Goal: Task Accomplishment & Management: Complete application form

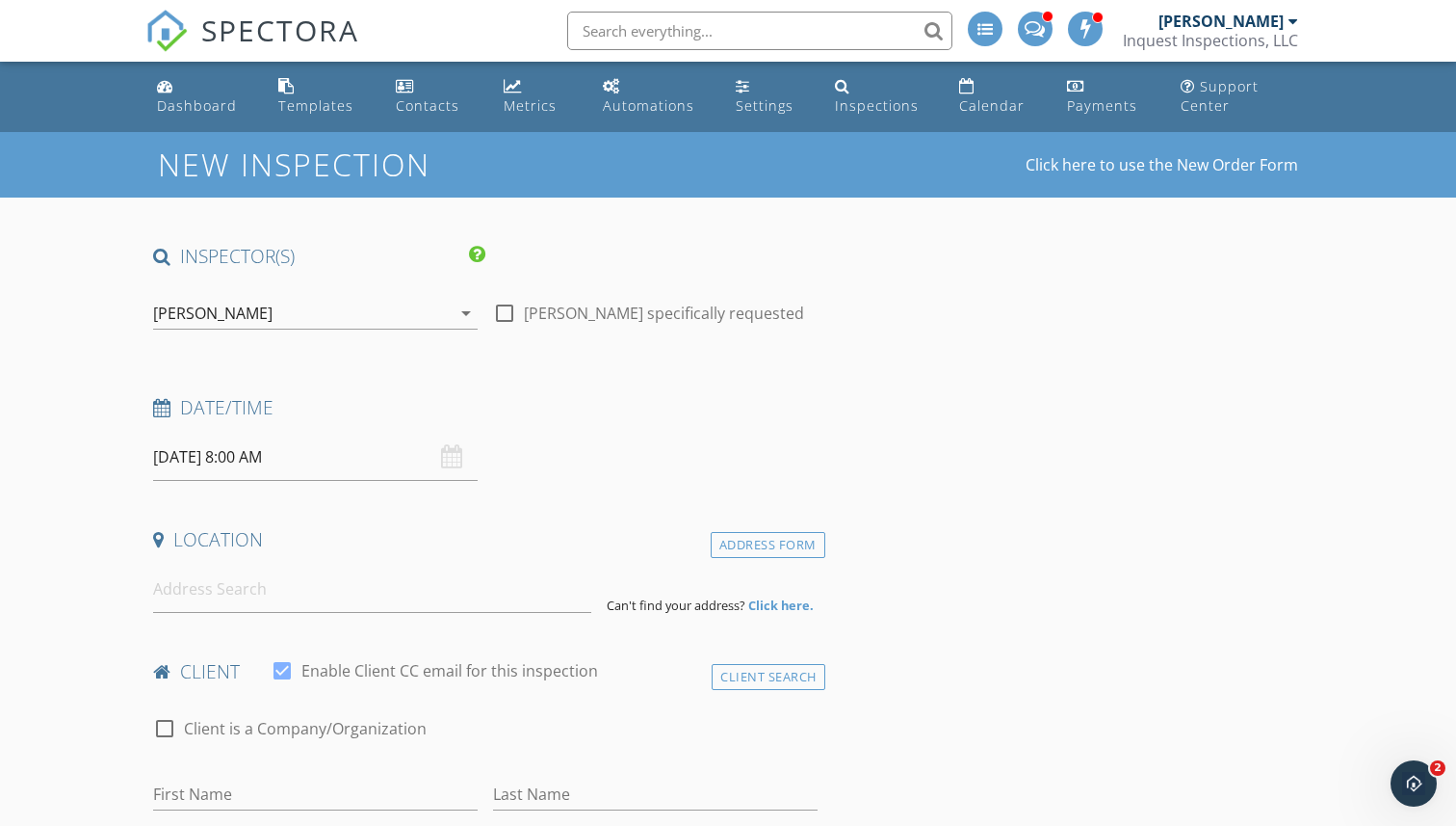
click at [248, 317] on div "[PERSON_NAME]" at bounding box center [302, 313] width 298 height 31
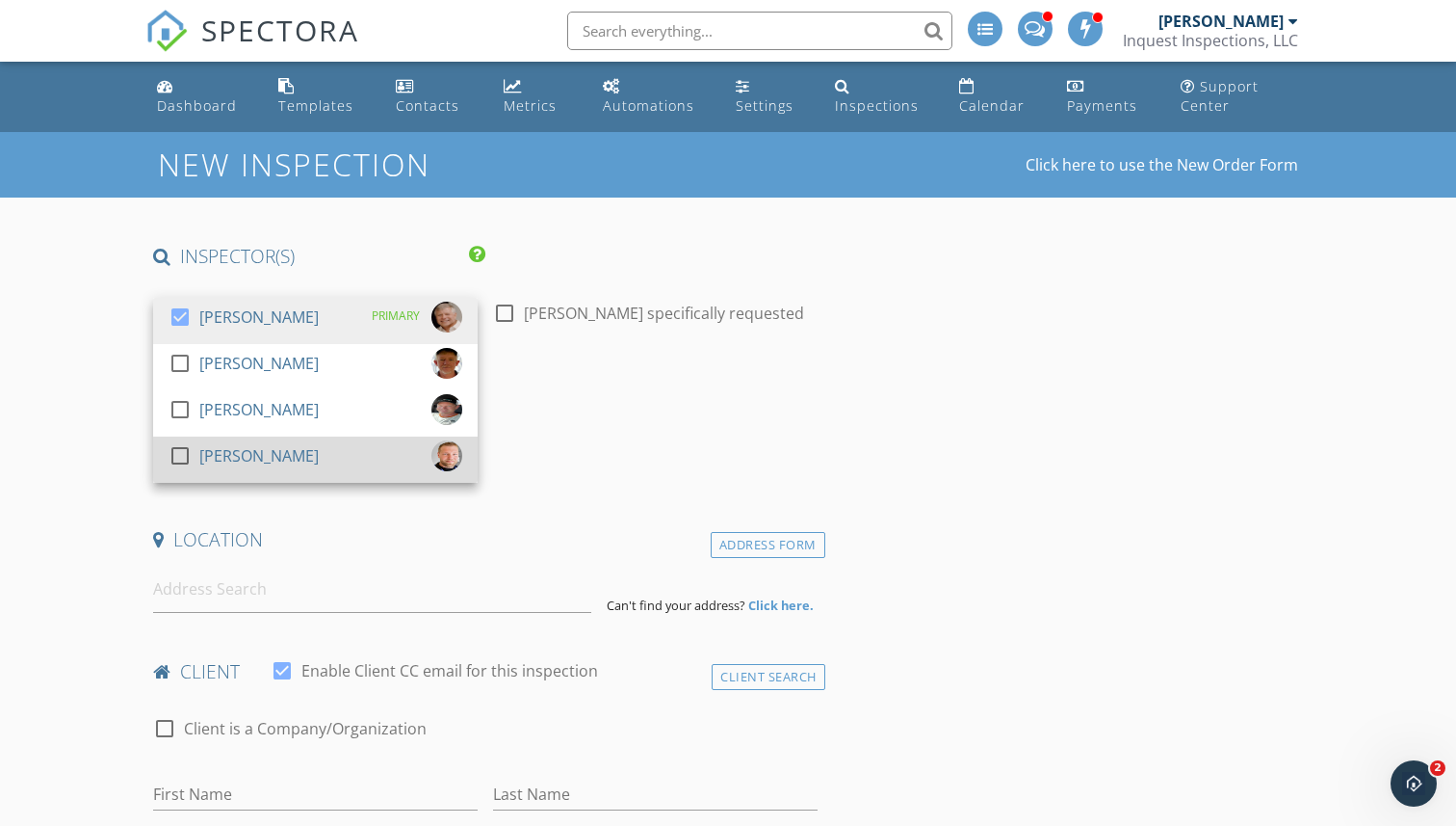
click at [180, 450] on div at bounding box center [180, 455] width 33 height 33
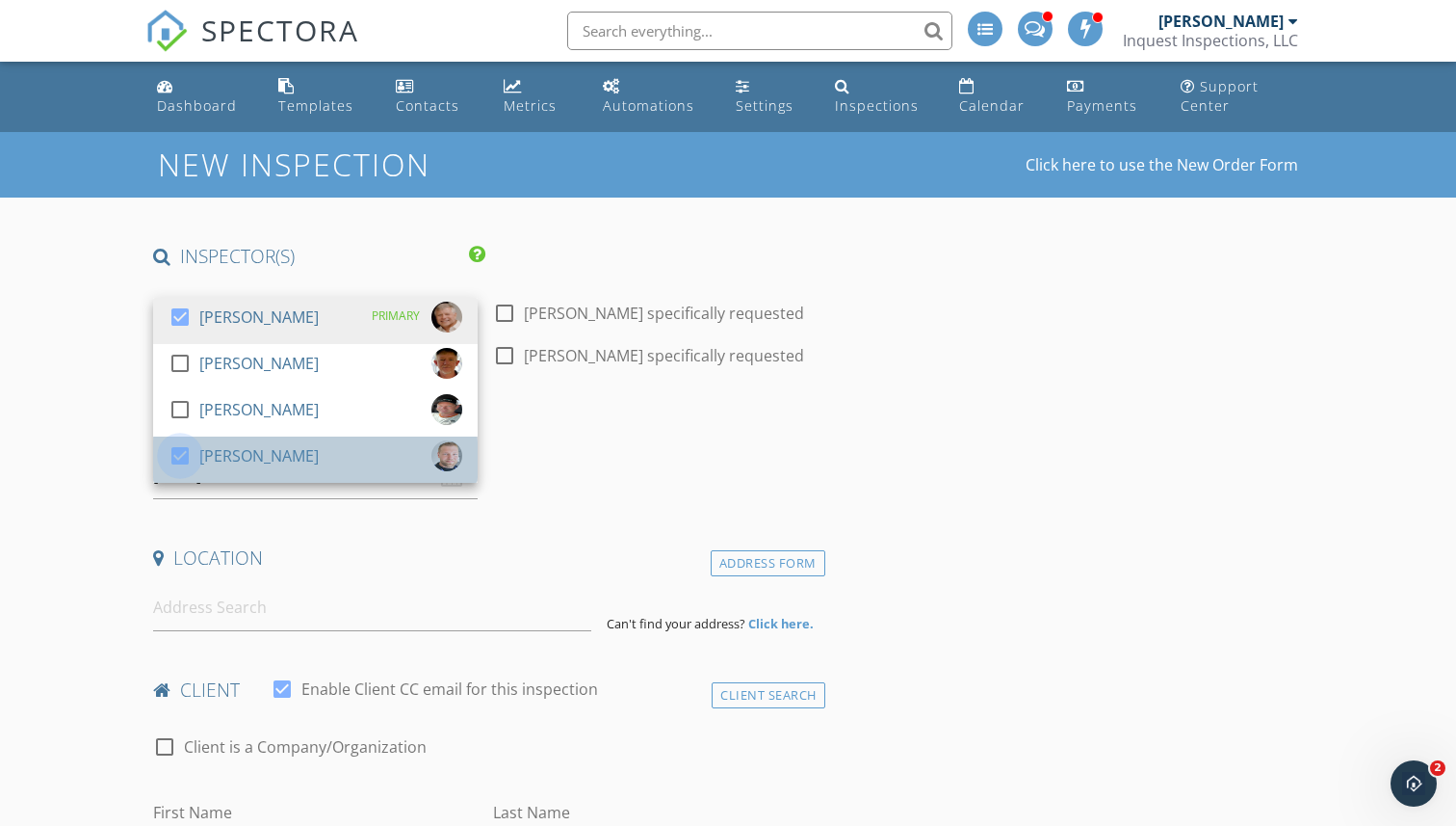
click at [180, 442] on div at bounding box center [180, 455] width 33 height 33
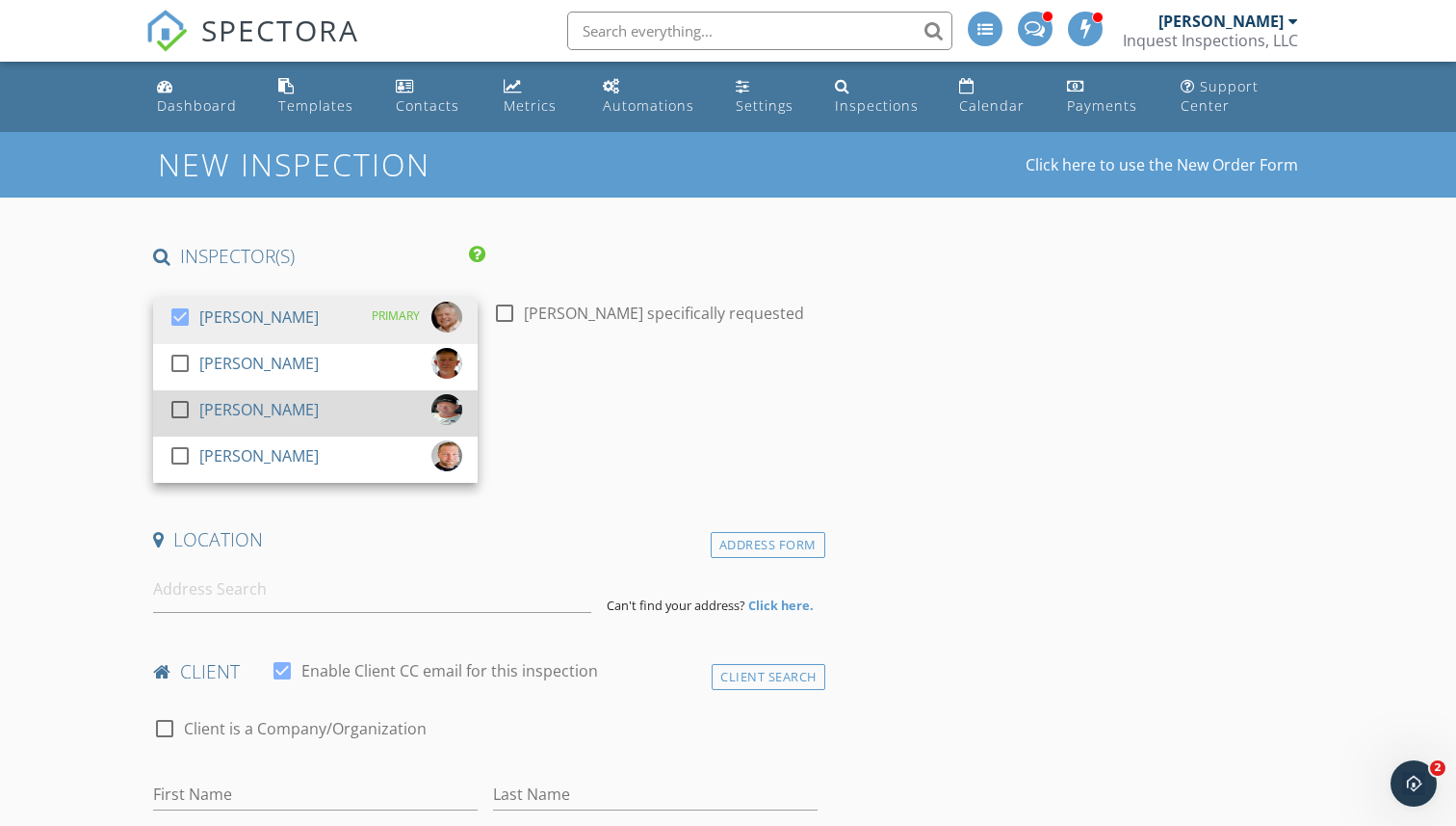
click at [179, 407] on div at bounding box center [180, 409] width 33 height 33
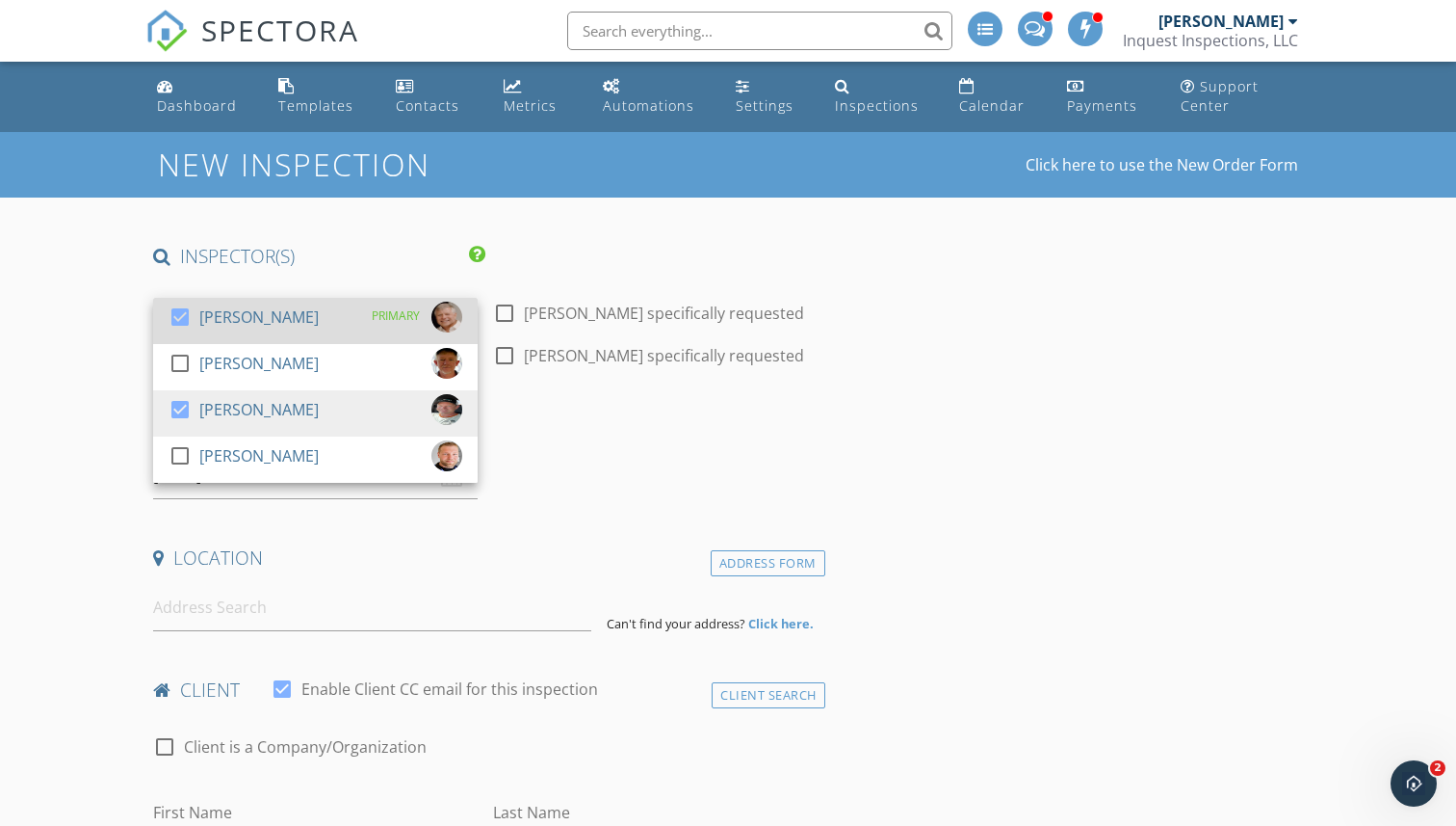
click at [181, 312] on div at bounding box center [180, 317] width 33 height 33
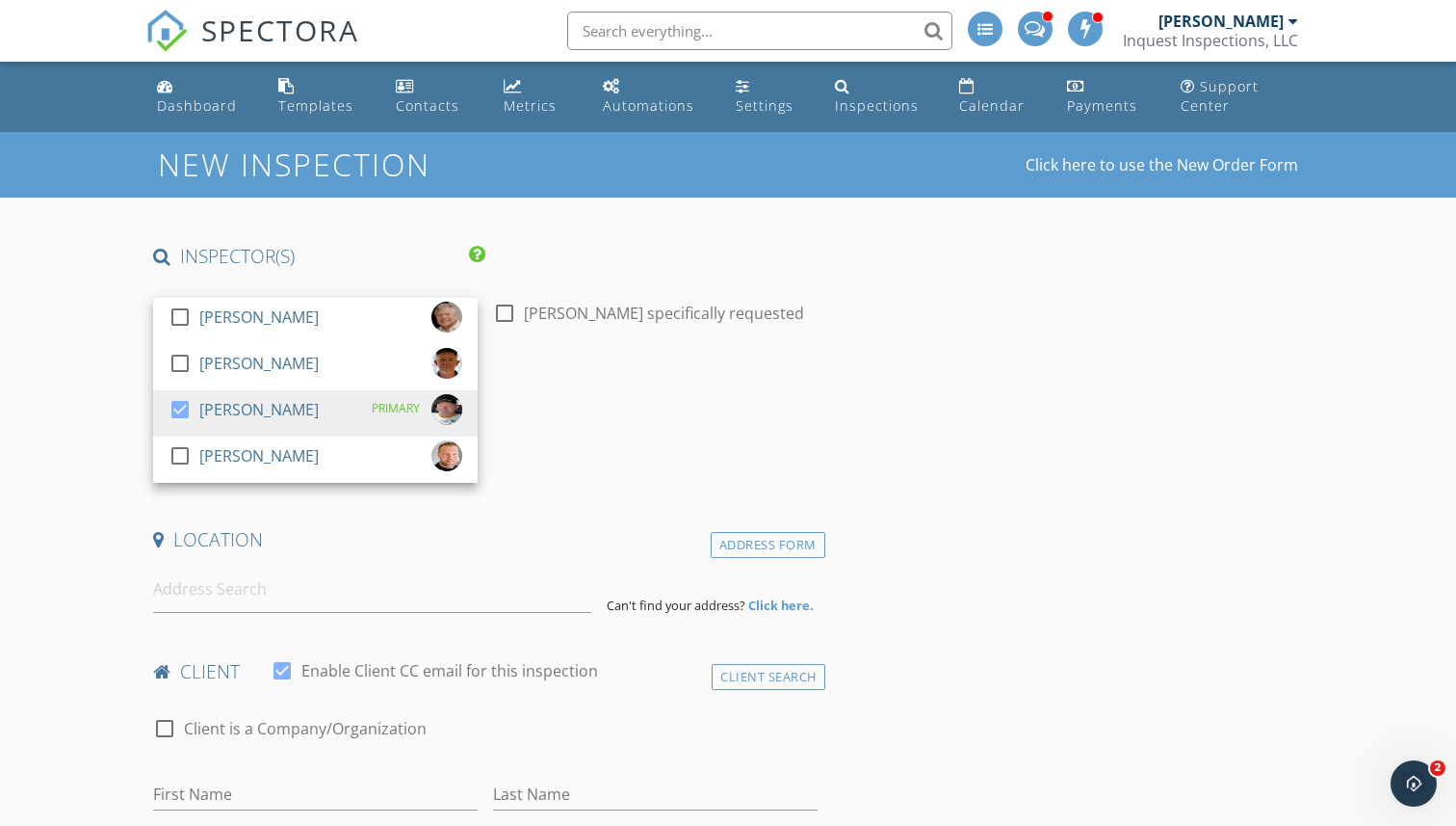
click at [600, 431] on div "Date/Time" at bounding box center [484, 413] width 680 height 38
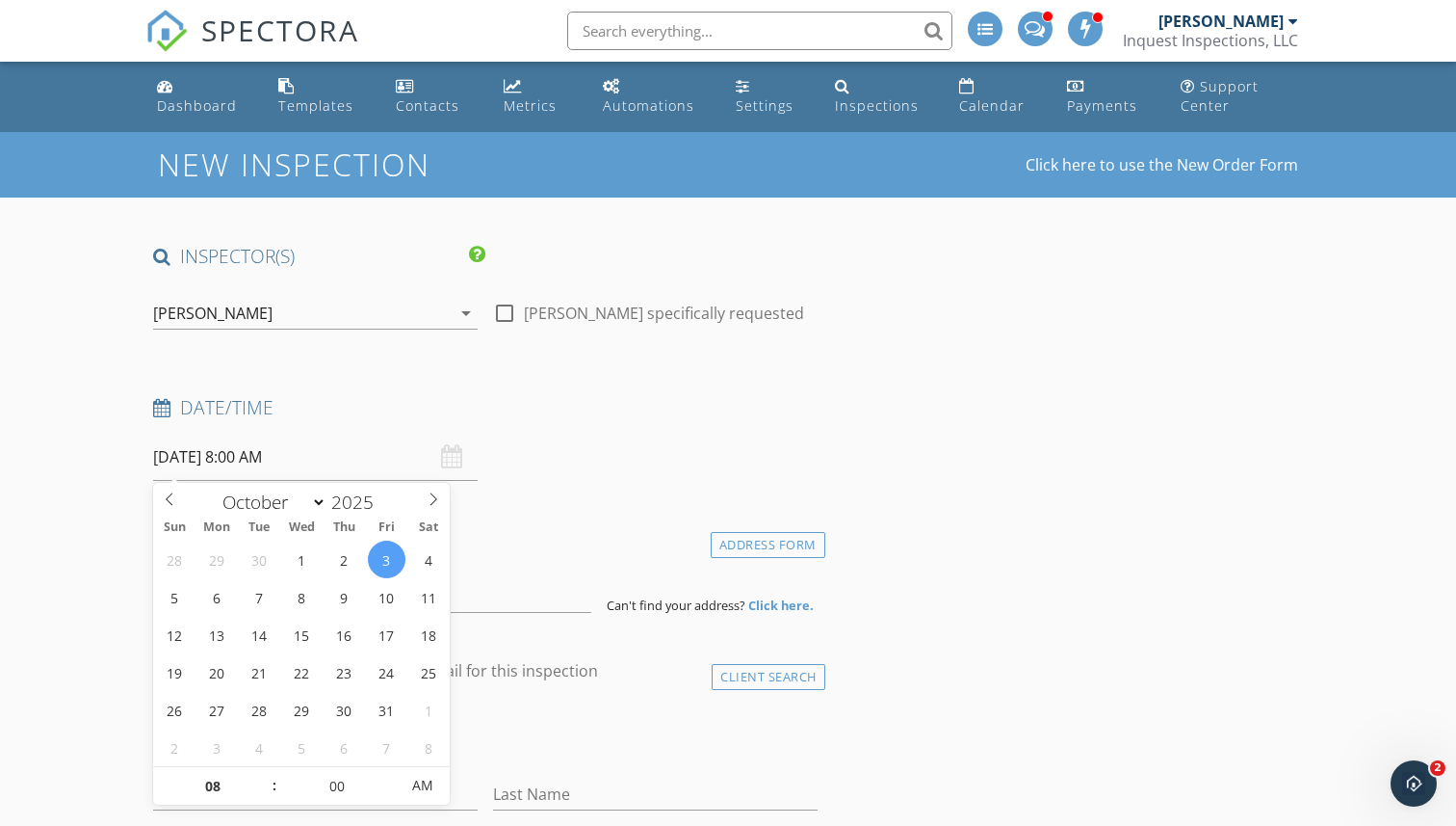
click at [301, 454] on input "10/03/2025 8:00 AM" at bounding box center [315, 457] width 325 height 47
click at [220, 787] on input "08" at bounding box center [212, 786] width 118 height 38
type input "02"
type input "10/03/2025 2:00 PM"
click at [423, 792] on span "AM" at bounding box center [423, 785] width 53 height 38
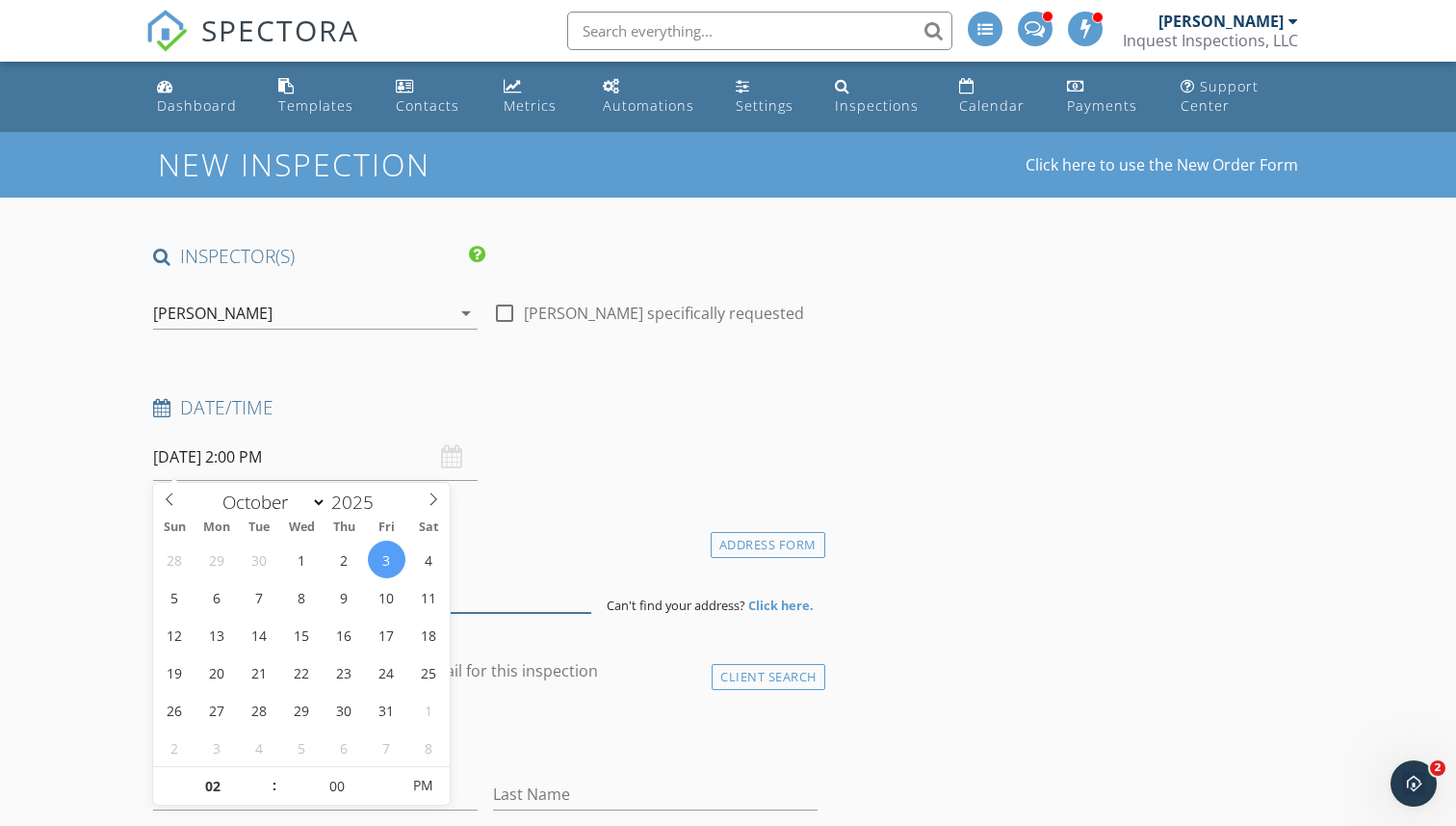
click at [508, 599] on input at bounding box center [371, 589] width 437 height 47
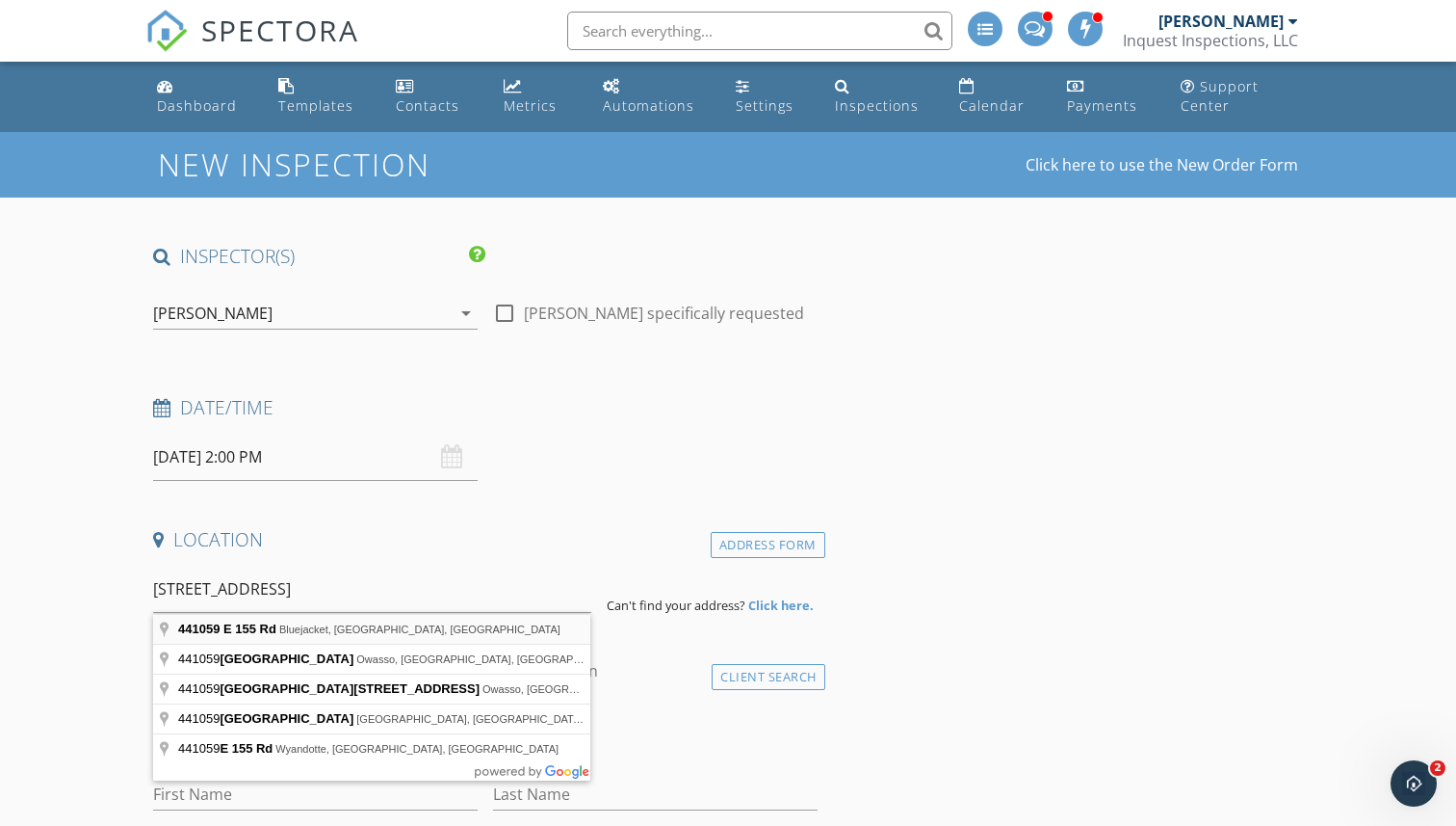
type input "441059 E 155 Rd, Bluejacket, OK, USA"
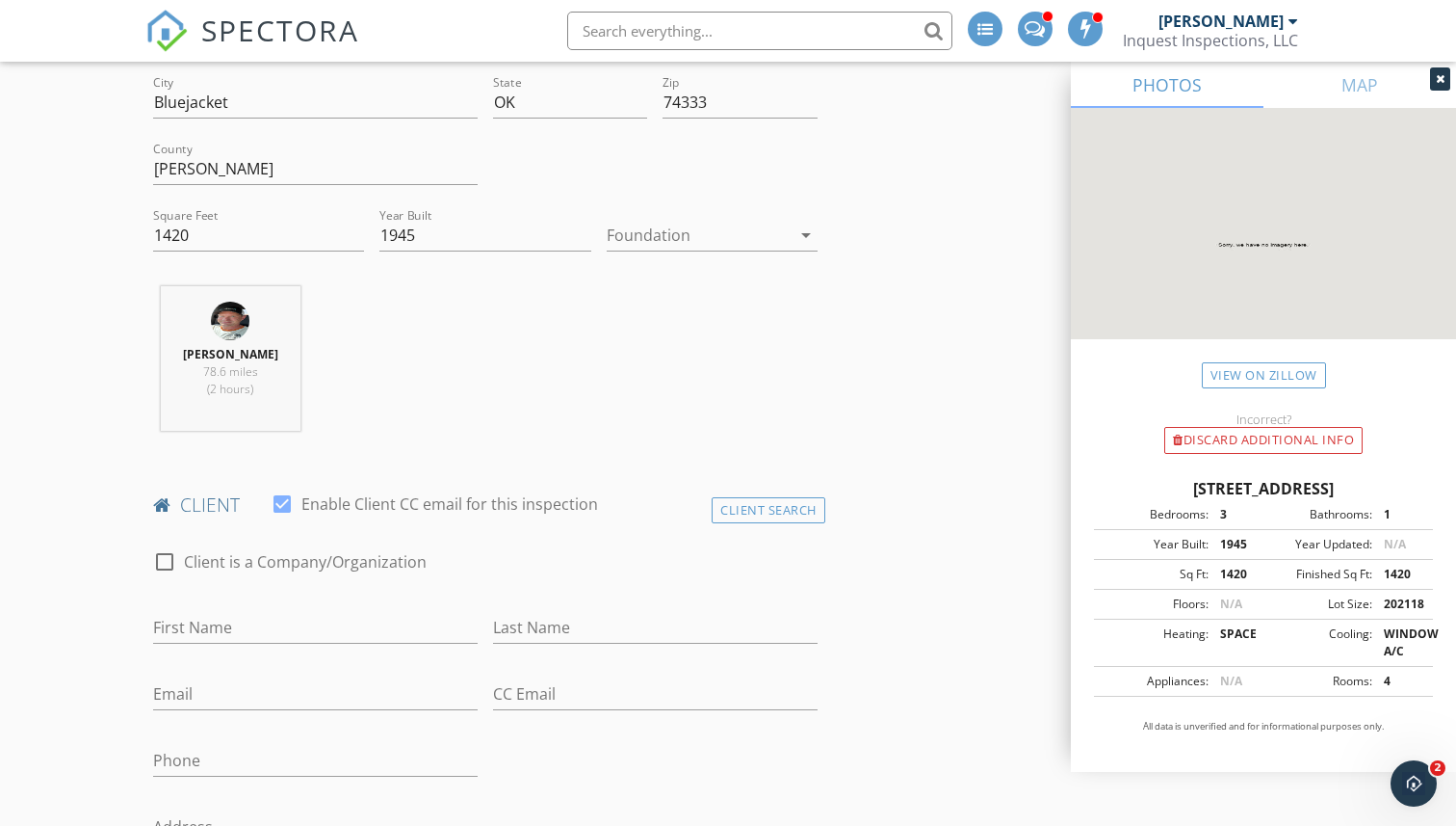
scroll to position [550, 0]
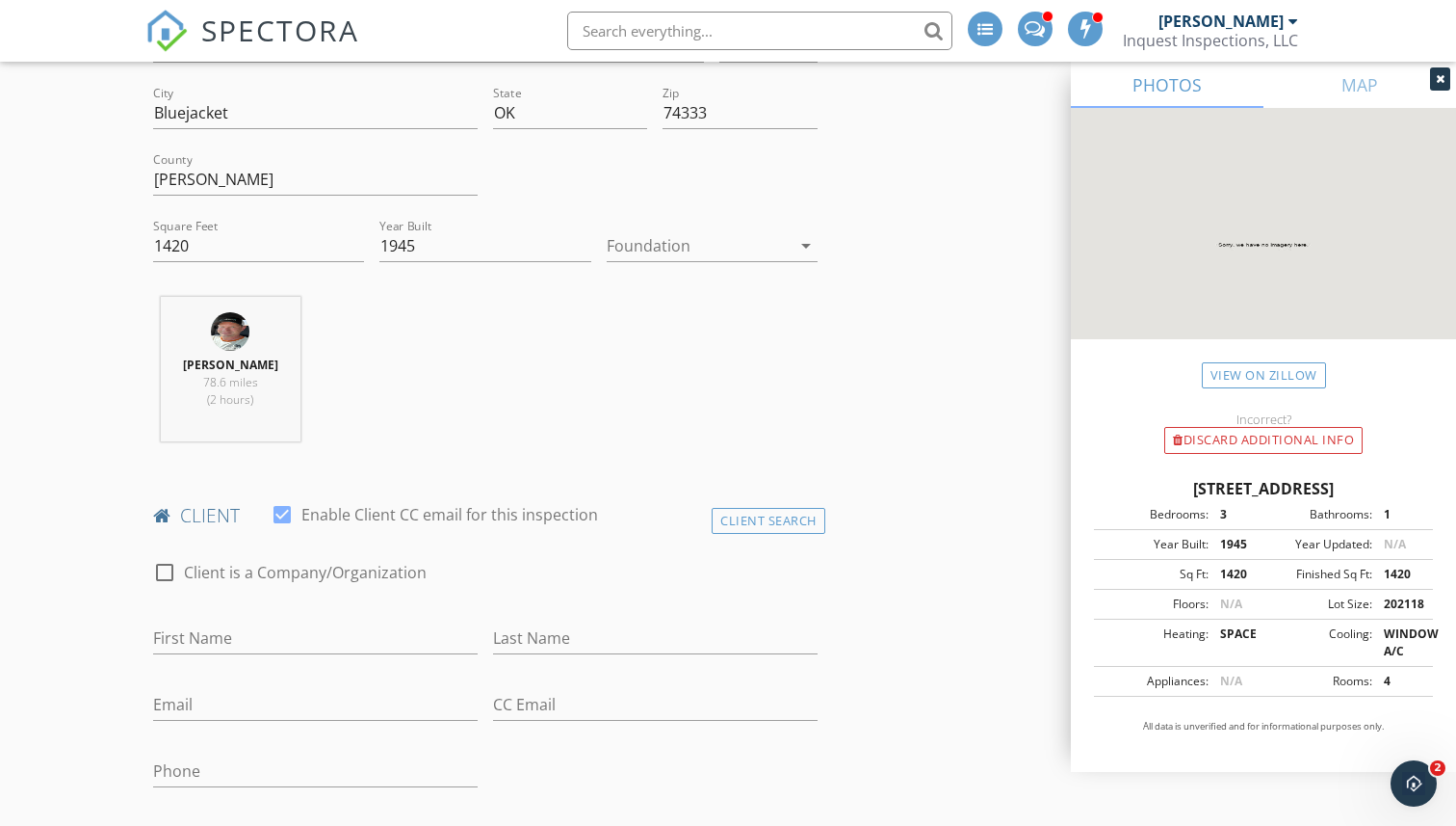
click at [733, 251] on div at bounding box center [698, 245] width 183 height 31
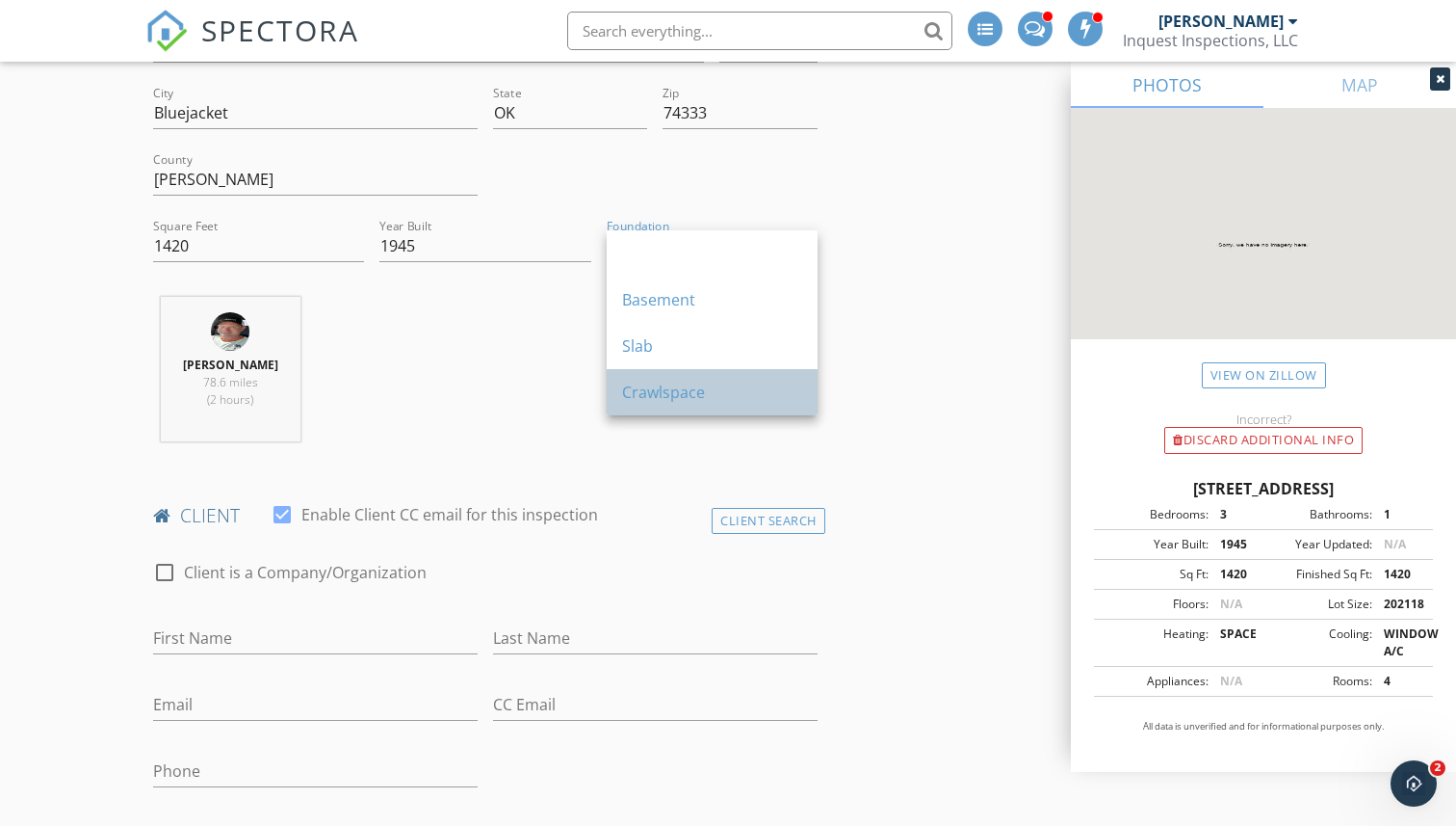
click at [687, 388] on div "Crawlspace" at bounding box center [712, 392] width 181 height 23
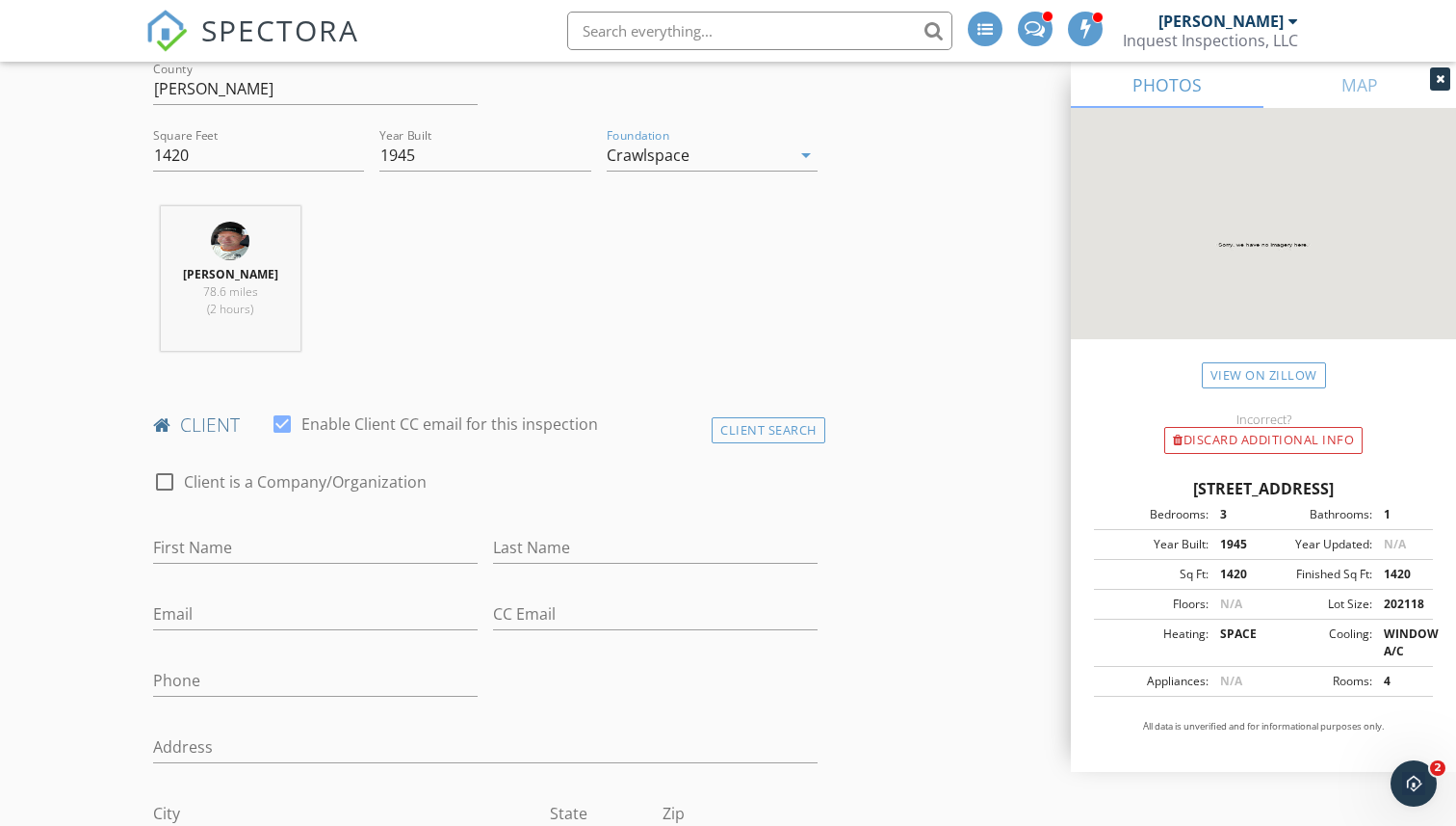
scroll to position [688, 0]
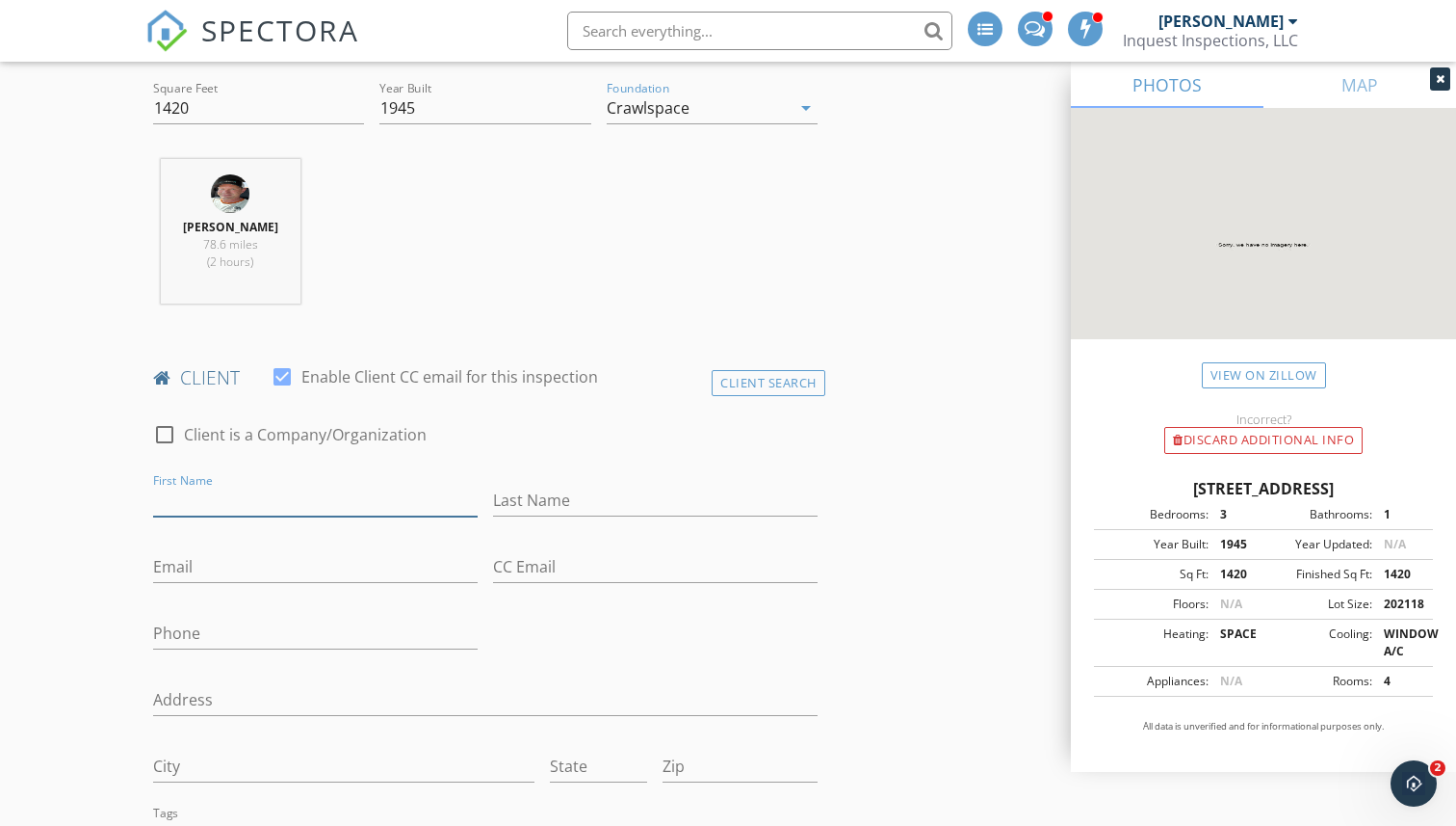
click at [360, 504] on input "First Name" at bounding box center [315, 500] width 325 height 32
type input "Hayden"
type input "Burkybile"
click at [254, 640] on input "Phone" at bounding box center [315, 634] width 325 height 32
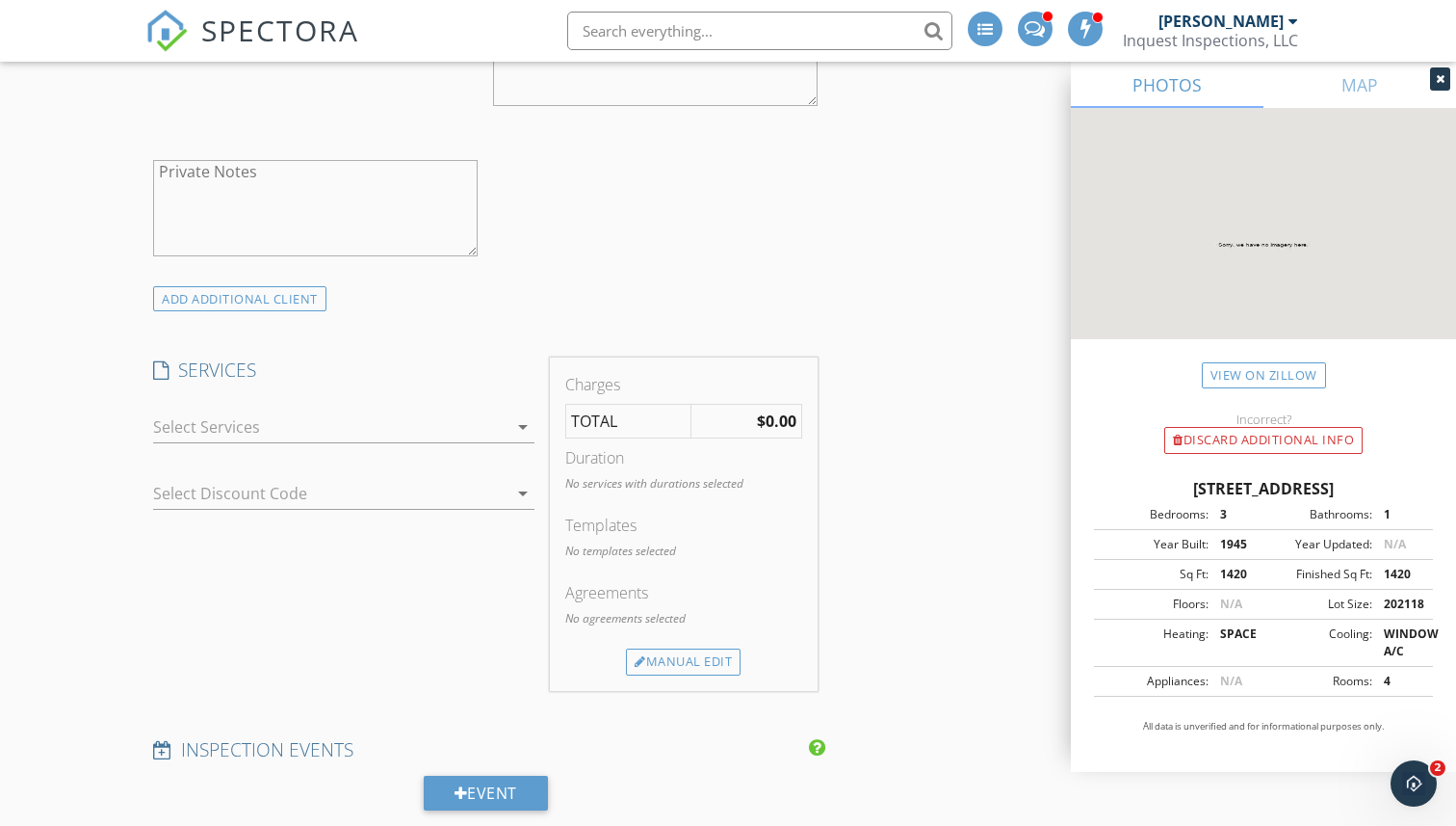
scroll to position [1568, 0]
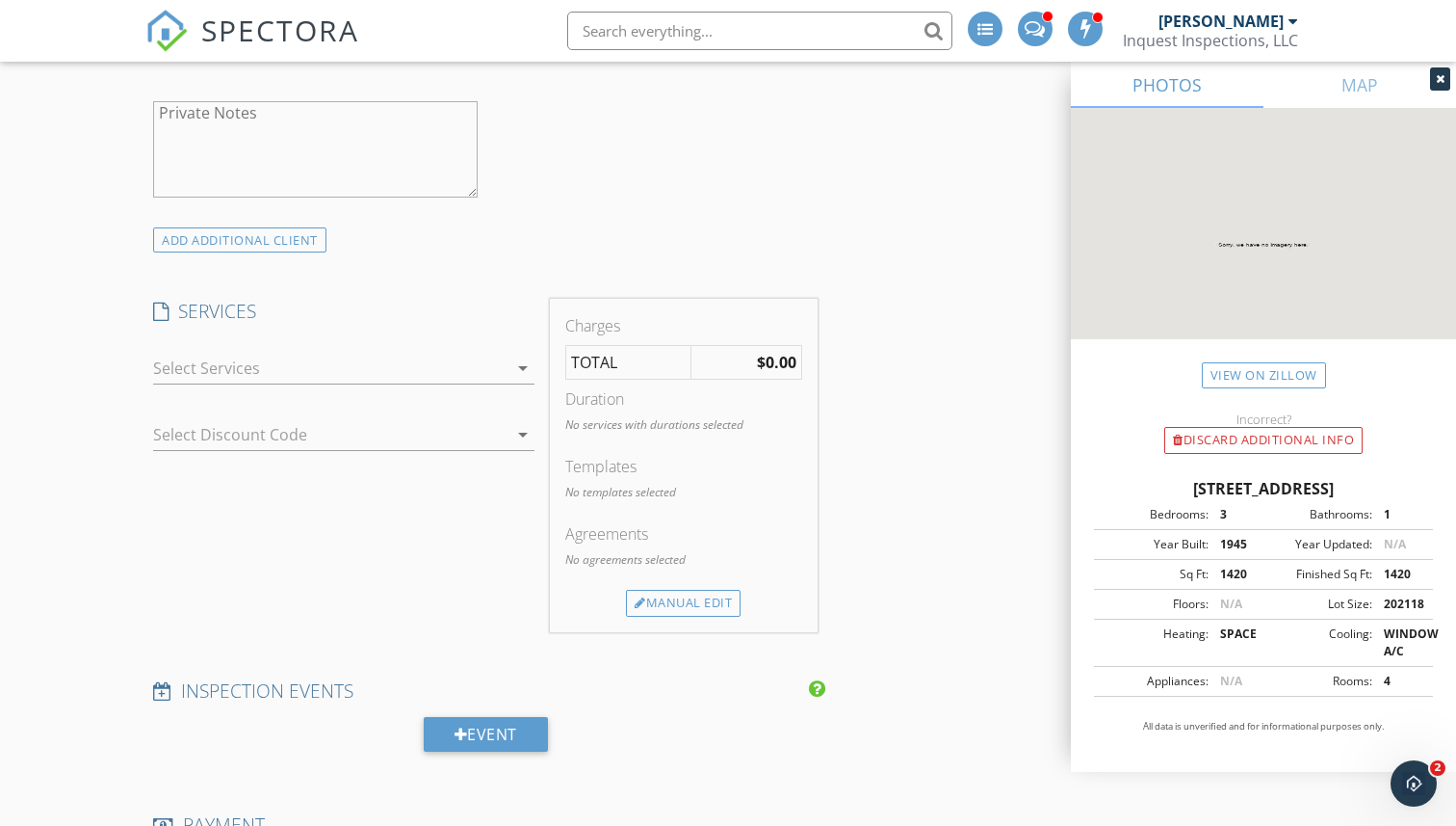
type input "918-314-6565"
click at [520, 357] on icon "arrow_drop_down" at bounding box center [522, 367] width 23 height 23
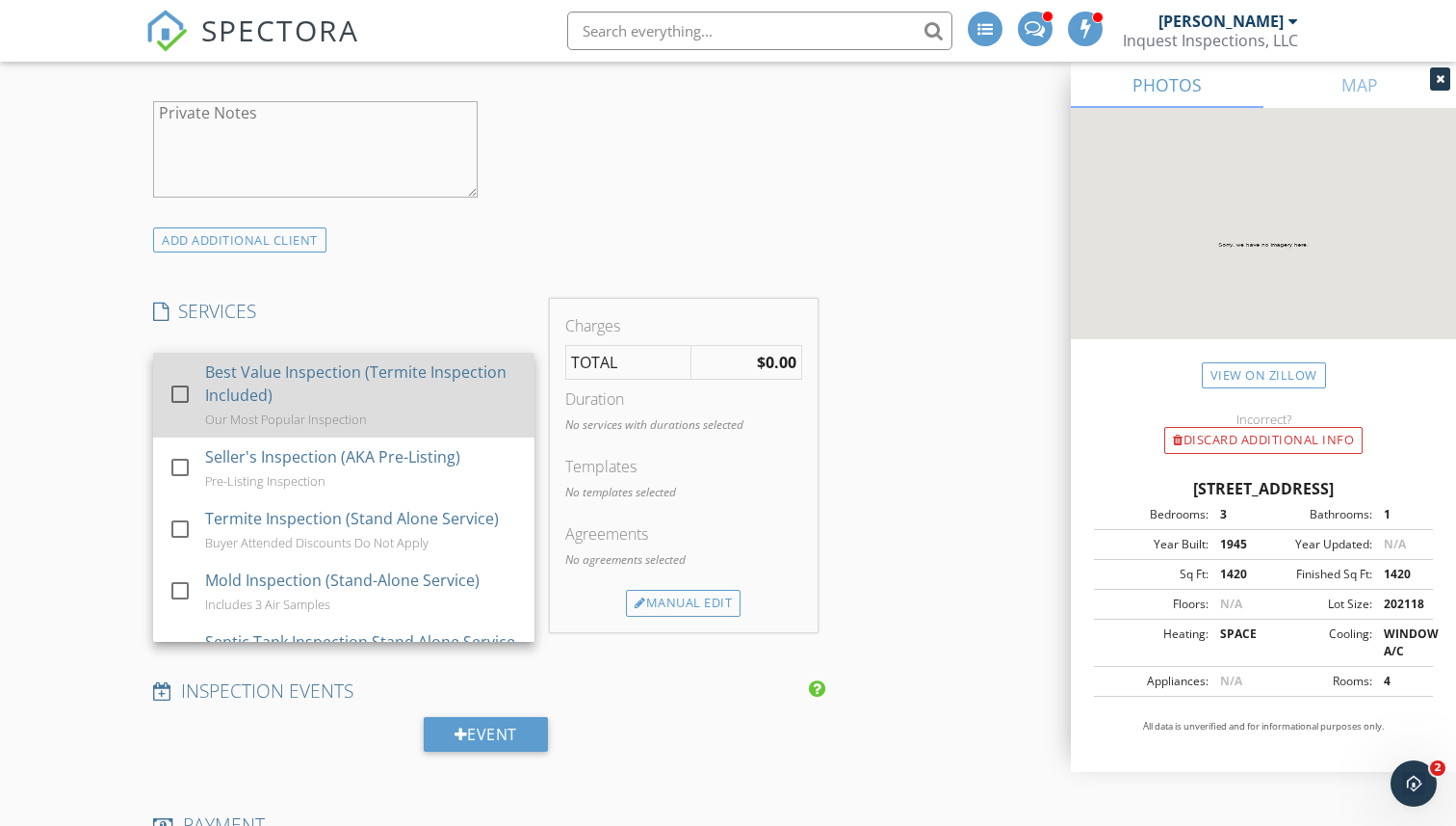
click at [179, 389] on div at bounding box center [180, 394] width 33 height 33
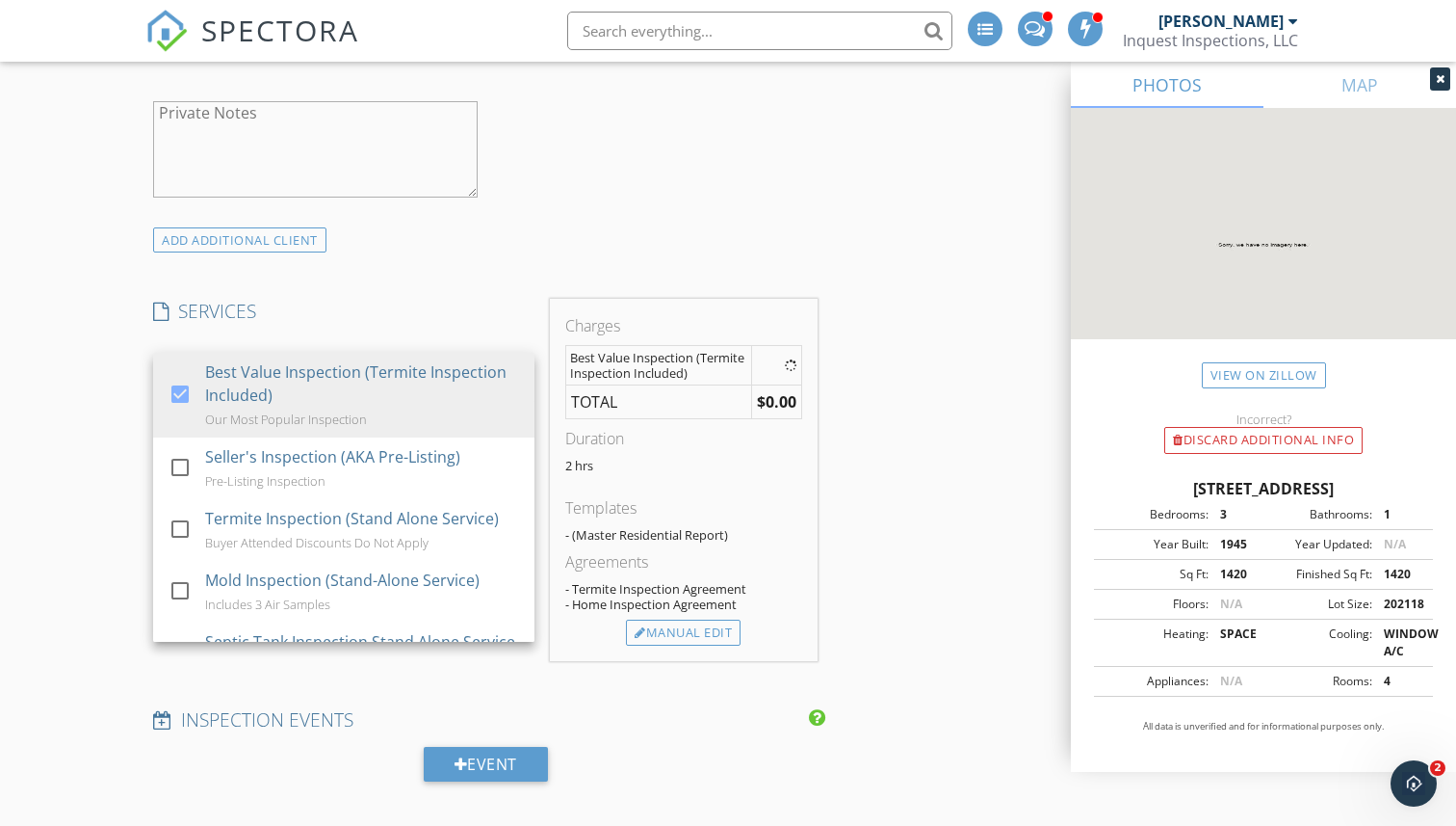
click at [92, 438] on div "New Inspection Click here to use the New Order Form INSPECTOR(S) check_box_outl…" at bounding box center [728, 645] width 1456 height 4166
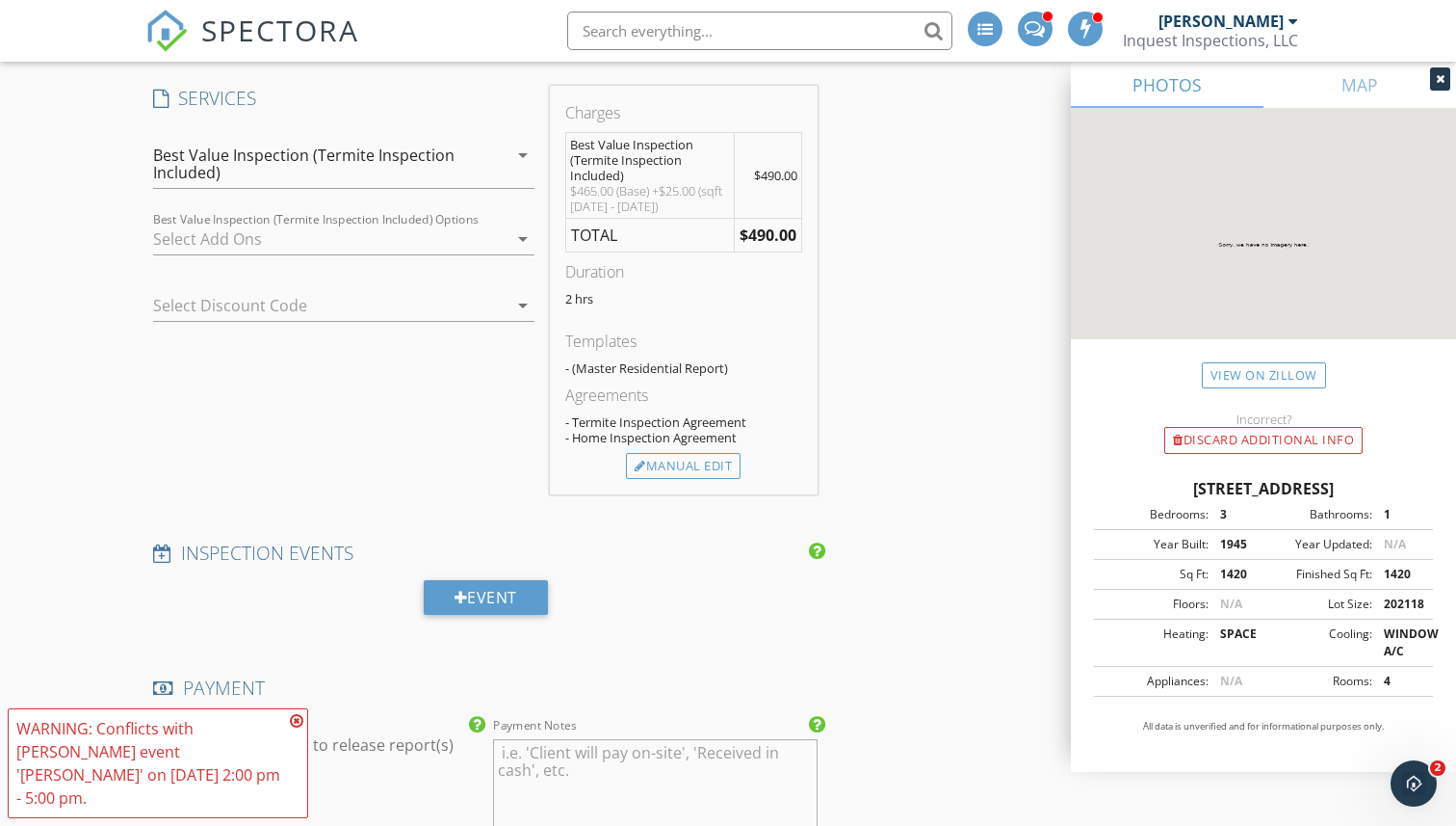
scroll to position [1763, 0]
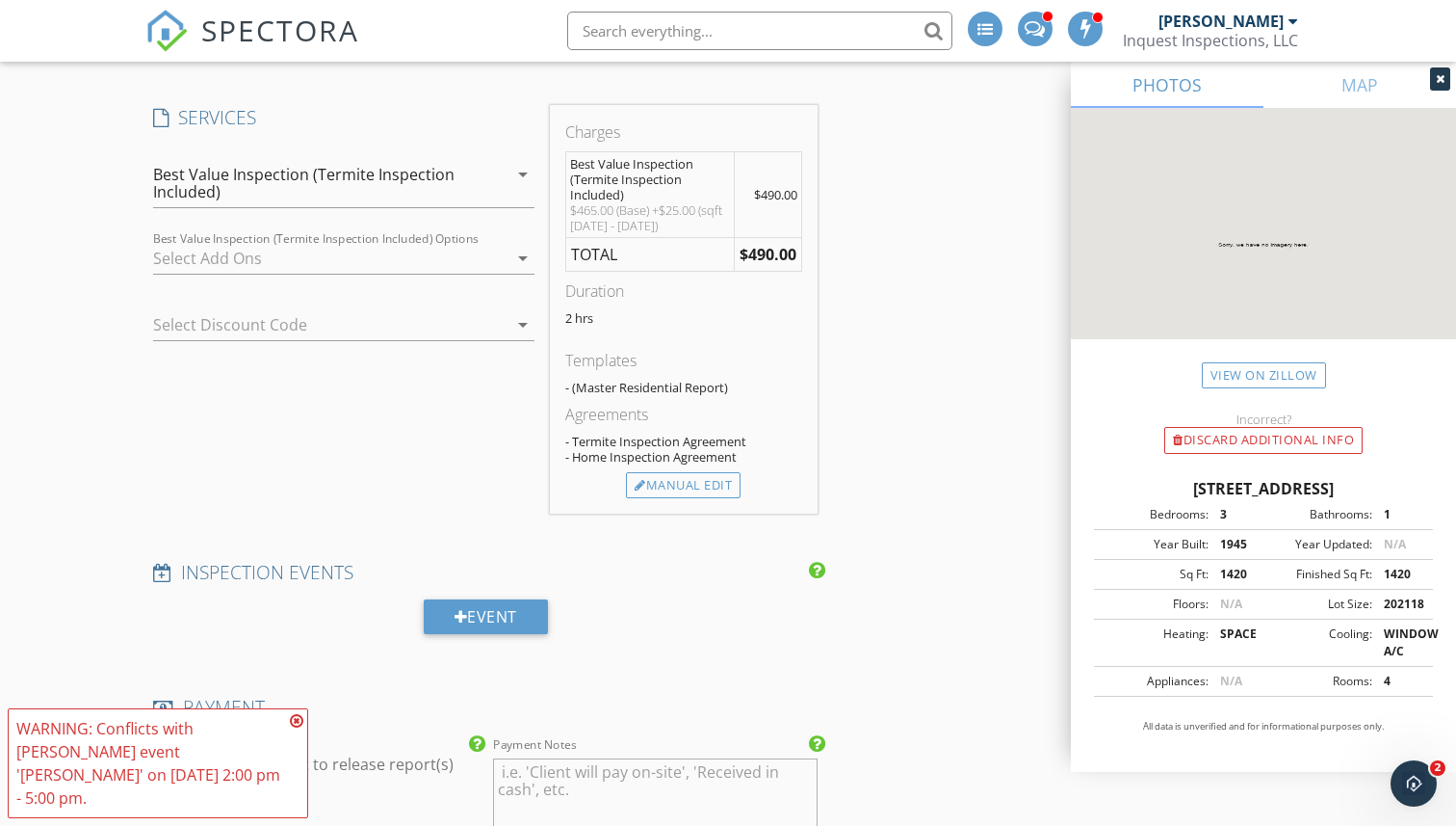
click at [501, 247] on div at bounding box center [329, 258] width 354 height 31
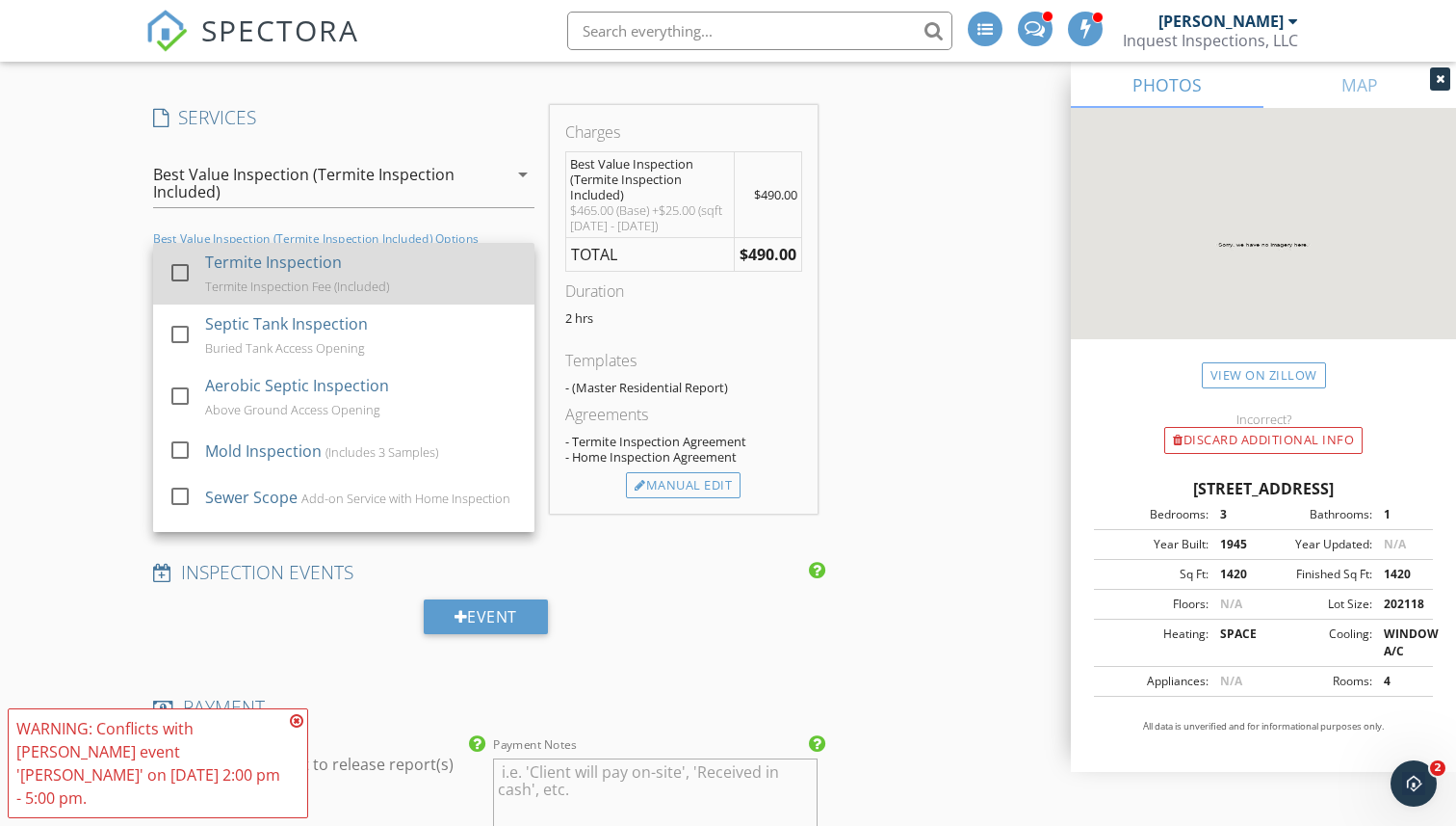
click at [173, 274] on div at bounding box center [180, 272] width 33 height 33
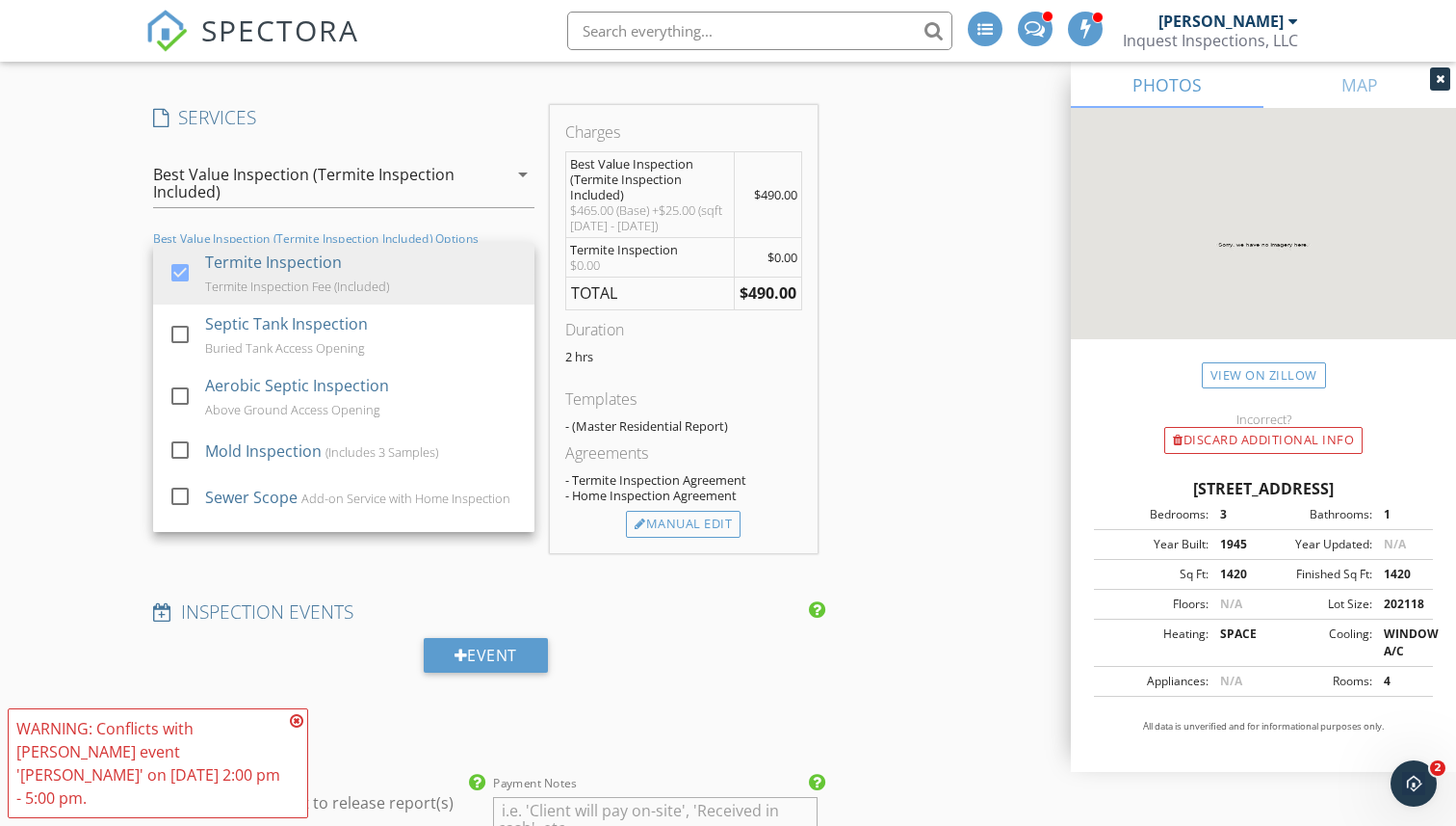
click at [66, 346] on div "New Inspection Click here to use the New Order Form INSPECTOR(S) check_box_outl…" at bounding box center [728, 494] width 1456 height 4250
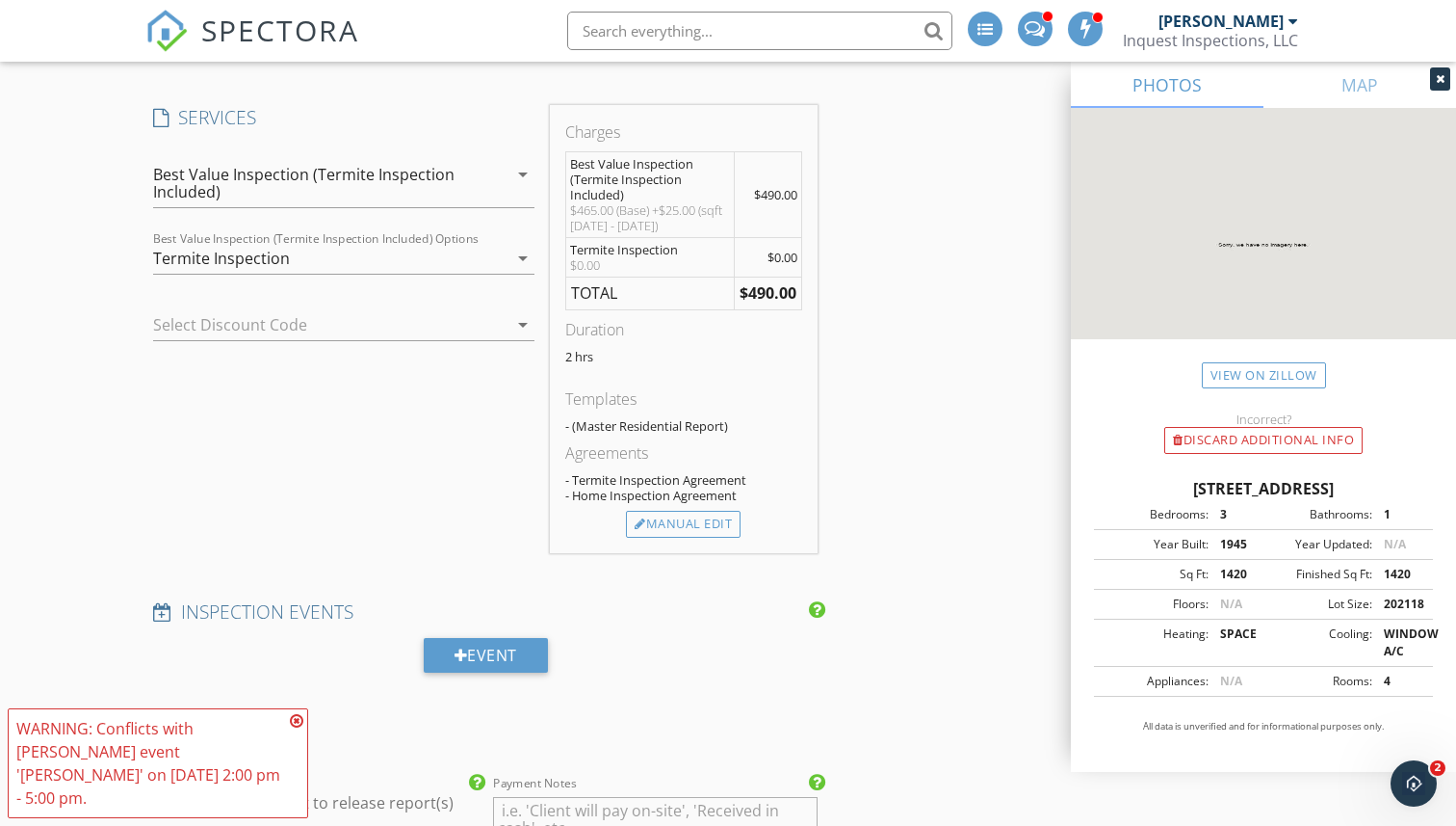
click at [389, 257] on div "Termite Inspection" at bounding box center [329, 258] width 354 height 31
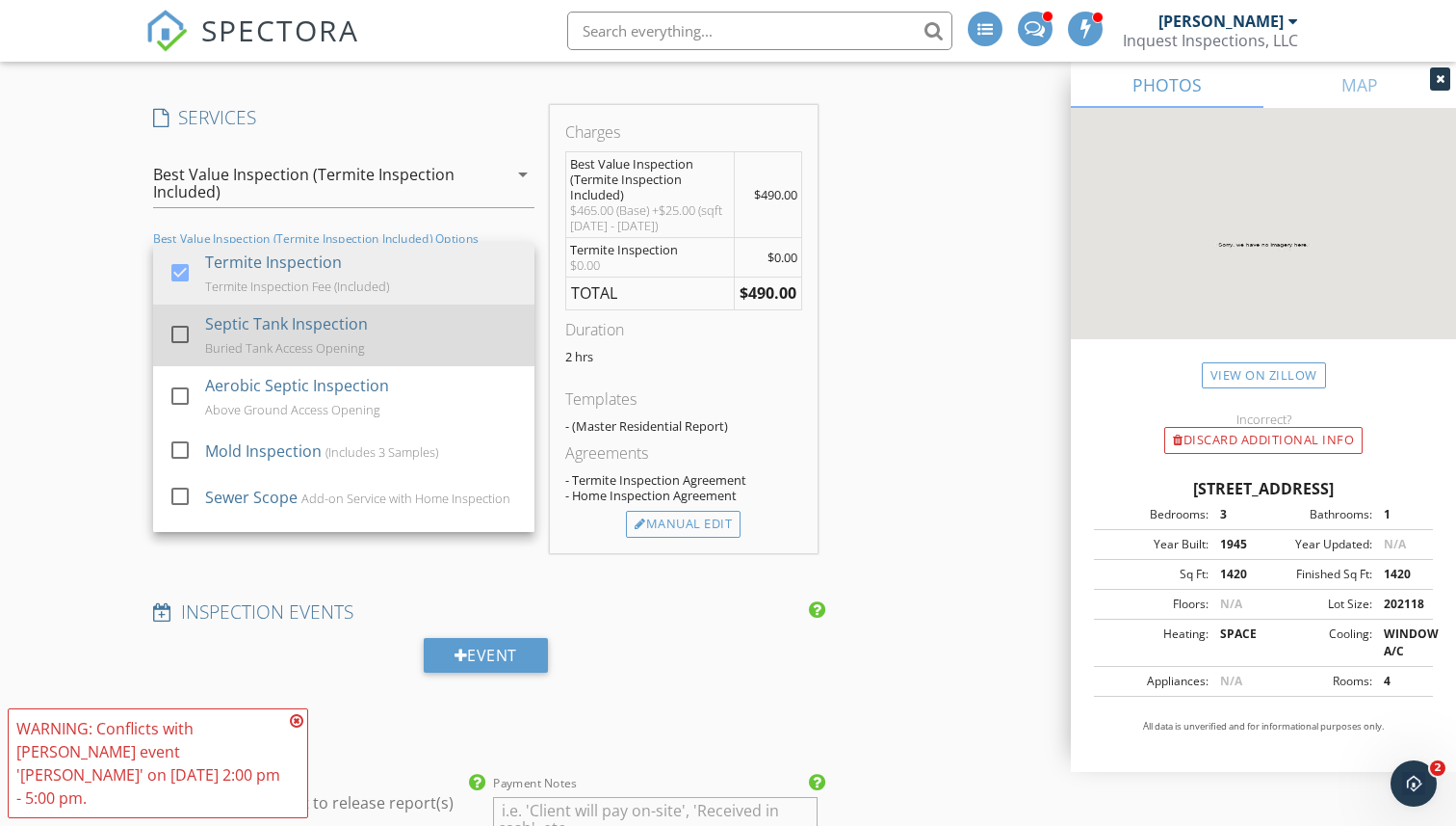
scroll to position [358, 0]
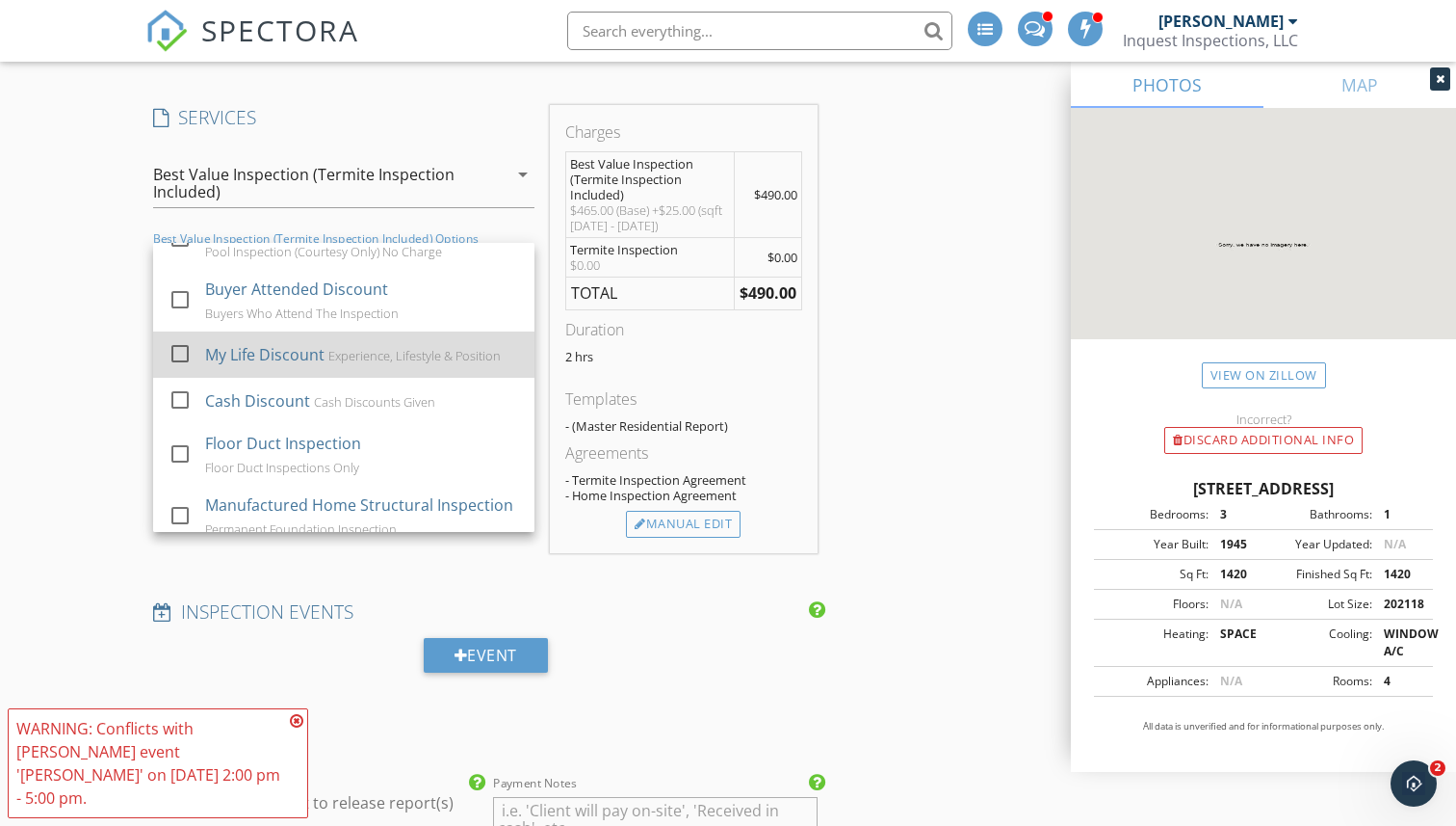
click at [181, 348] on div at bounding box center [180, 353] width 33 height 33
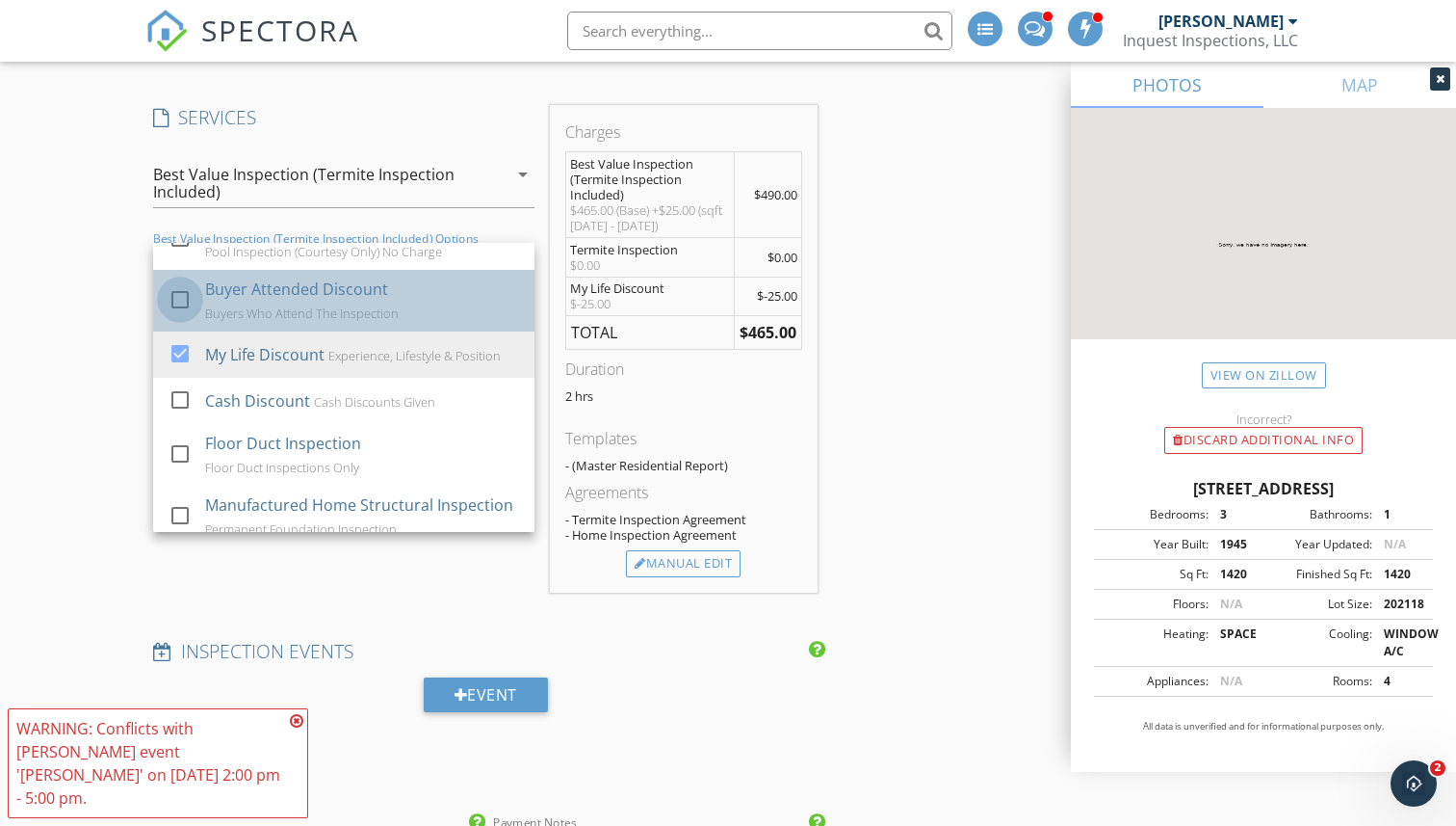
click at [178, 296] on div at bounding box center [180, 299] width 33 height 33
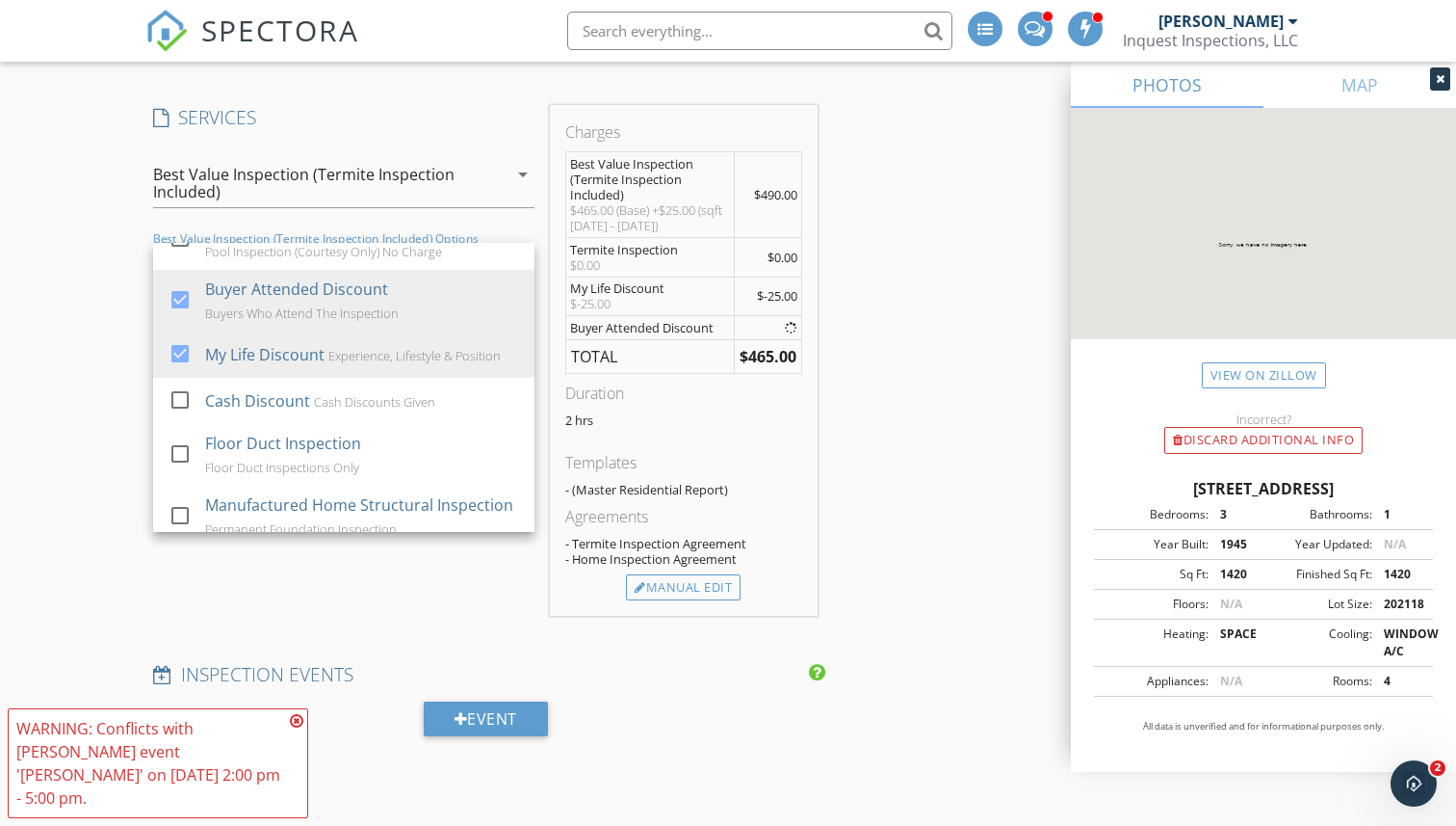
click at [97, 344] on div "New Inspection Click here to use the New Order Form INSPECTOR(S) check_box_outl…" at bounding box center [728, 526] width 1456 height 4314
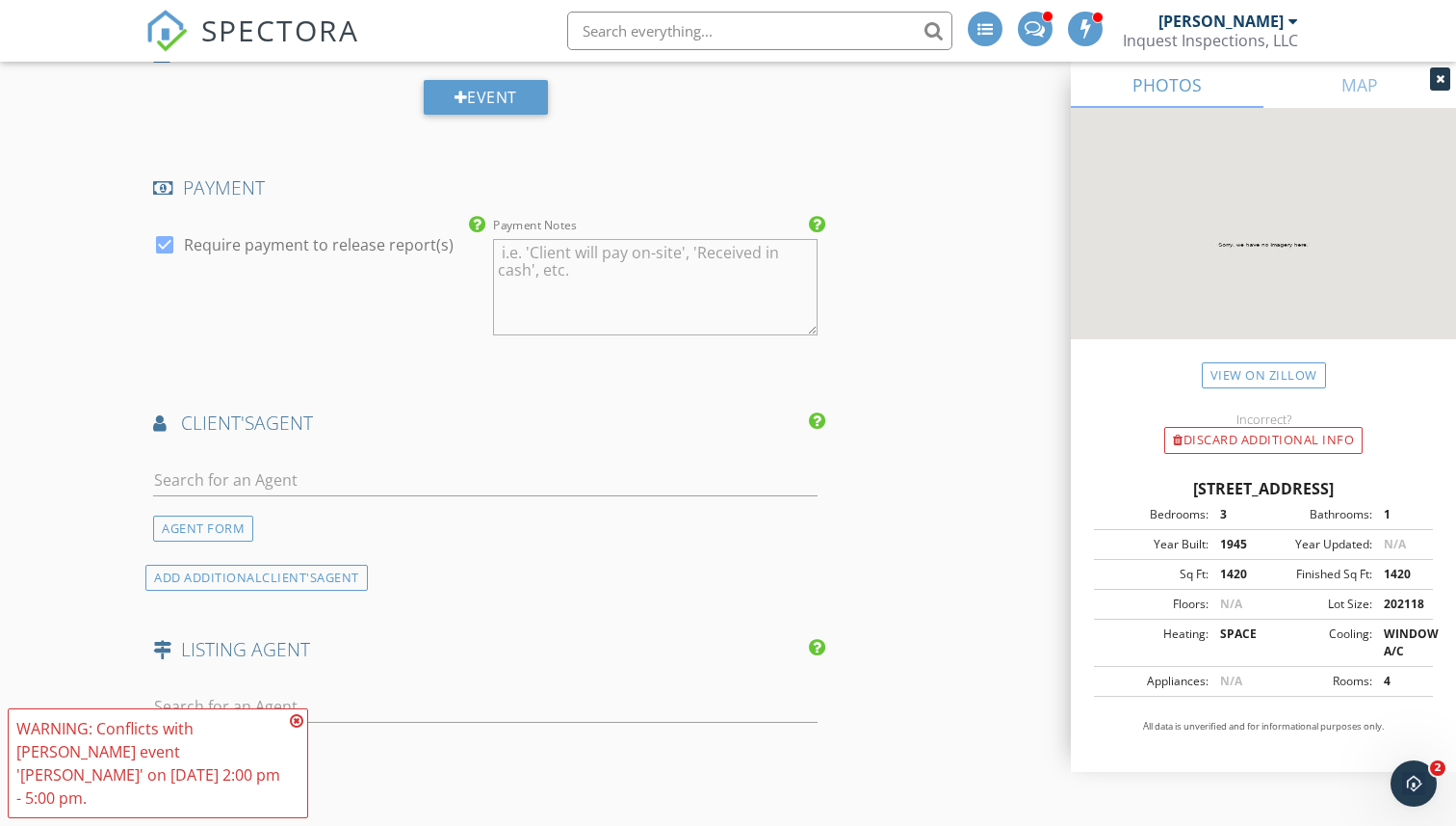
scroll to position [2572, 0]
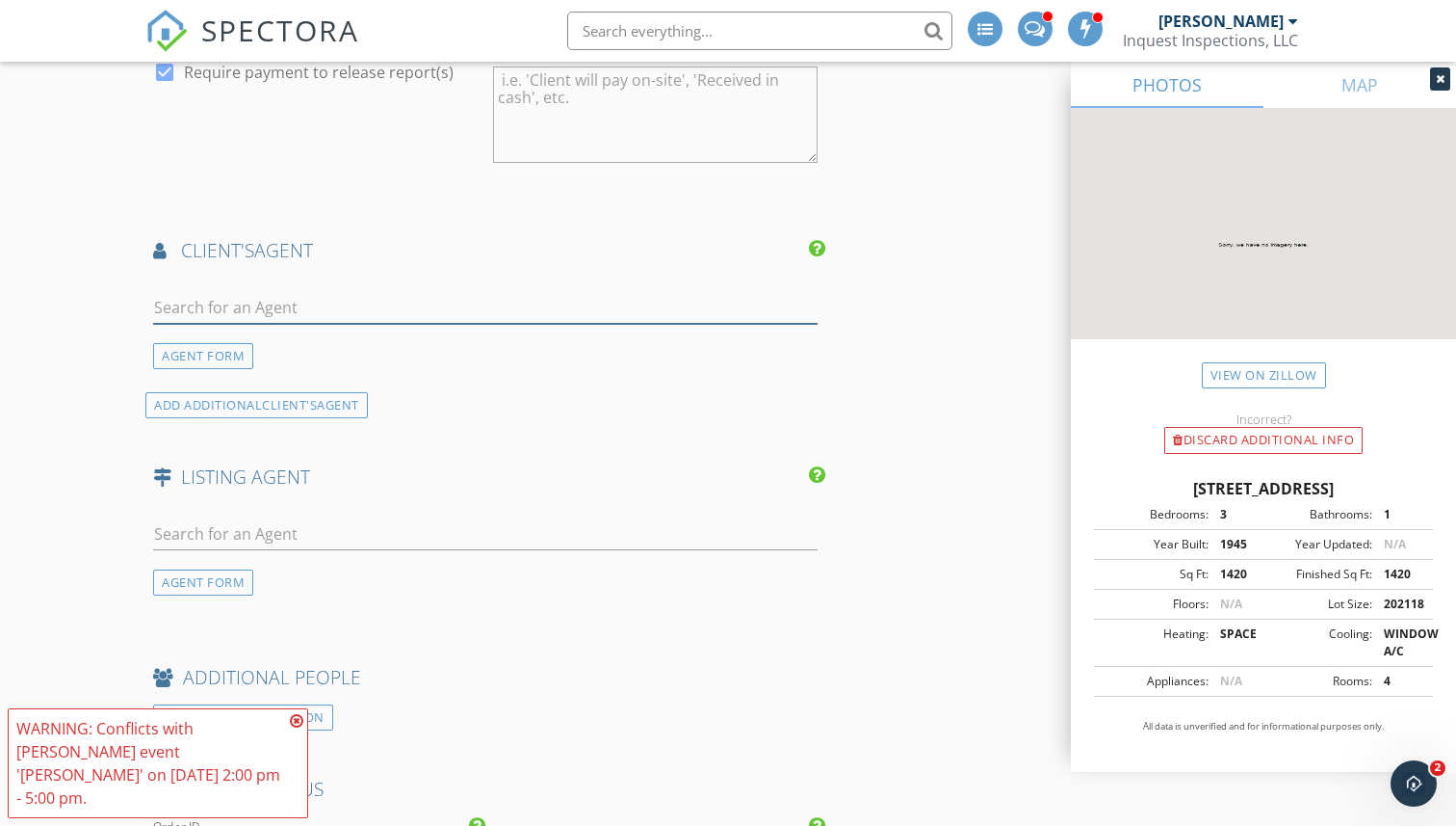
click at [345, 311] on input "text" at bounding box center [485, 308] width 665 height 32
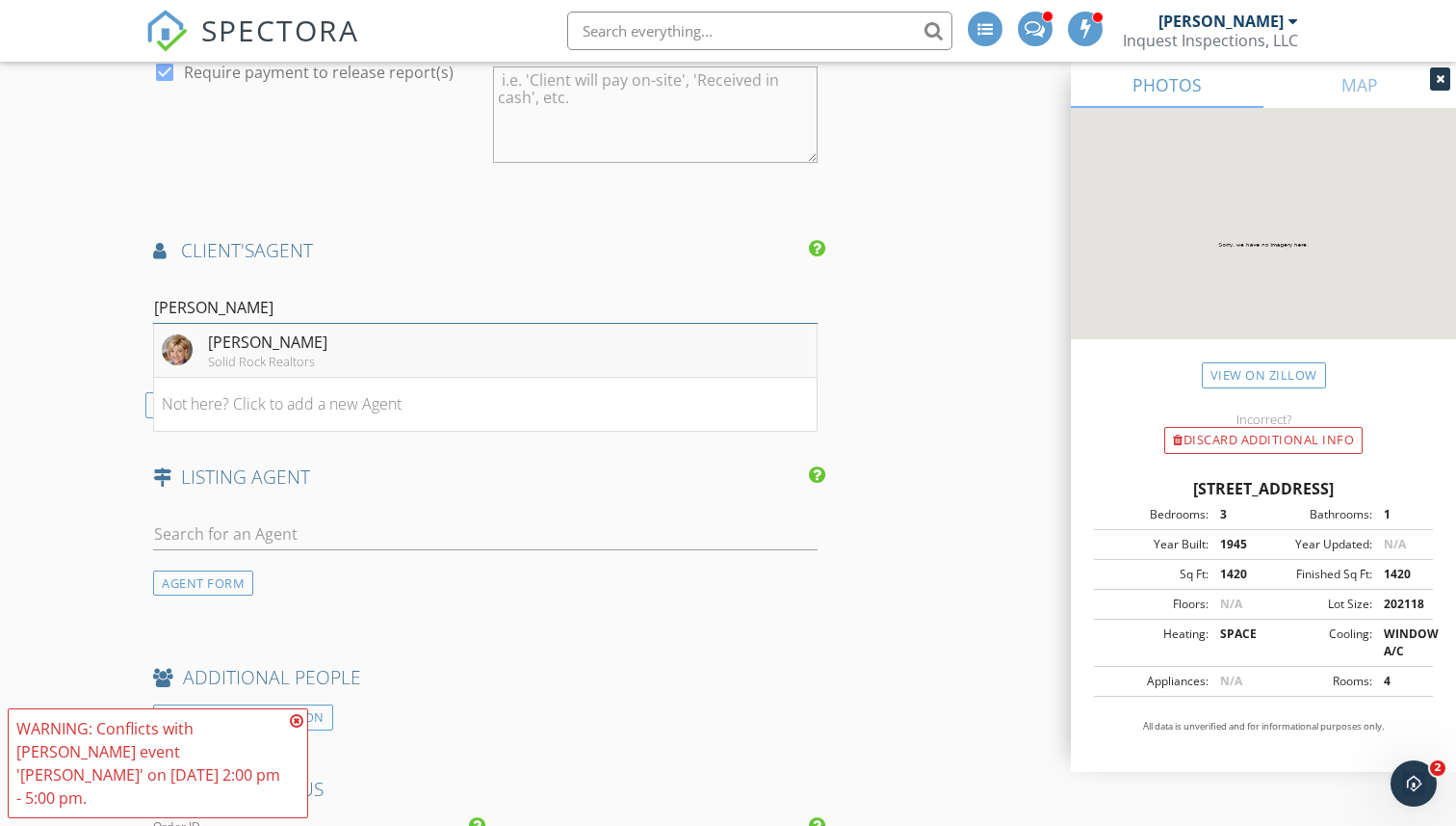
type input "Sheila"
click at [366, 345] on li "Sheila Lalicker Solid Rock Realtors" at bounding box center [485, 350] width 663 height 54
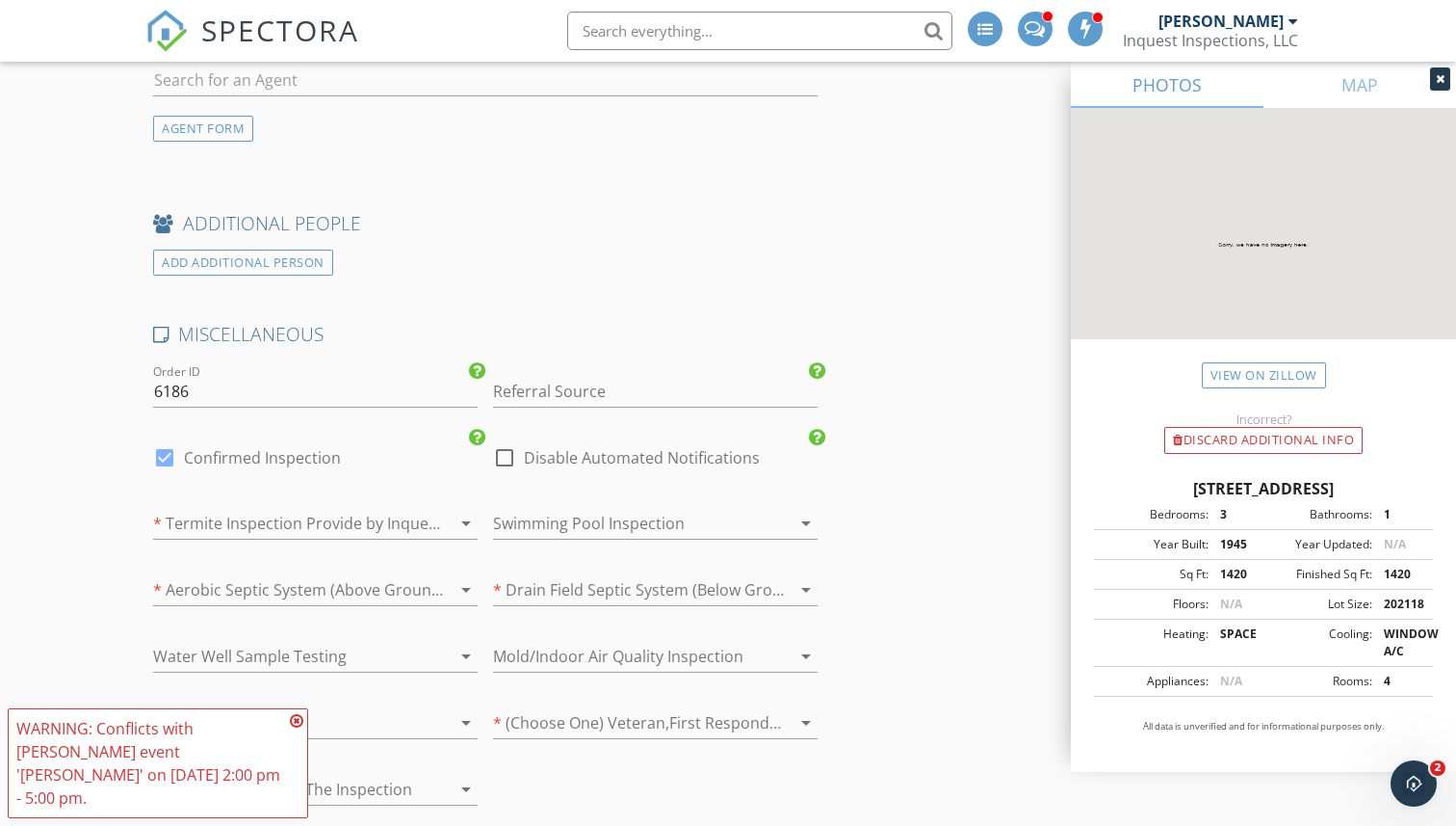
scroll to position [3581, 0]
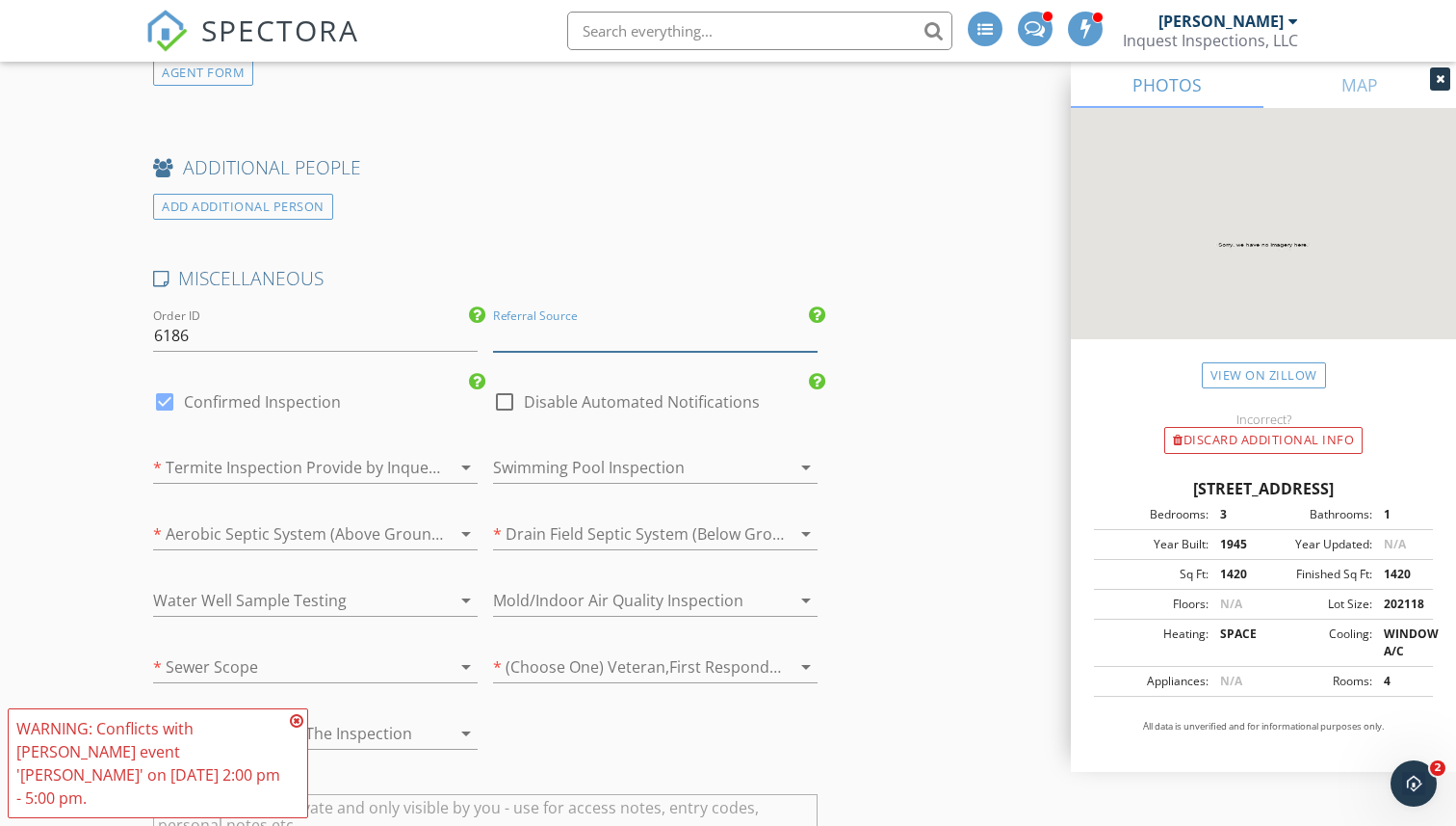
click at [592, 333] on input "Referral Source" at bounding box center [655, 336] width 325 height 32
click at [577, 368] on div "Sheila Lalicker" at bounding box center [655, 373] width 323 height 38
type input "Sheila Lalicker"
click at [465, 464] on icon "arrow_drop_down" at bounding box center [466, 467] width 23 height 23
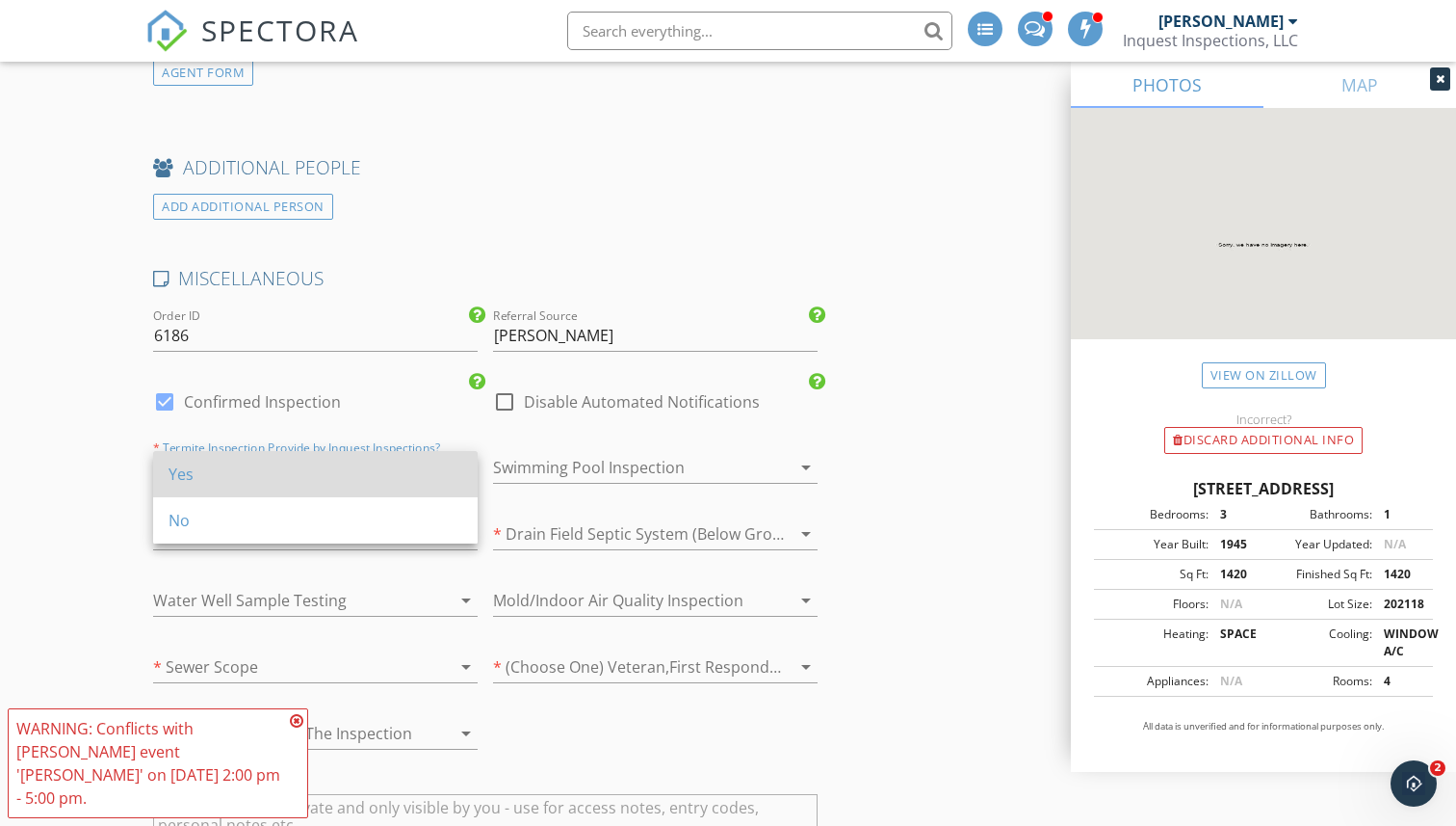
click at [417, 484] on div "Yes" at bounding box center [316, 474] width 294 height 23
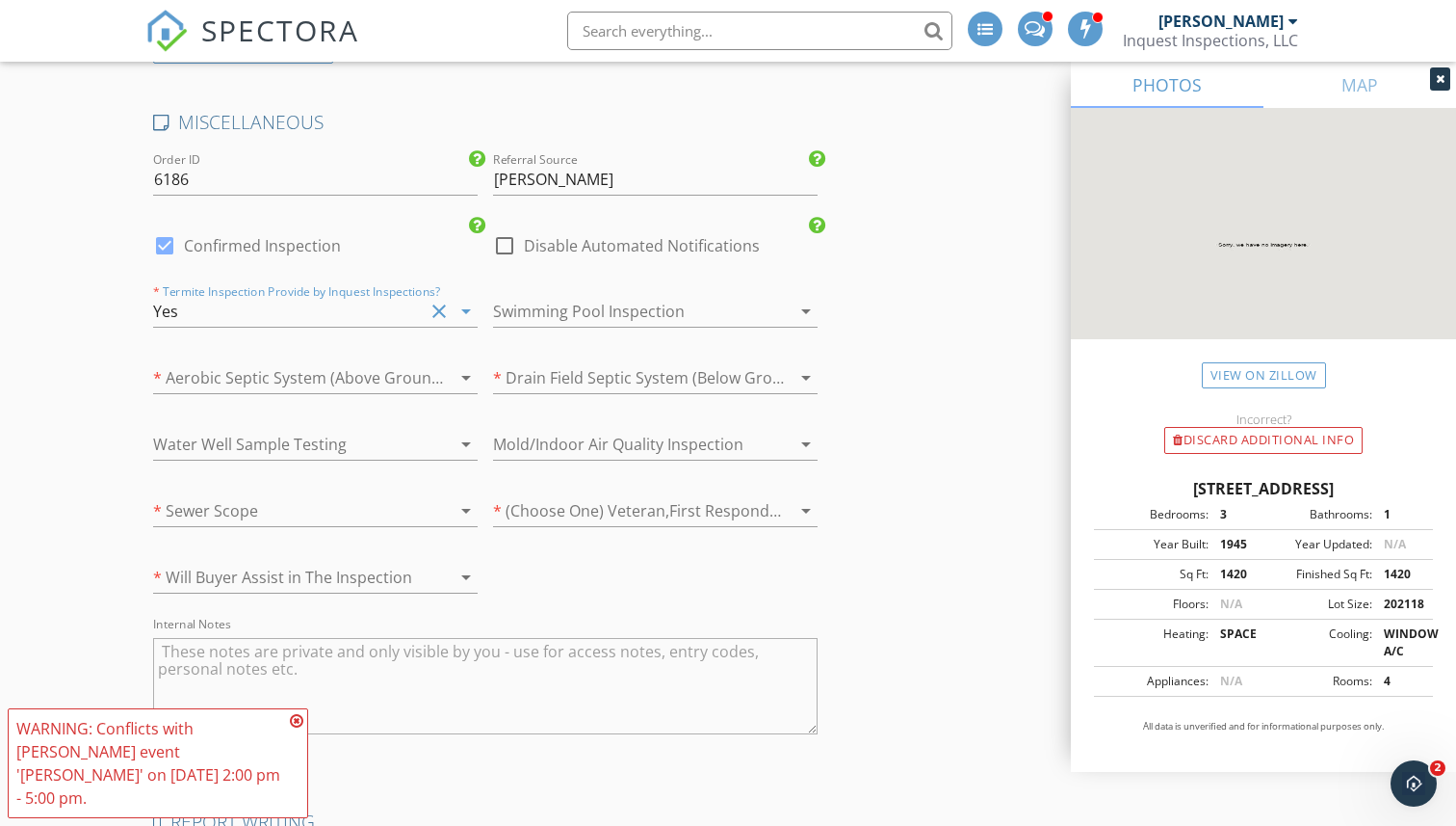
scroll to position [3782, 0]
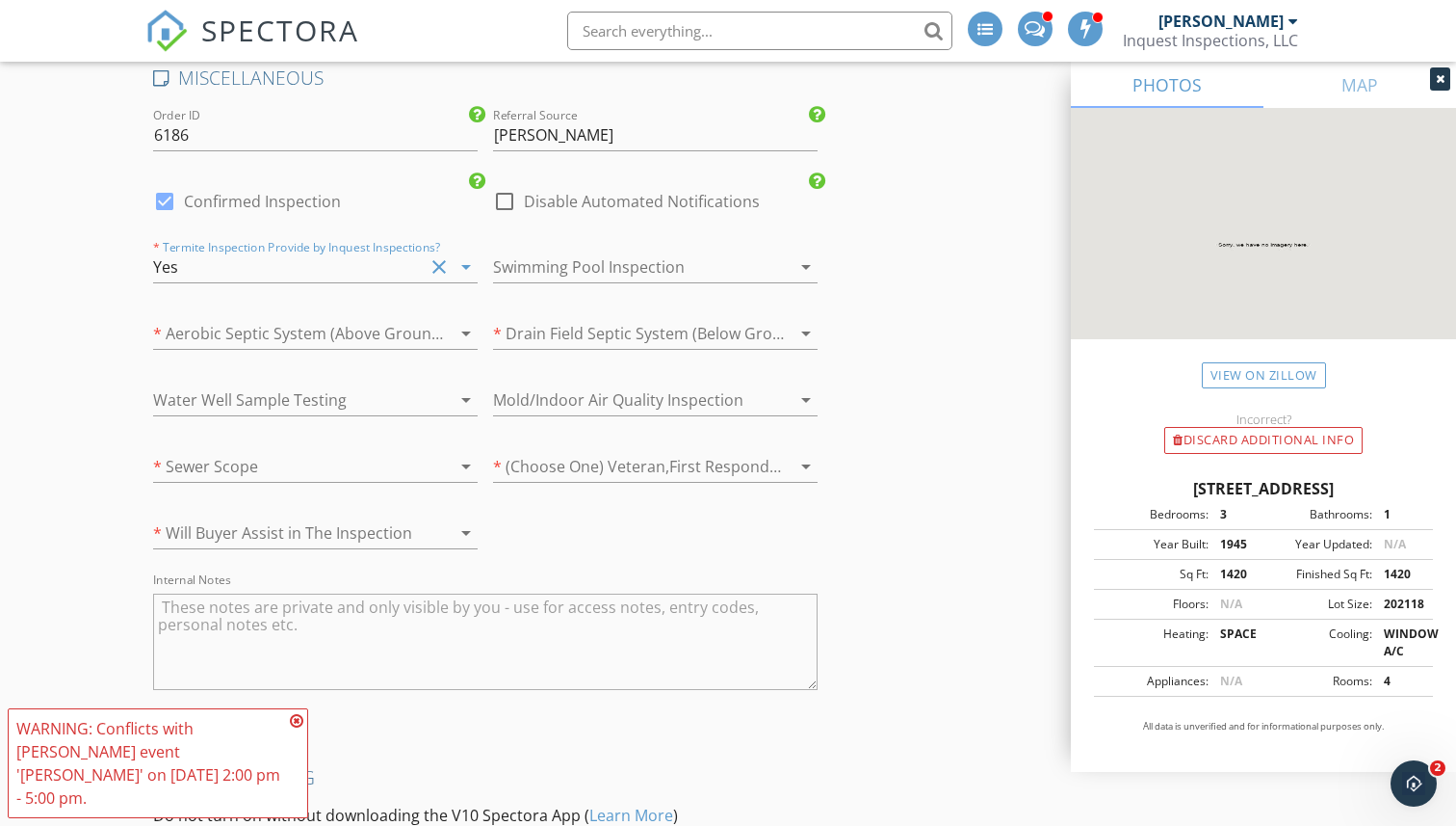
click at [618, 335] on div at bounding box center [628, 333] width 270 height 31
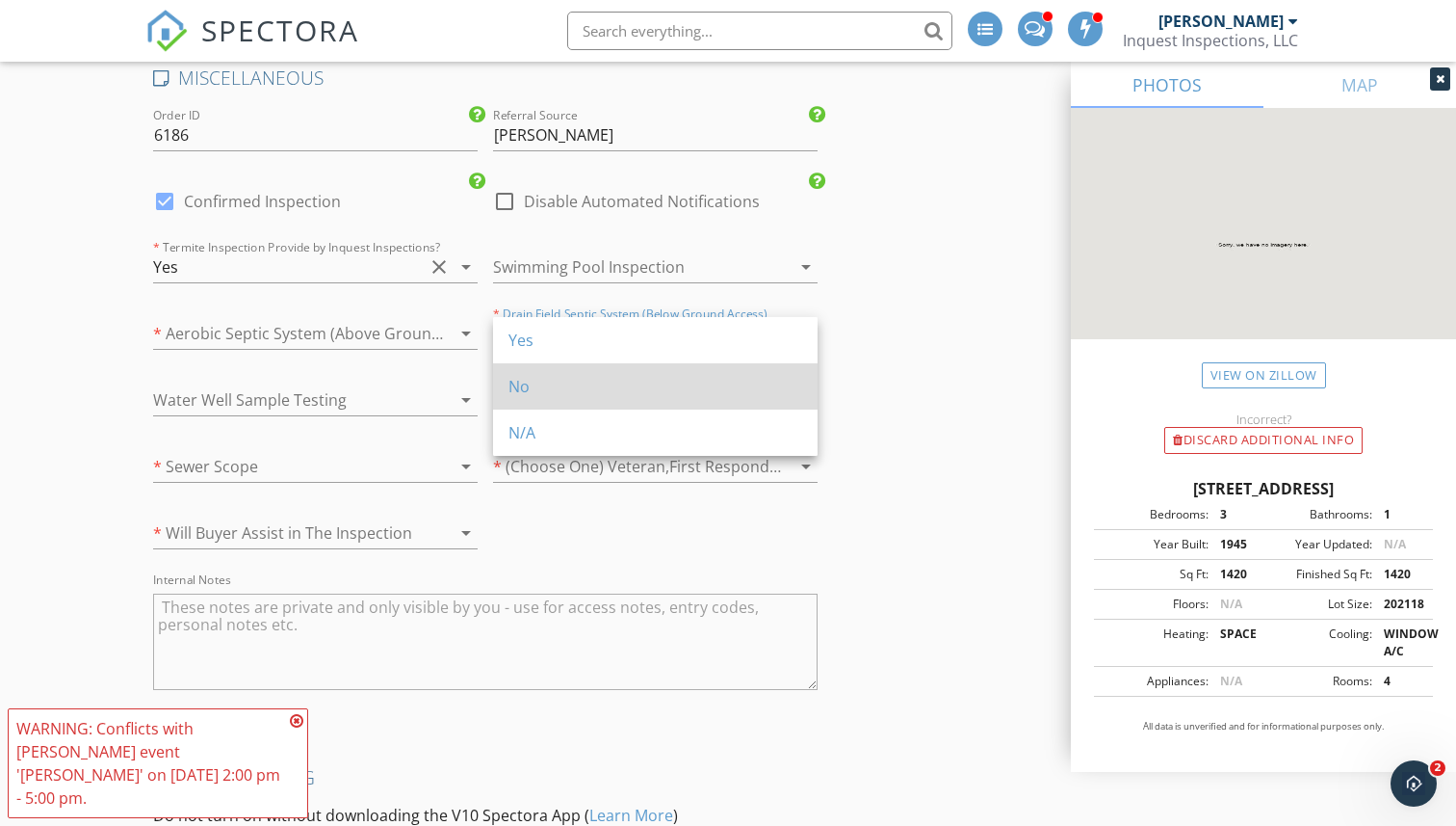
click at [619, 392] on div "No" at bounding box center [656, 386] width 294 height 23
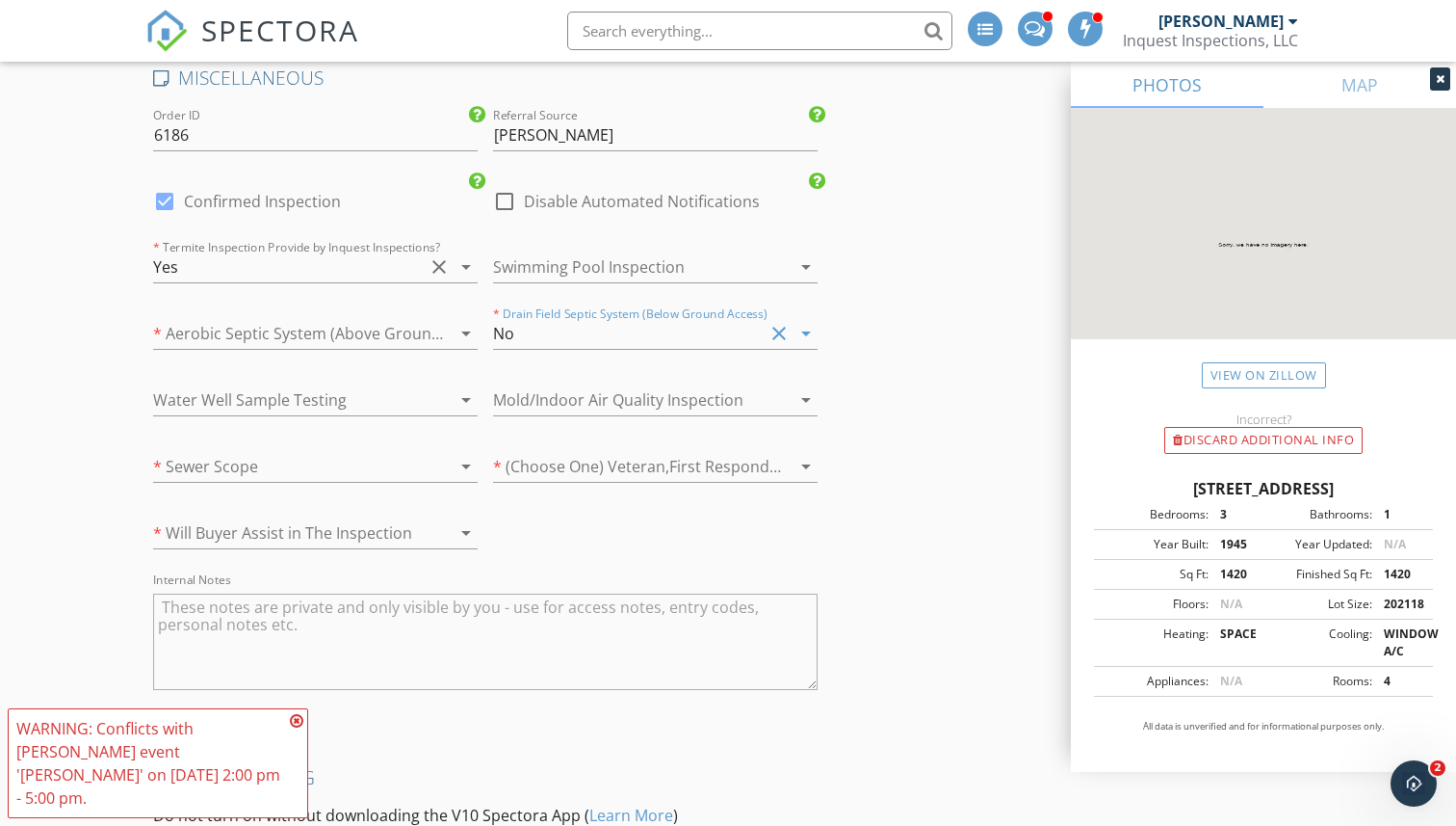
click at [458, 332] on icon "arrow_drop_down" at bounding box center [466, 333] width 23 height 23
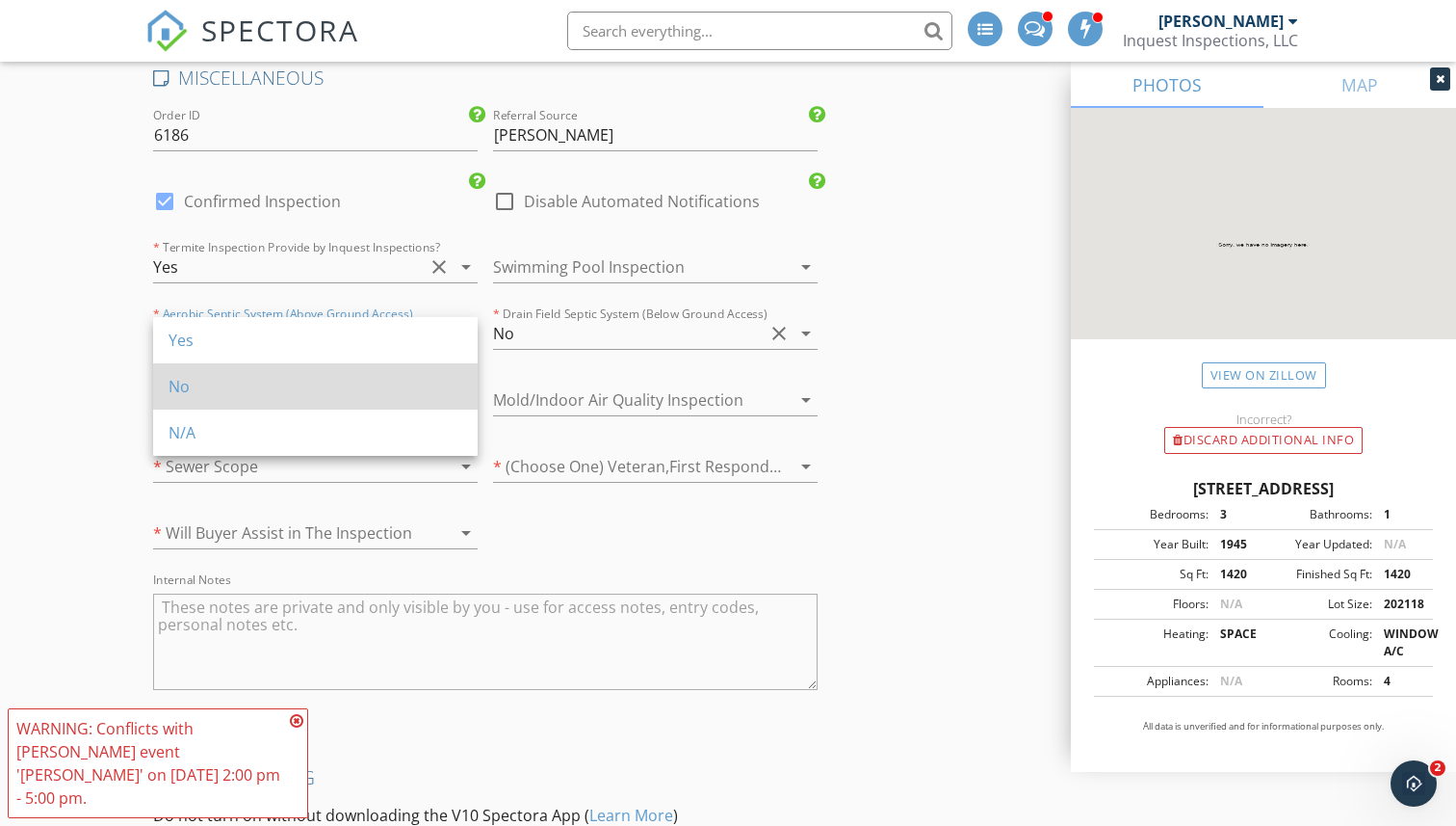
click at [407, 386] on div "No" at bounding box center [316, 386] width 294 height 23
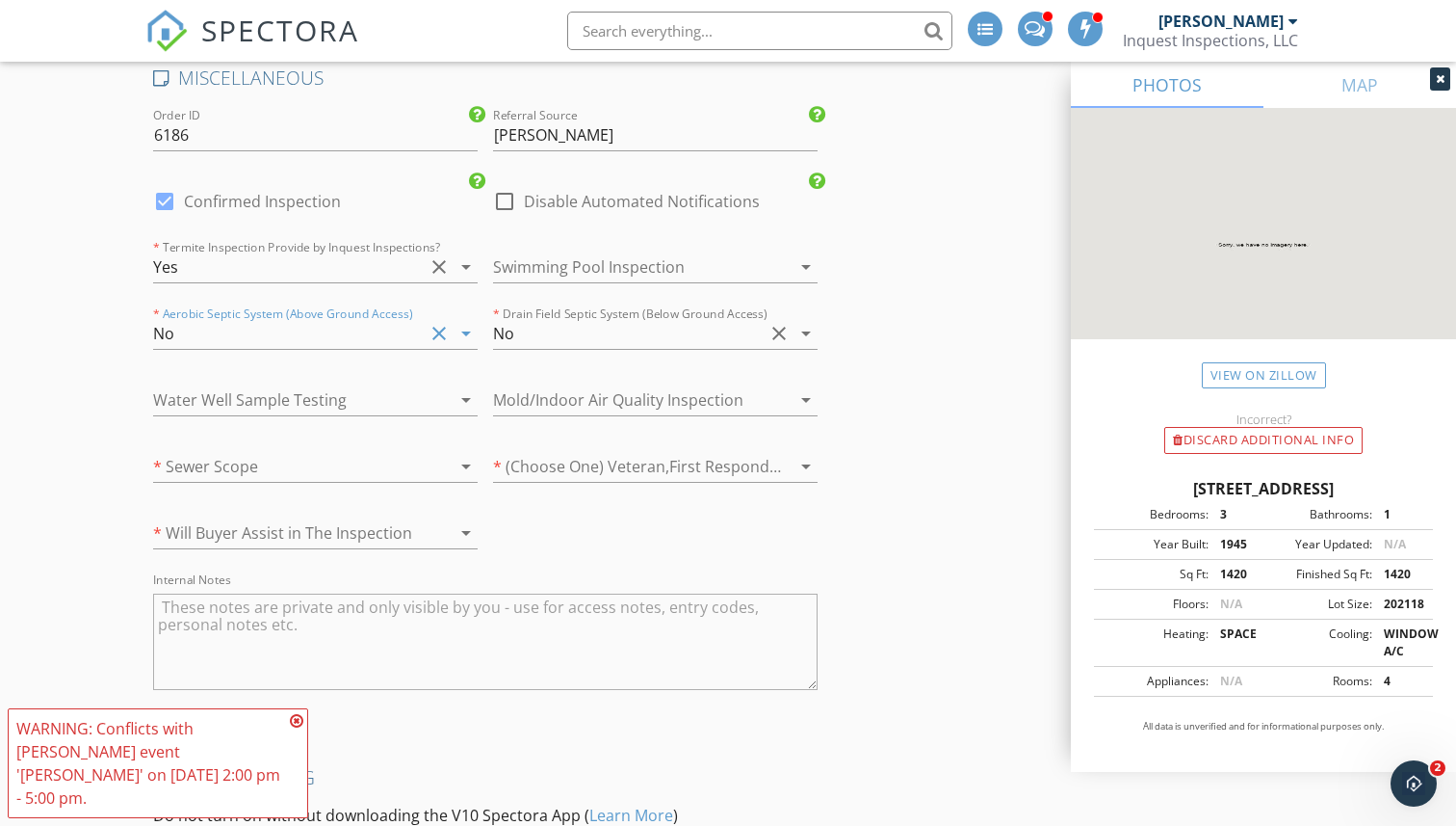
click at [607, 458] on div at bounding box center [628, 466] width 270 height 31
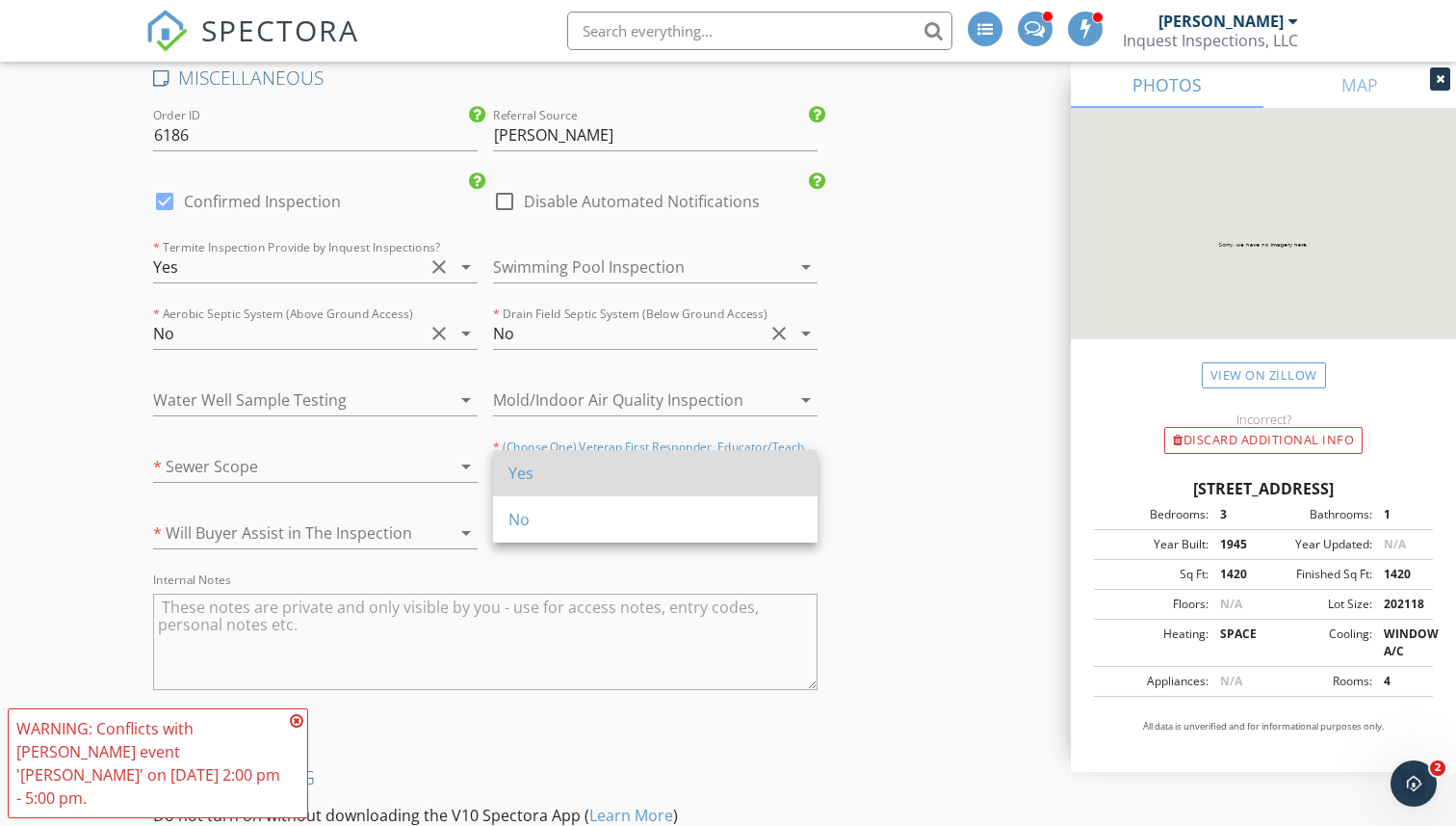
click at [598, 471] on div "Yes" at bounding box center [656, 473] width 294 height 23
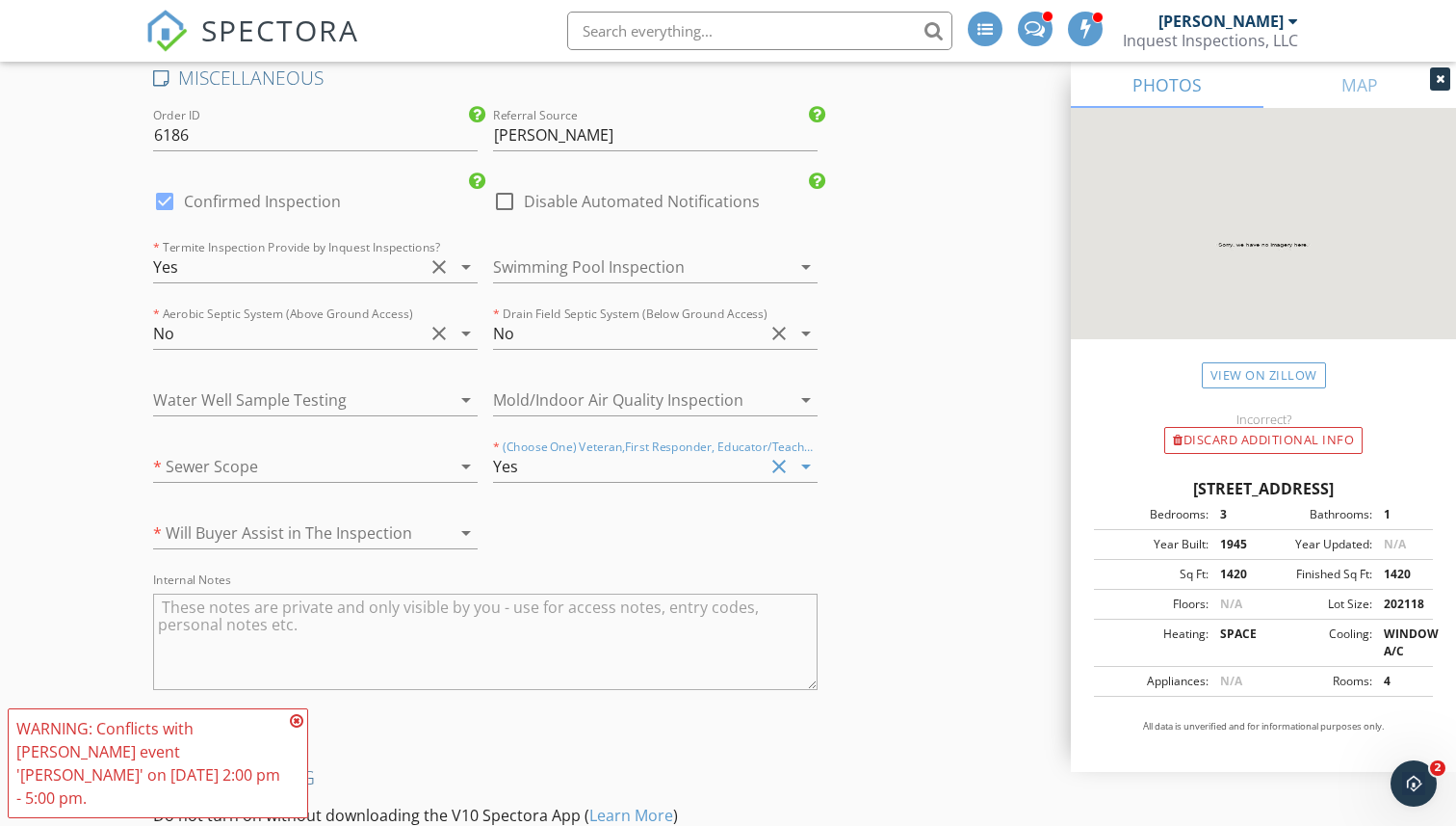
click at [451, 469] on div "arrow_drop_down" at bounding box center [464, 466] width 27 height 23
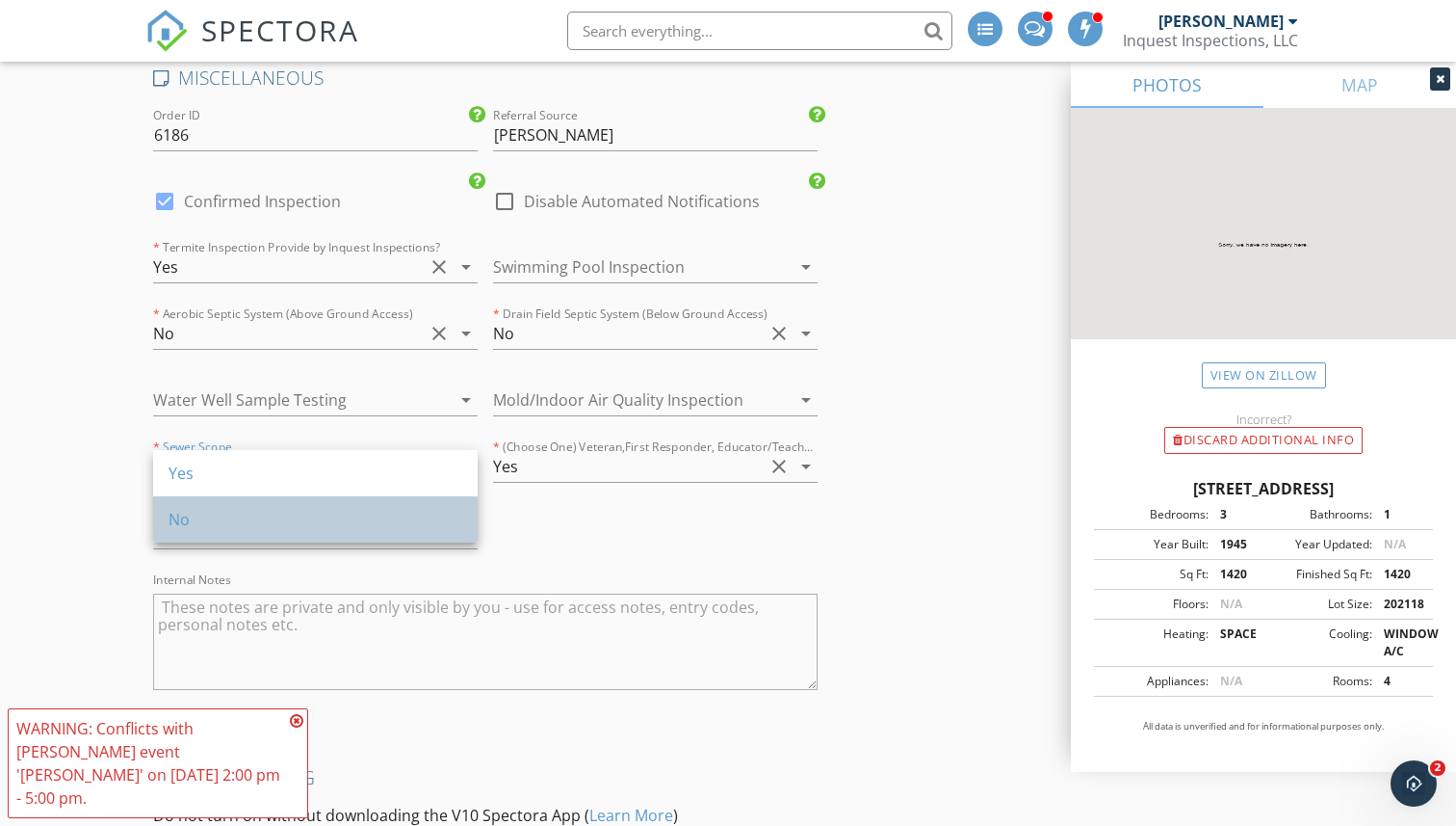
click at [427, 513] on div "No" at bounding box center [316, 519] width 294 height 23
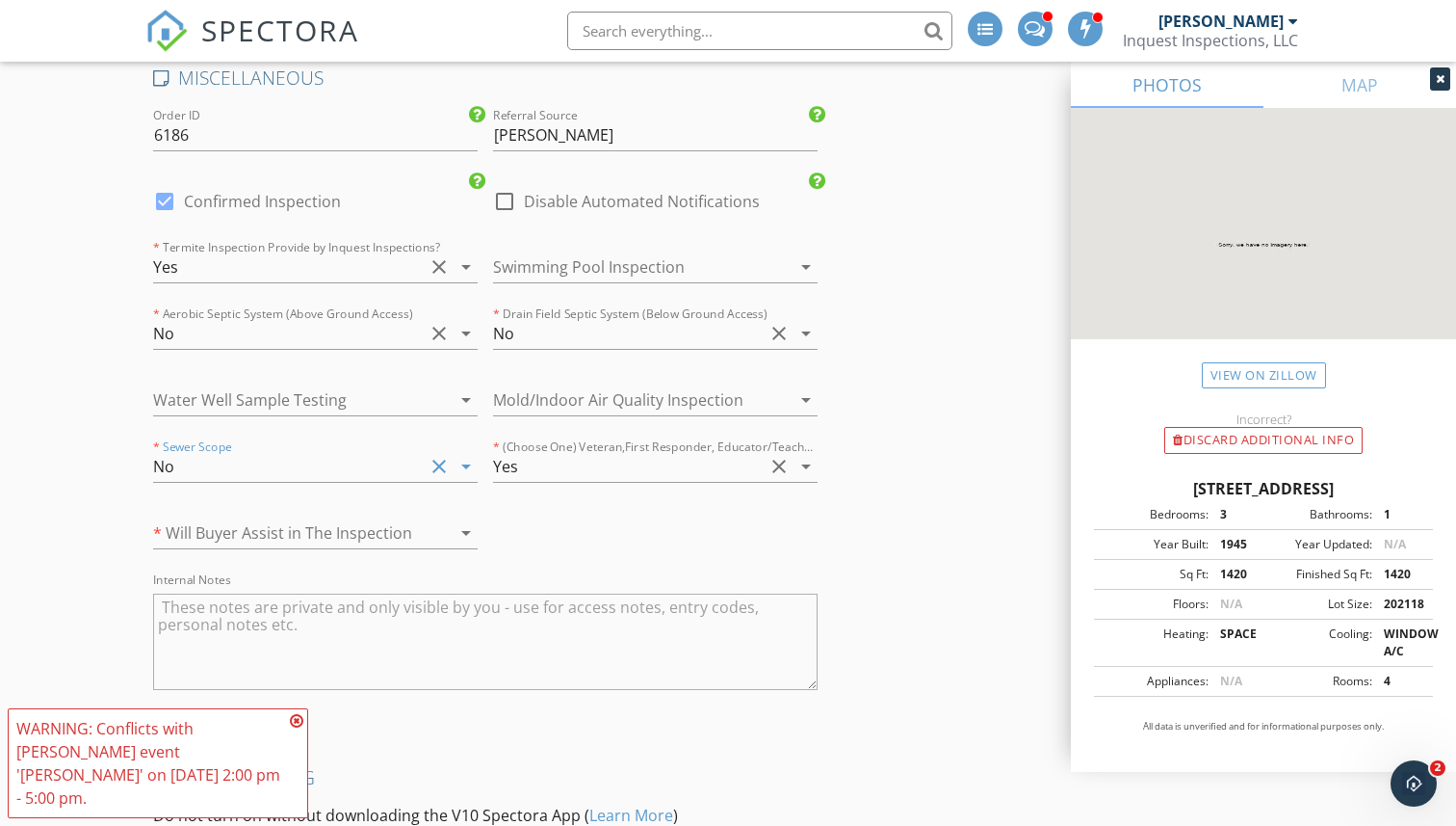
scroll to position [3926, 0]
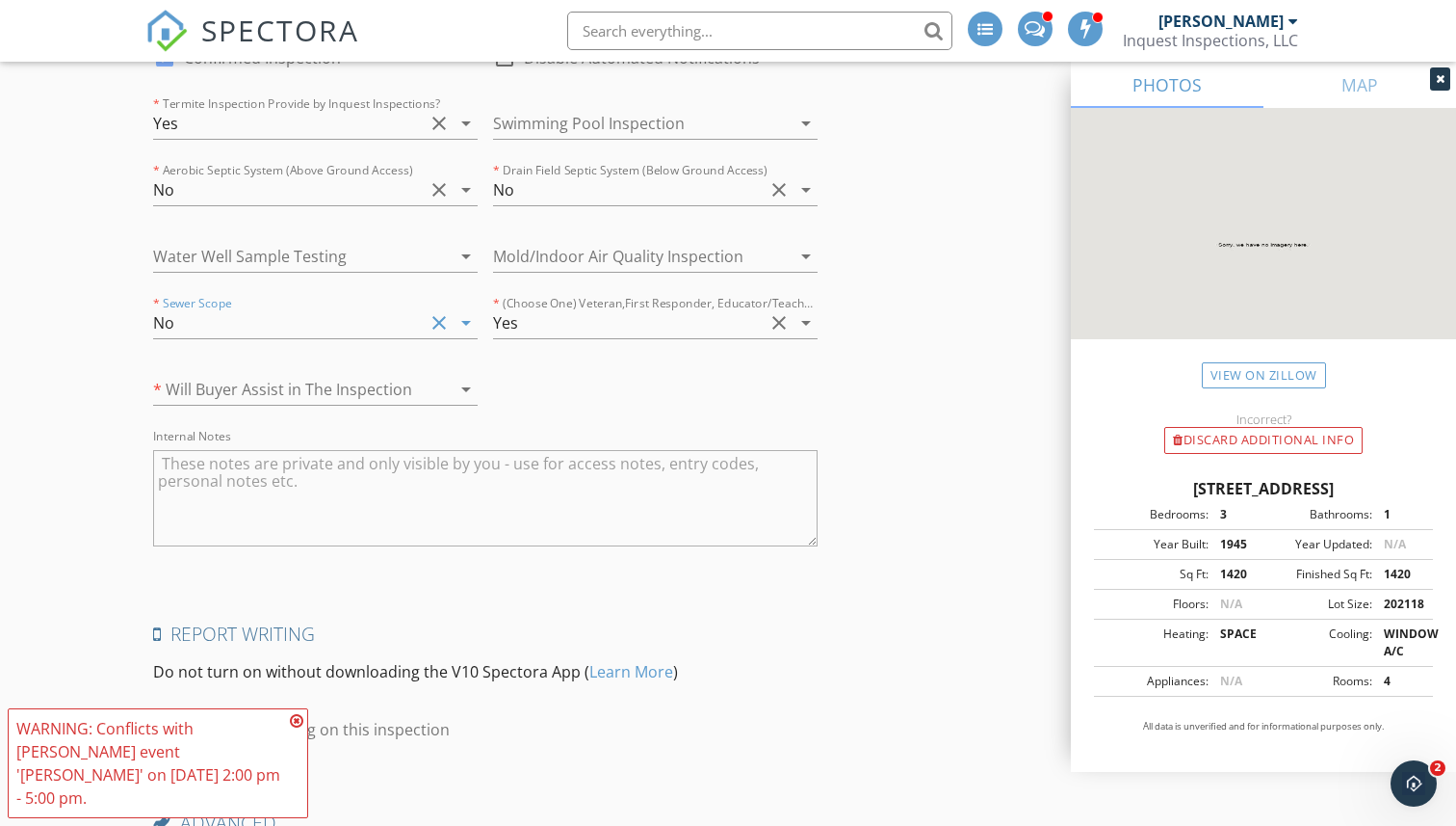
click at [455, 385] on icon "arrow_drop_down" at bounding box center [466, 389] width 23 height 23
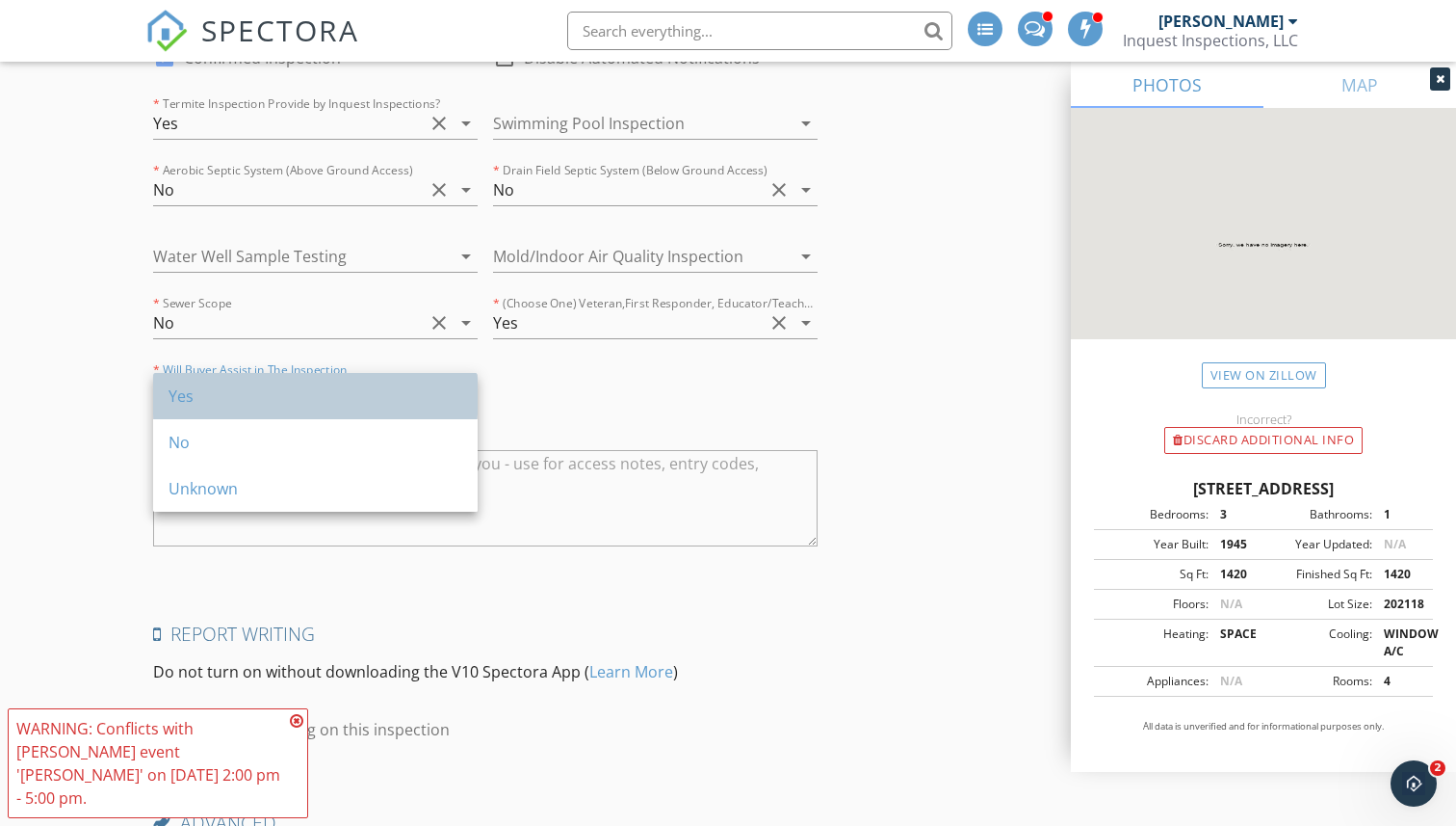
click at [416, 398] on div "Yes" at bounding box center [316, 396] width 294 height 23
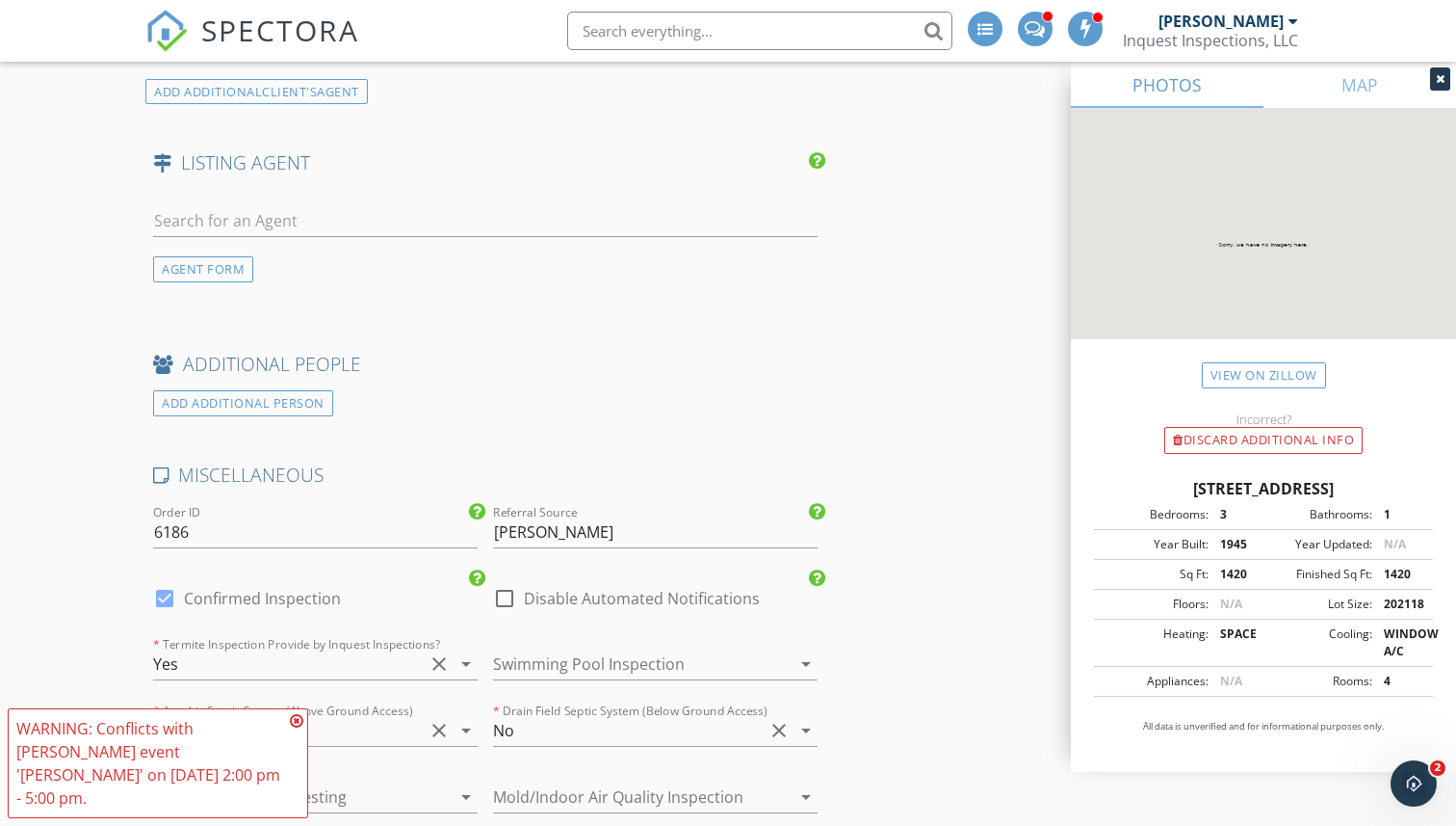
scroll to position [4132, 0]
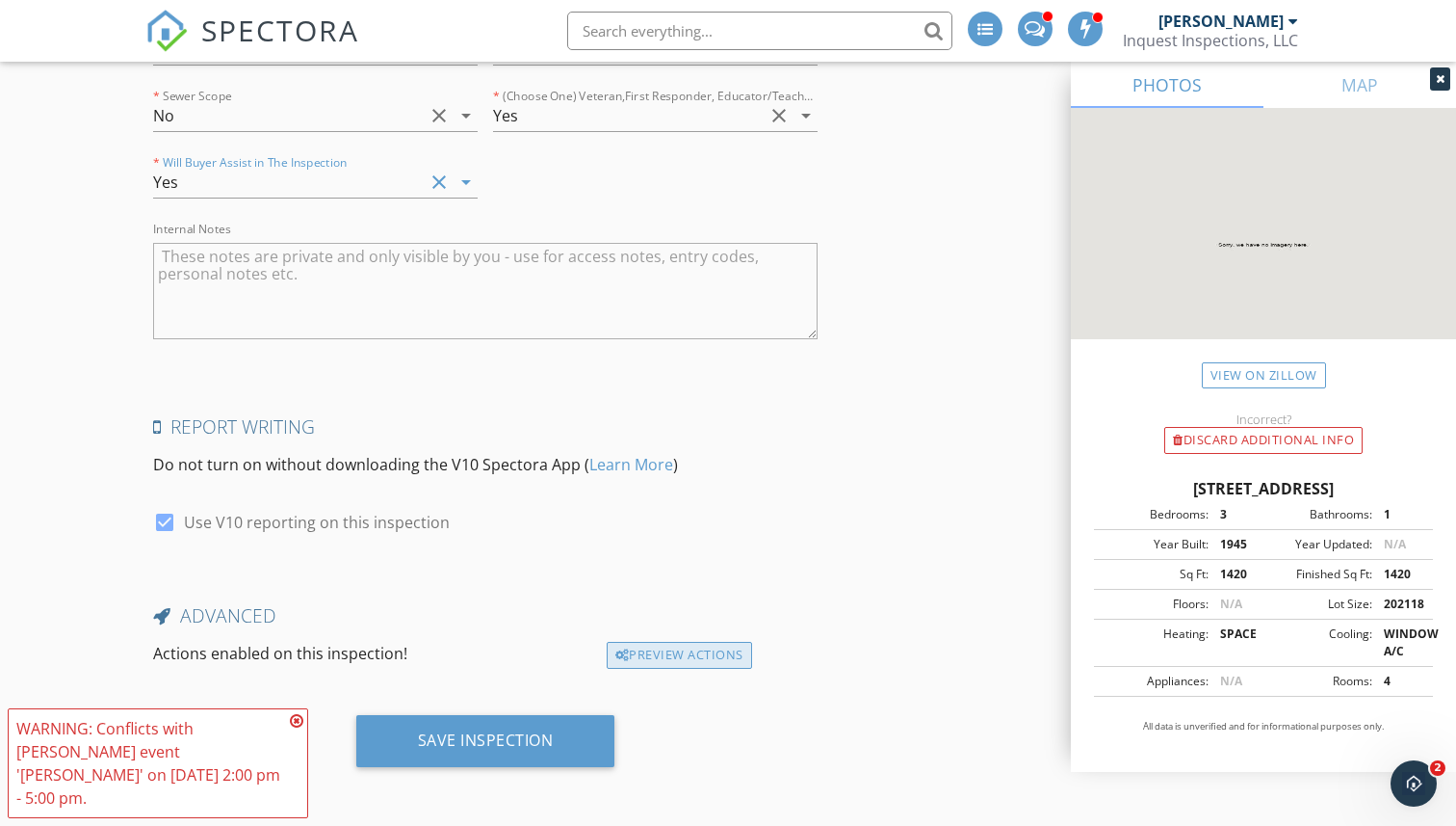
click at [640, 654] on div "Preview Actions" at bounding box center [679, 654] width 145 height 27
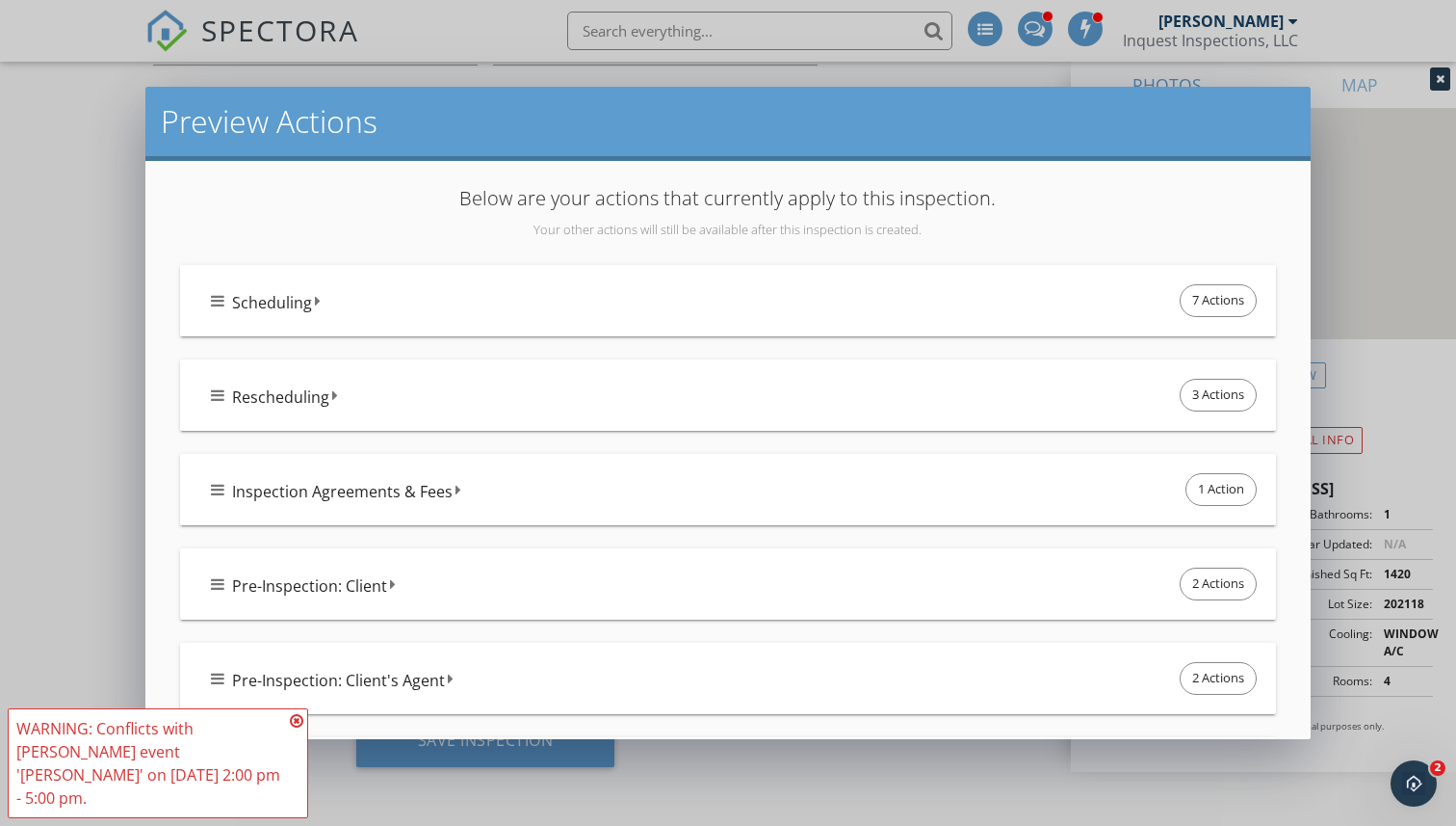
click at [311, 314] on div "Scheduling 7 Actions" at bounding box center [736, 300] width 1050 height 40
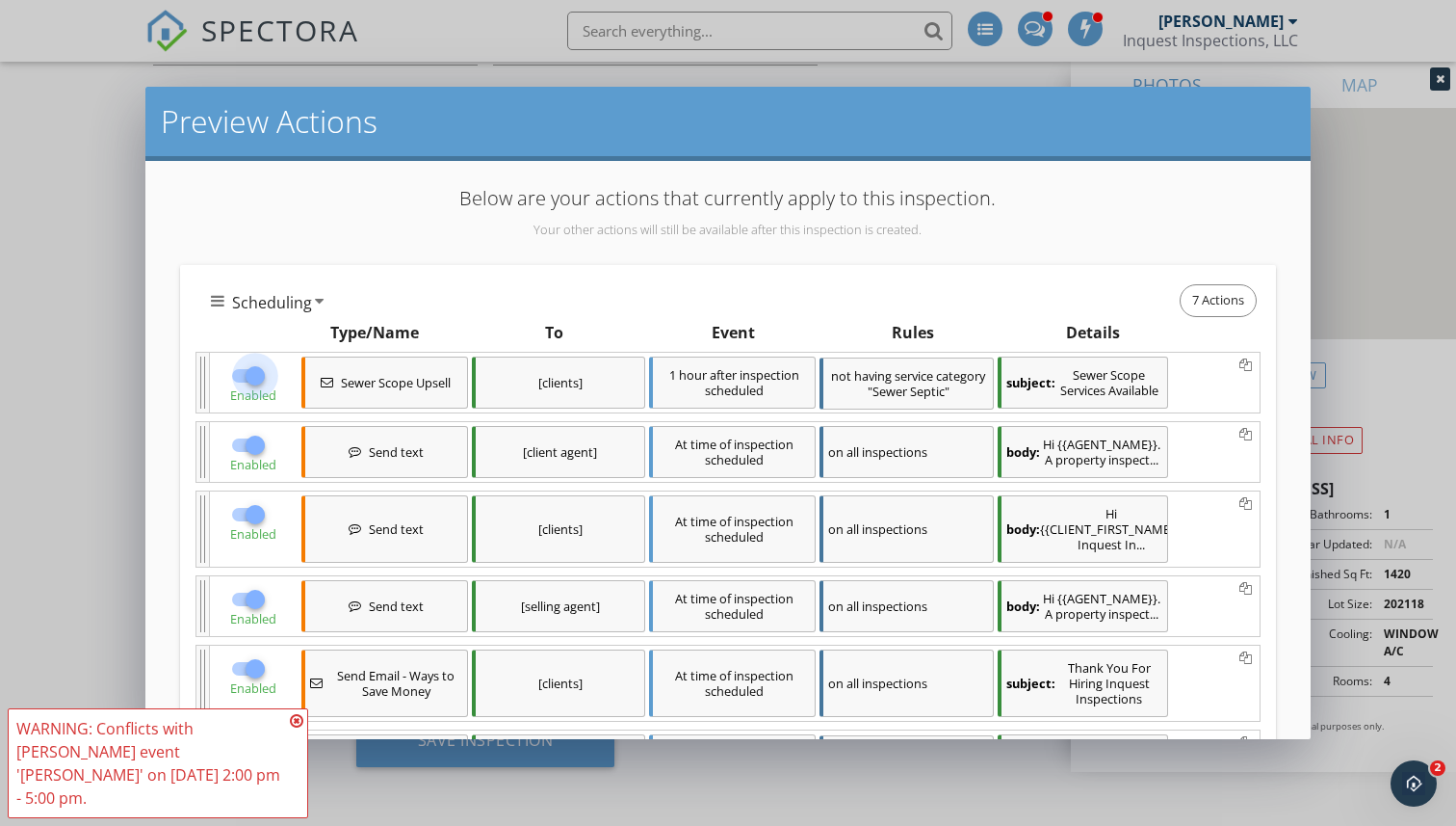
click at [254, 366] on div at bounding box center [255, 375] width 33 height 33
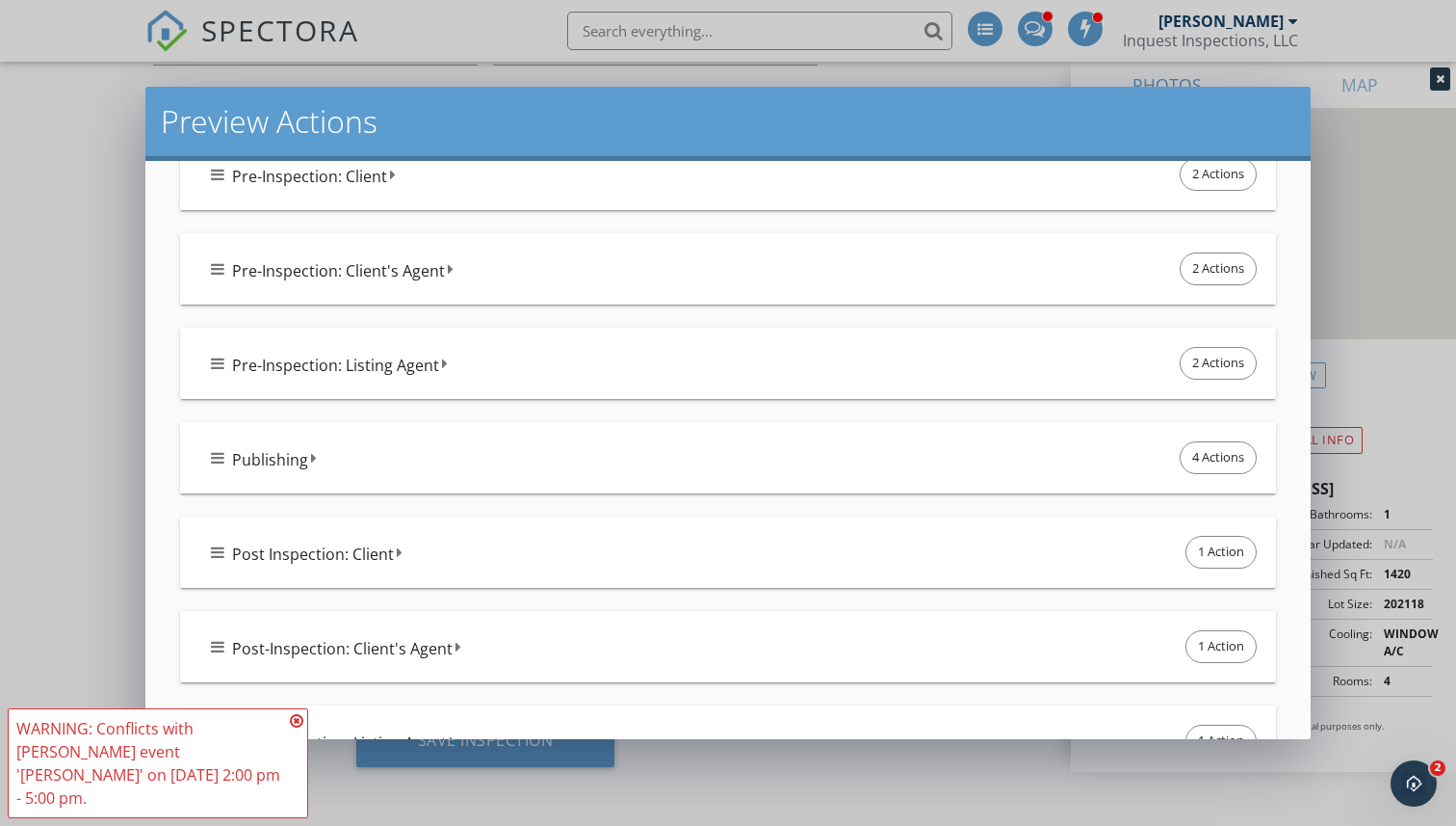
scroll to position [1288, 0]
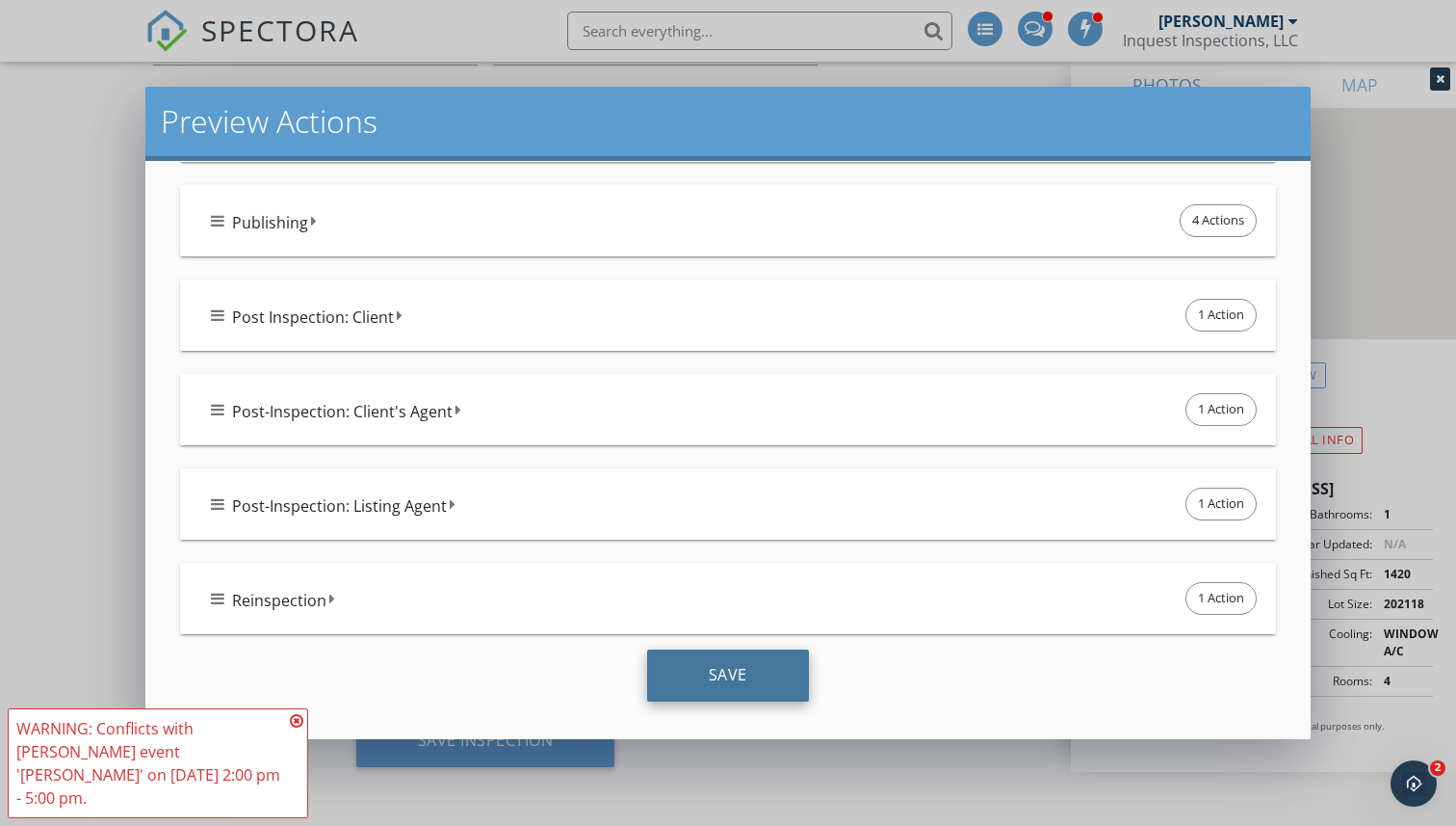
click at [712, 673] on div "Save" at bounding box center [728, 675] width 162 height 52
checkbox input "true"
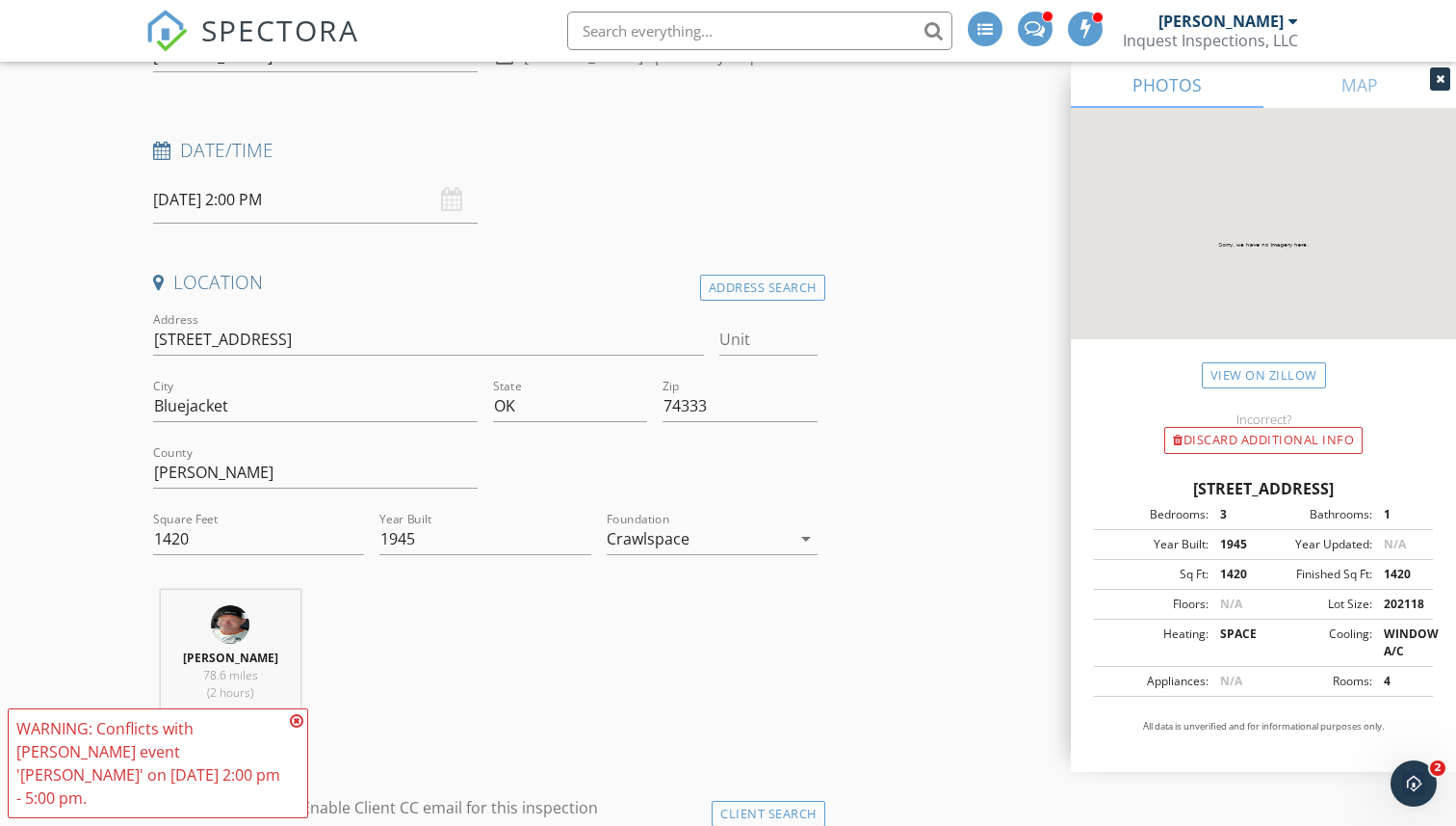
scroll to position [0, 0]
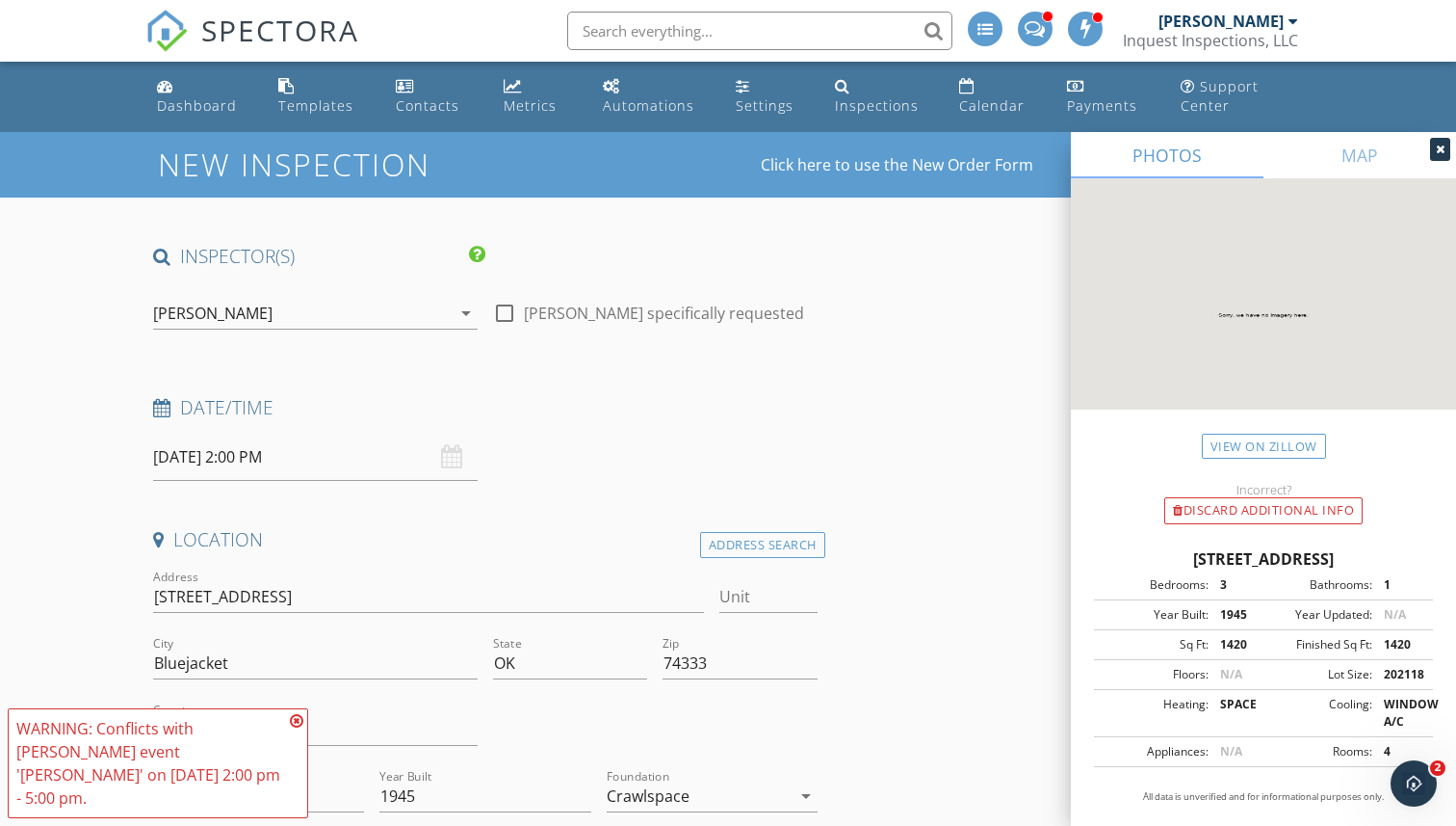
click at [299, 728] on icon at bounding box center [297, 720] width 14 height 16
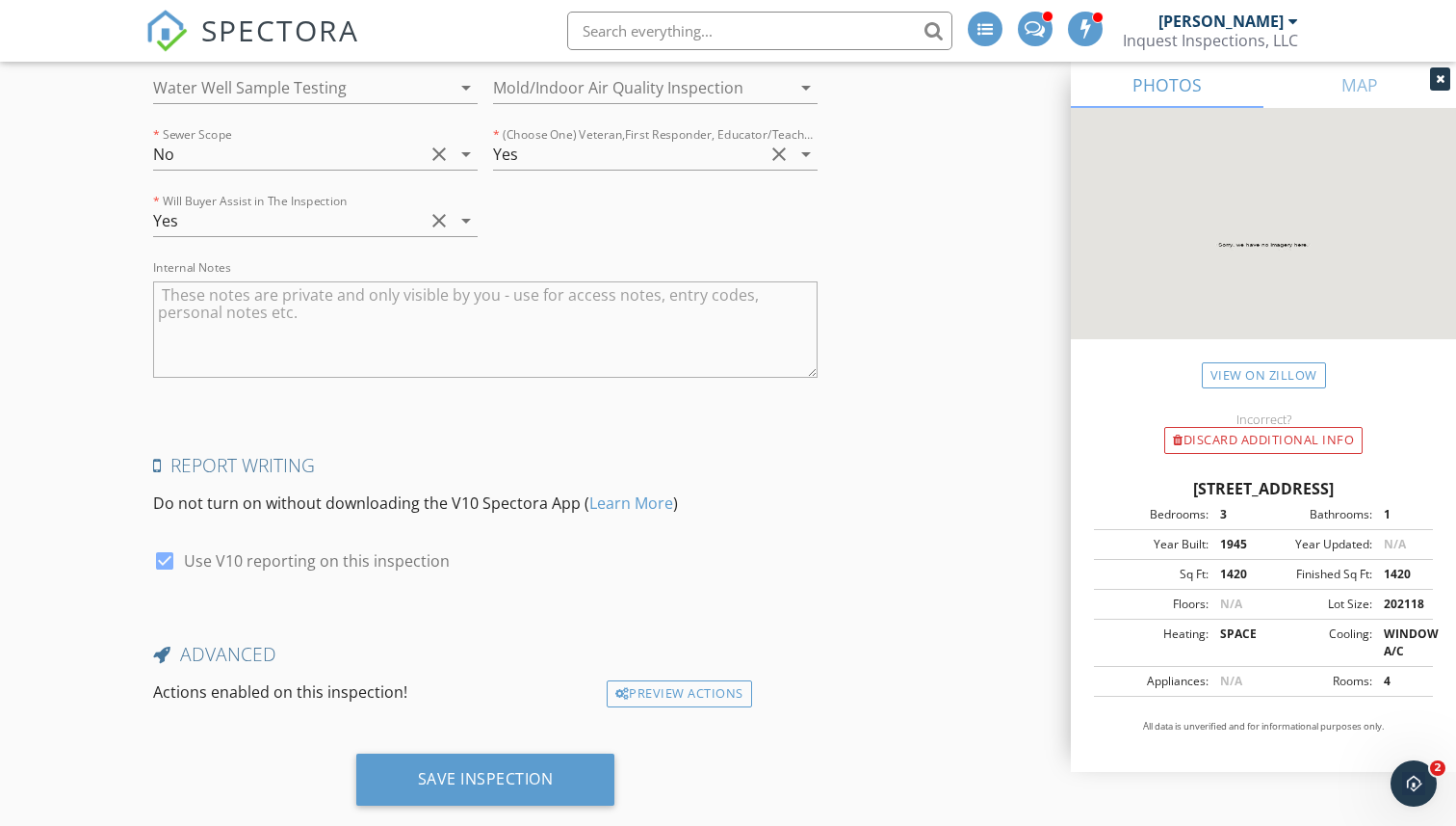
scroll to position [4132, 0]
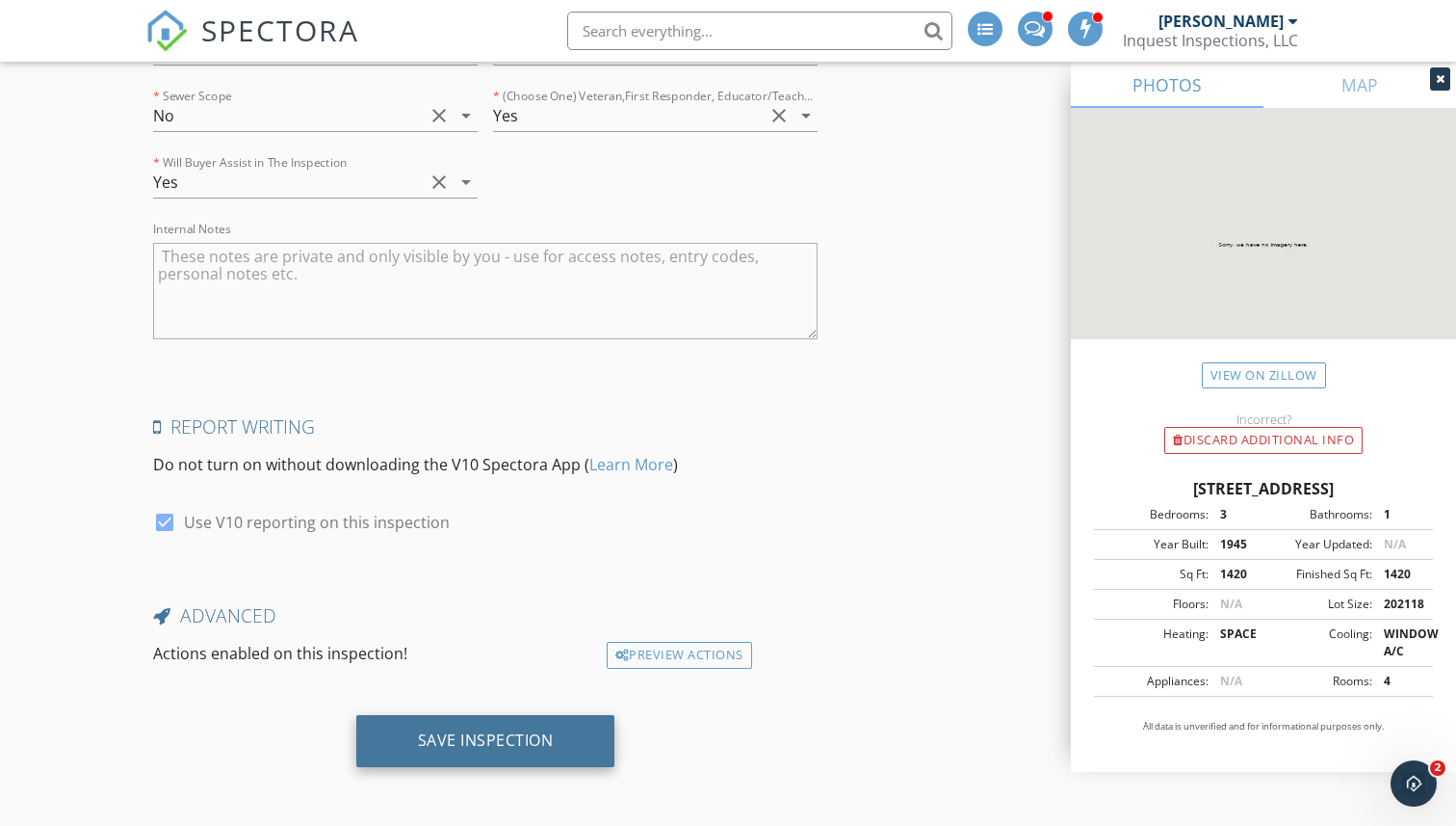
click at [459, 733] on div "Save Inspection" at bounding box center [486, 740] width 136 height 20
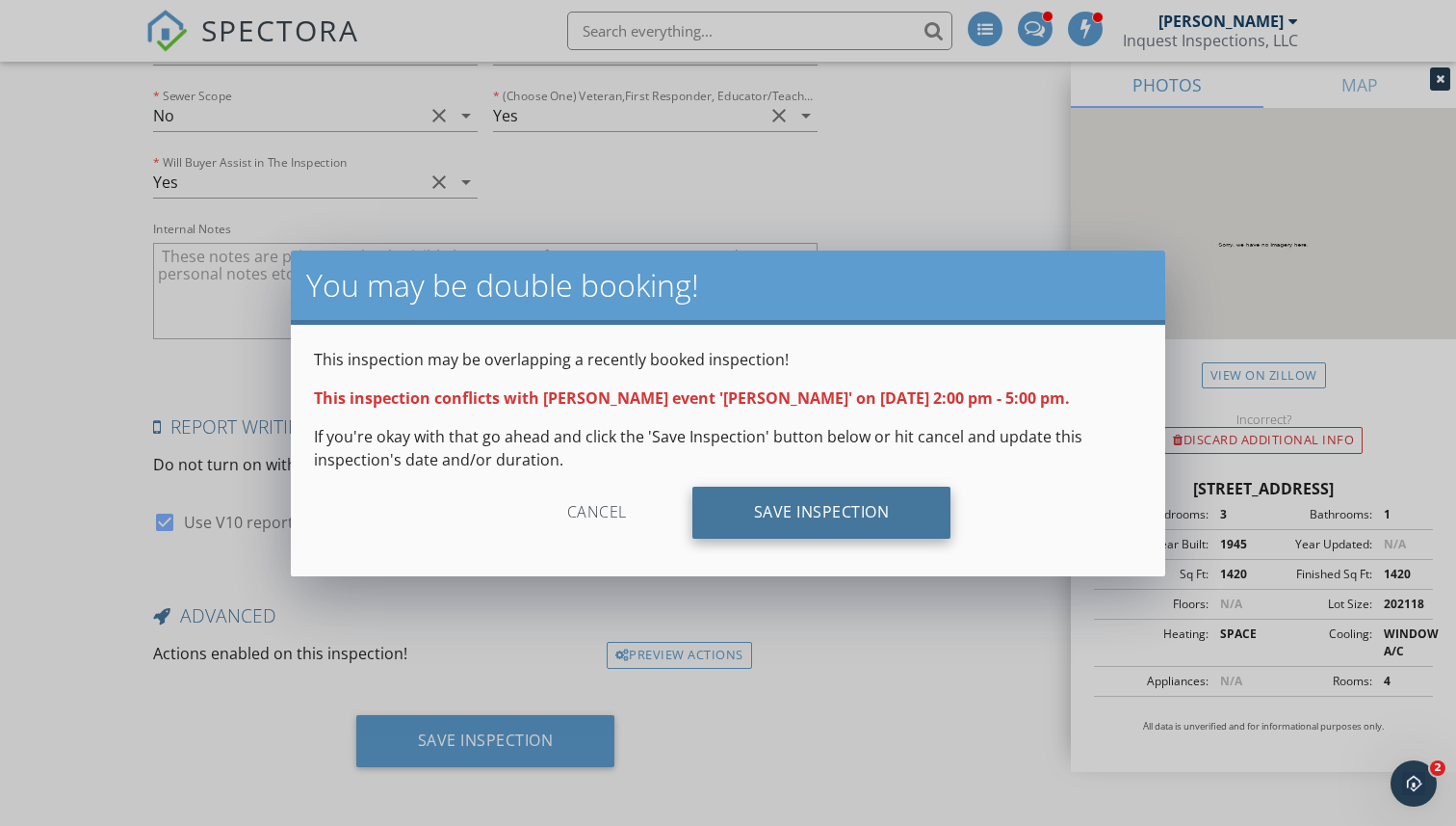
click at [812, 509] on div "Save Inspection" at bounding box center [822, 512] width 259 height 52
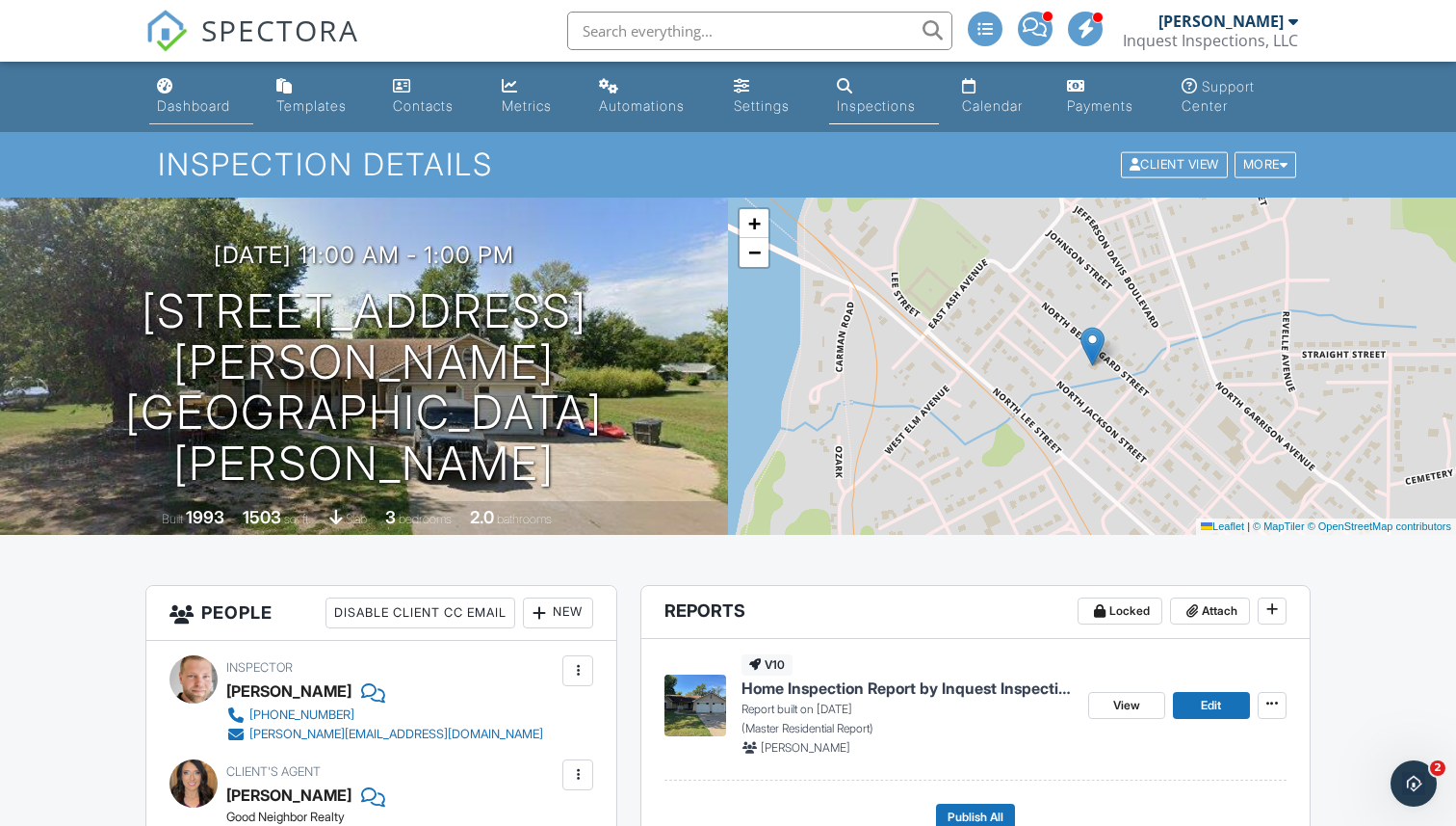
click at [190, 99] on div "Dashboard" at bounding box center [193, 106] width 73 height 17
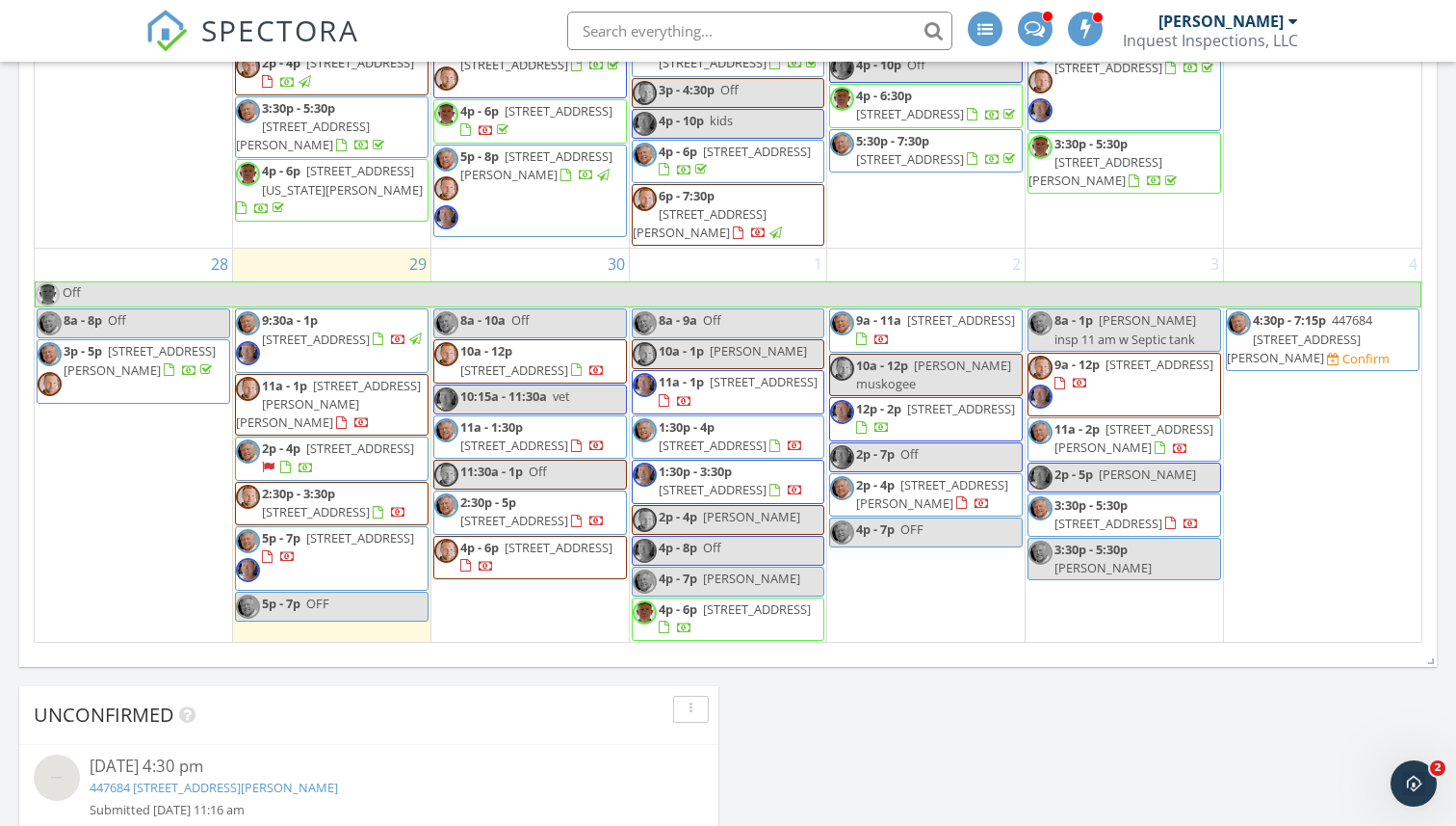
scroll to position [1148, 0]
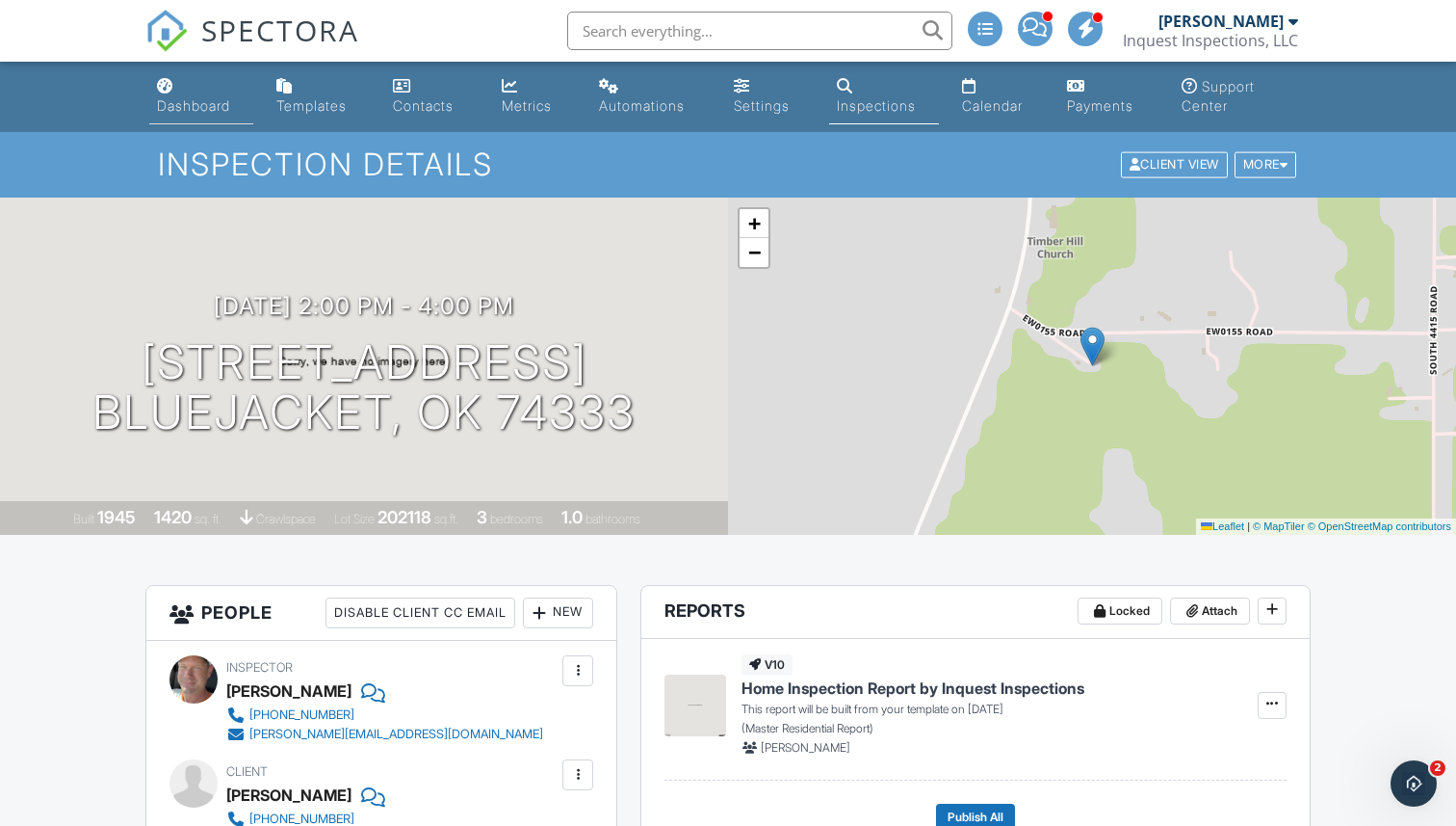
click at [192, 108] on div "Dashboard" at bounding box center [193, 106] width 73 height 17
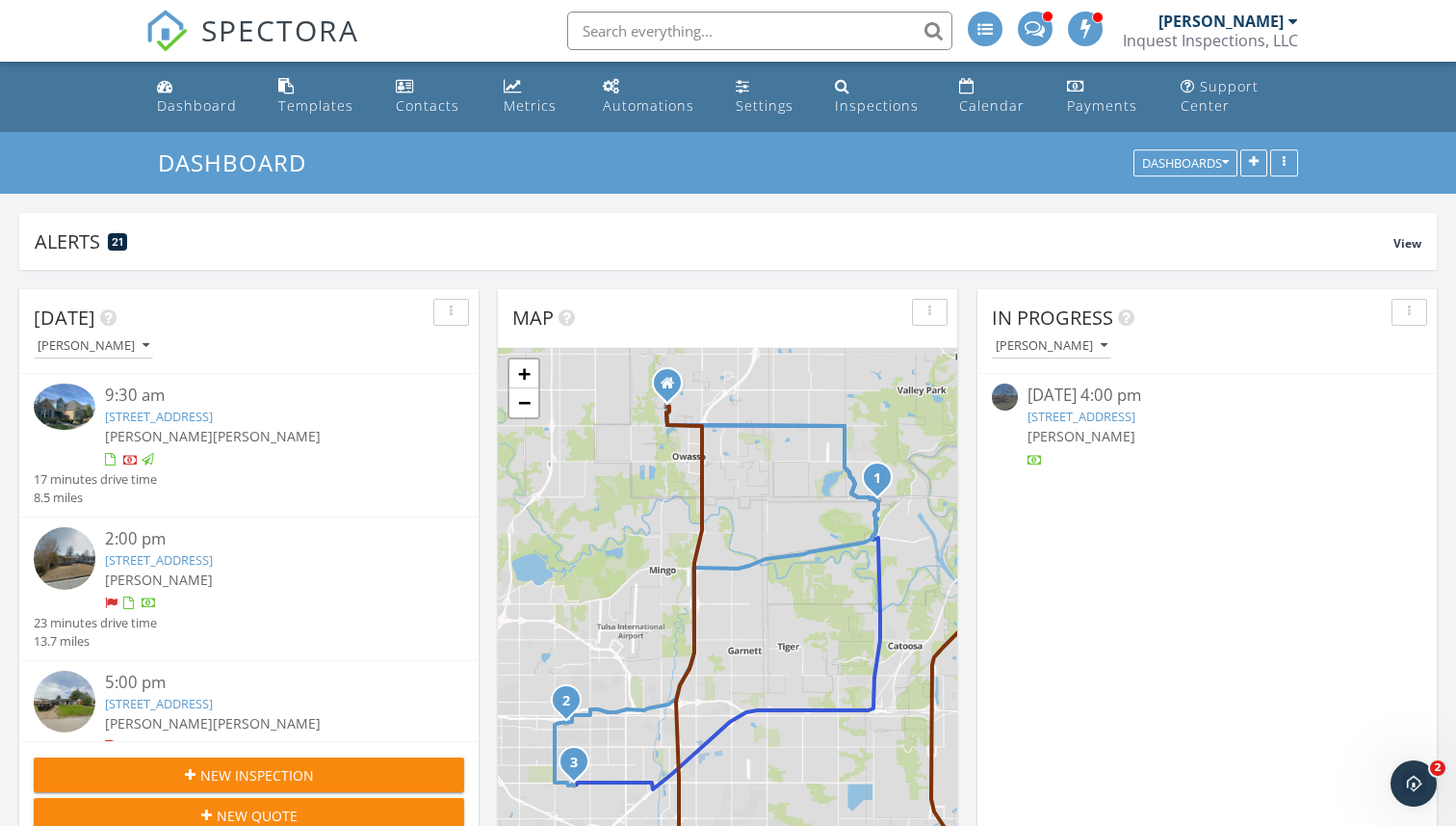
click at [74, 565] on img at bounding box center [64, 558] width 61 height 61
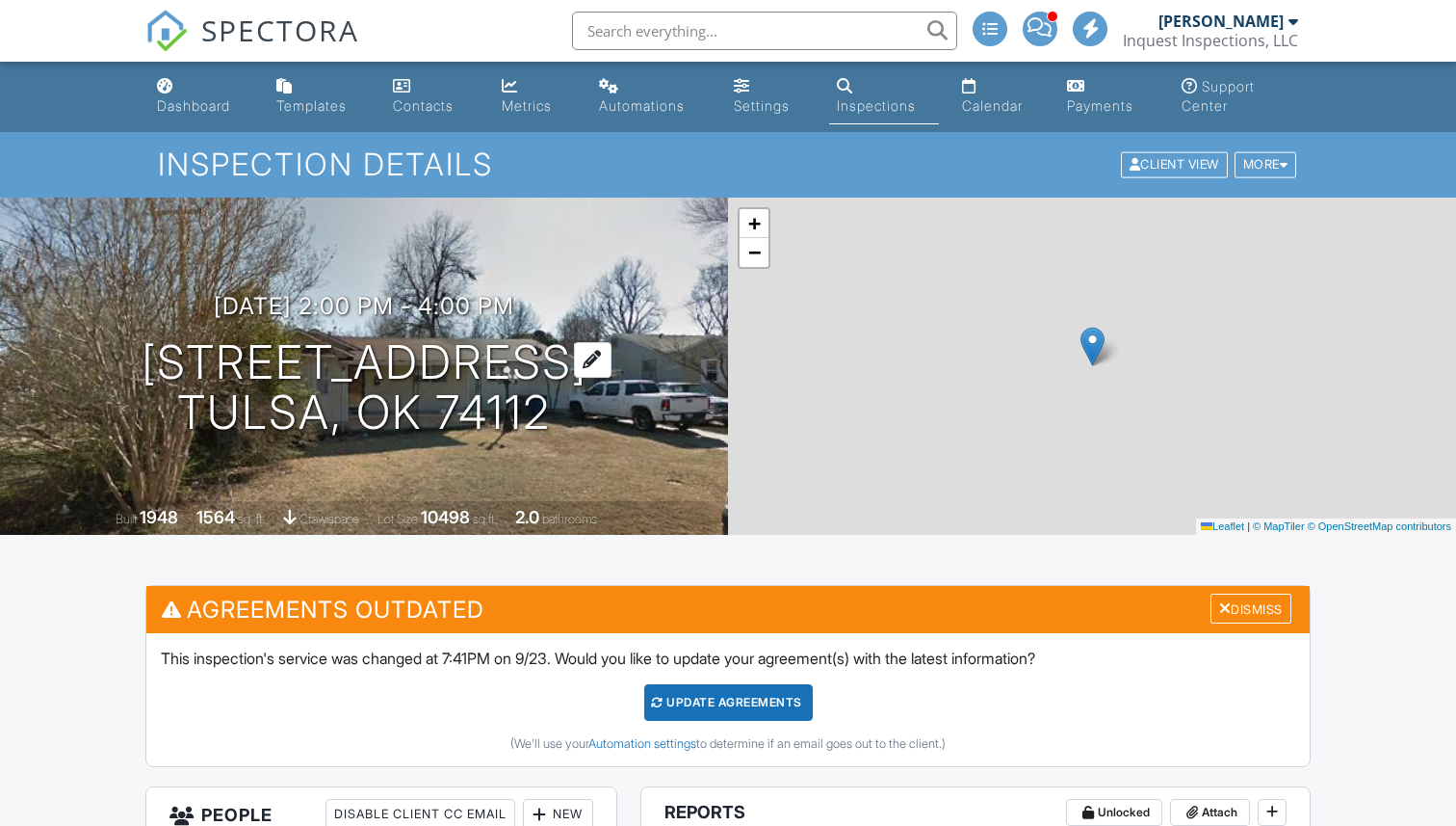
click at [359, 360] on h1 "[STREET_ADDRESS] [GEOGRAPHIC_DATA], OK 74112" at bounding box center [365, 388] width 446 height 102
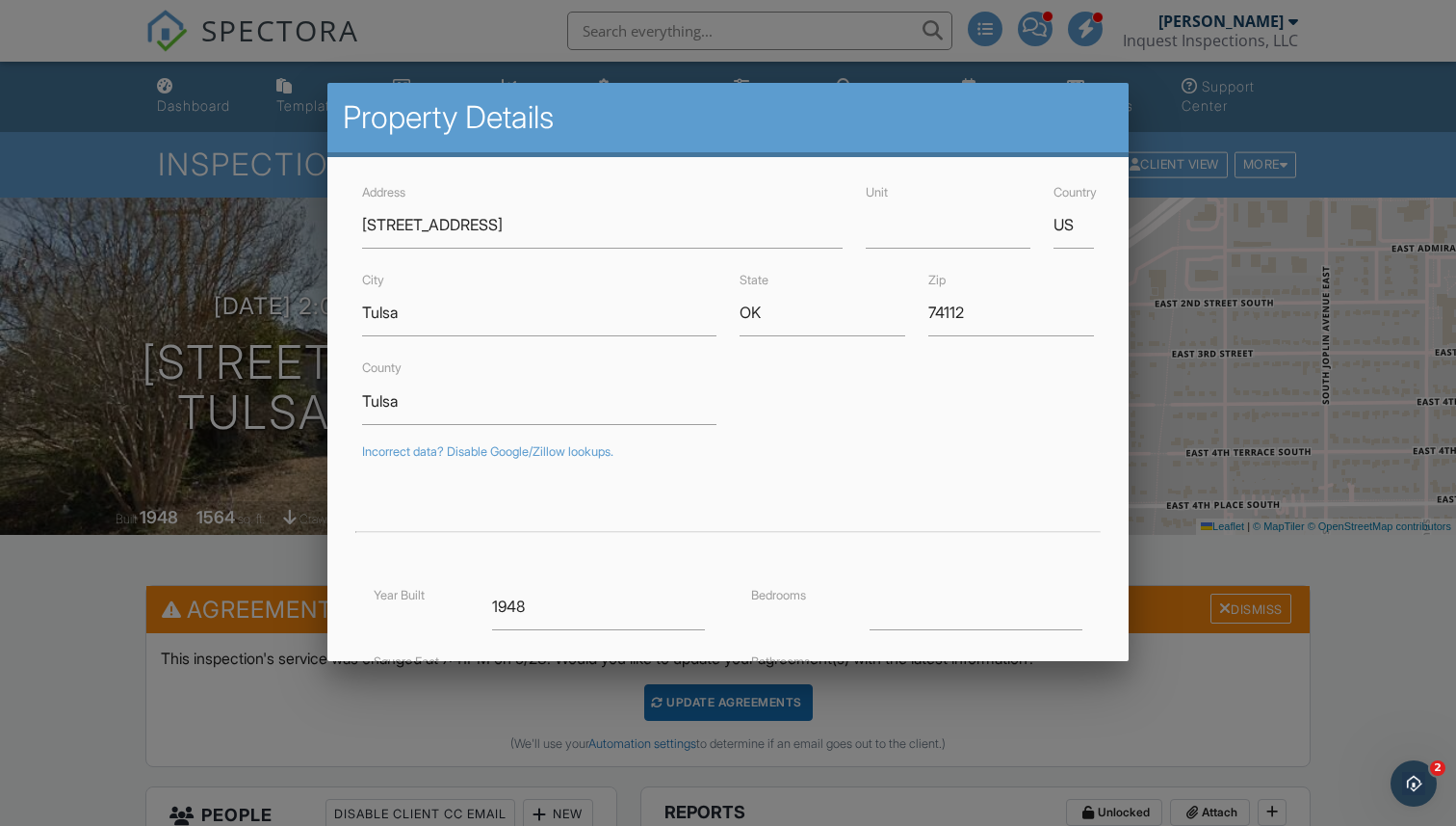
click at [275, 484] on div at bounding box center [728, 419] width 1456 height 1032
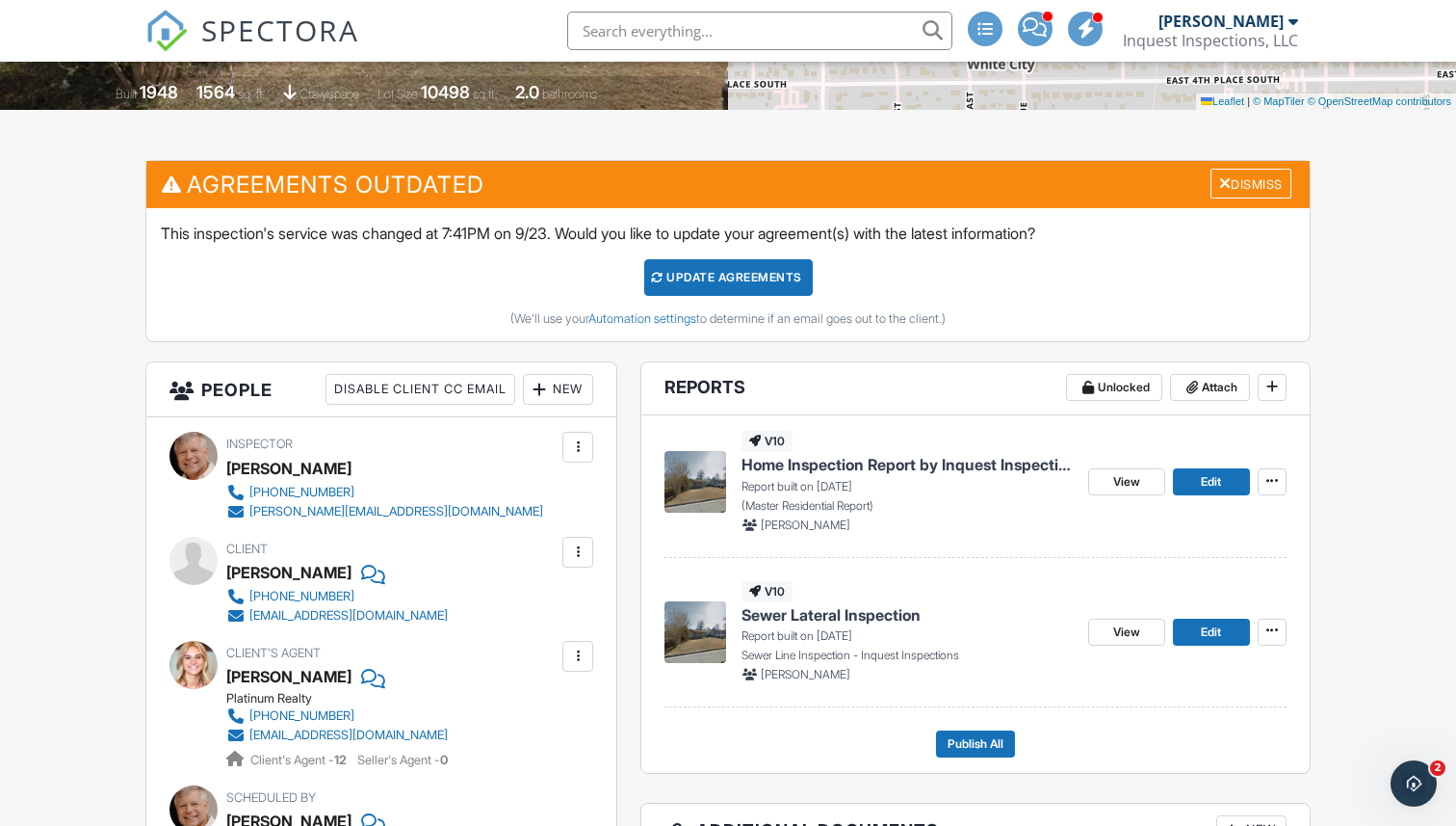
scroll to position [467, 0]
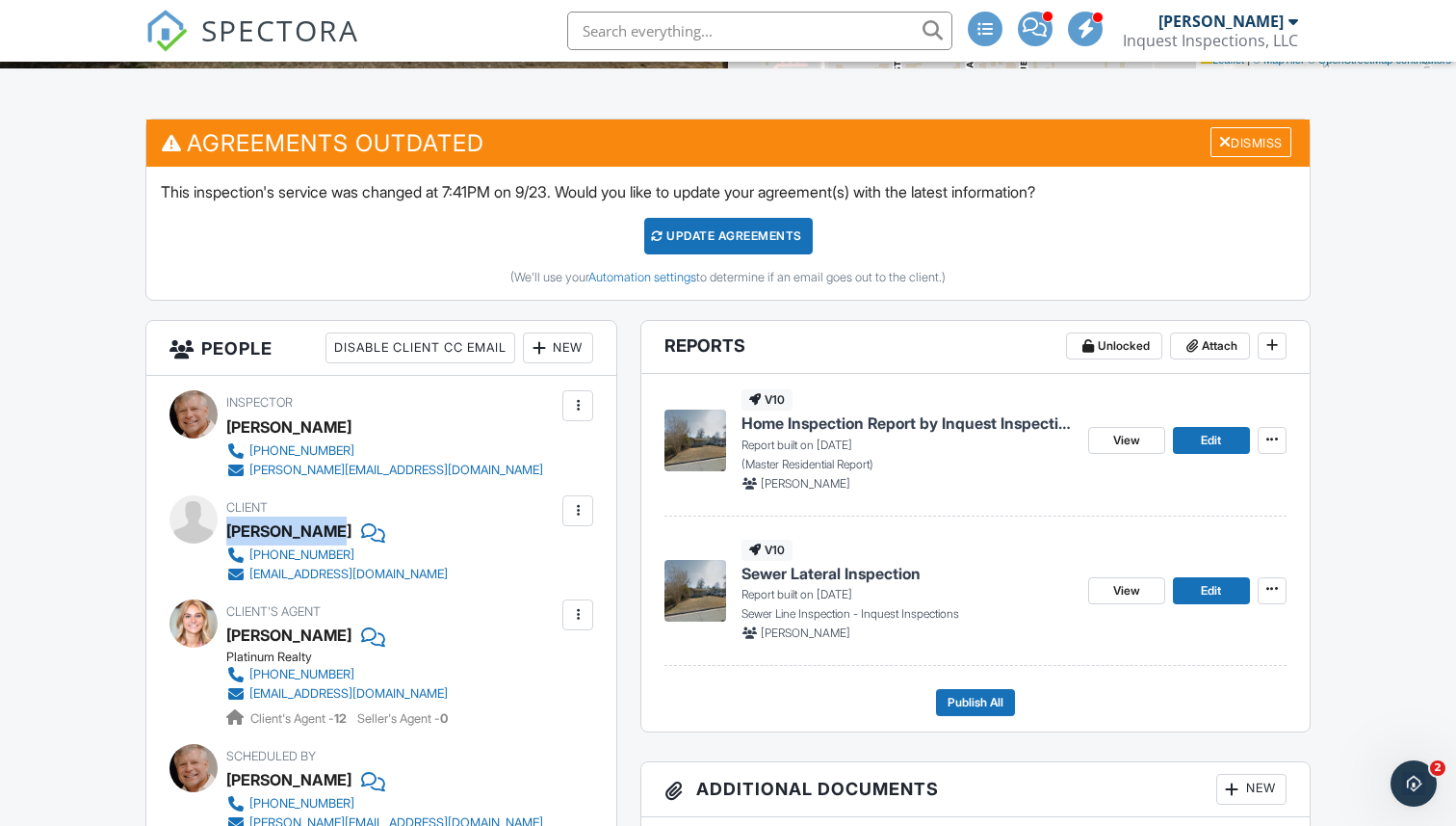
drag, startPoint x: 228, startPoint y: 529, endPoint x: 324, endPoint y: 532, distance: 96.0
click at [324, 532] on div "[PERSON_NAME]" at bounding box center [288, 530] width 125 height 29
copy div "[PERSON_NAME]"
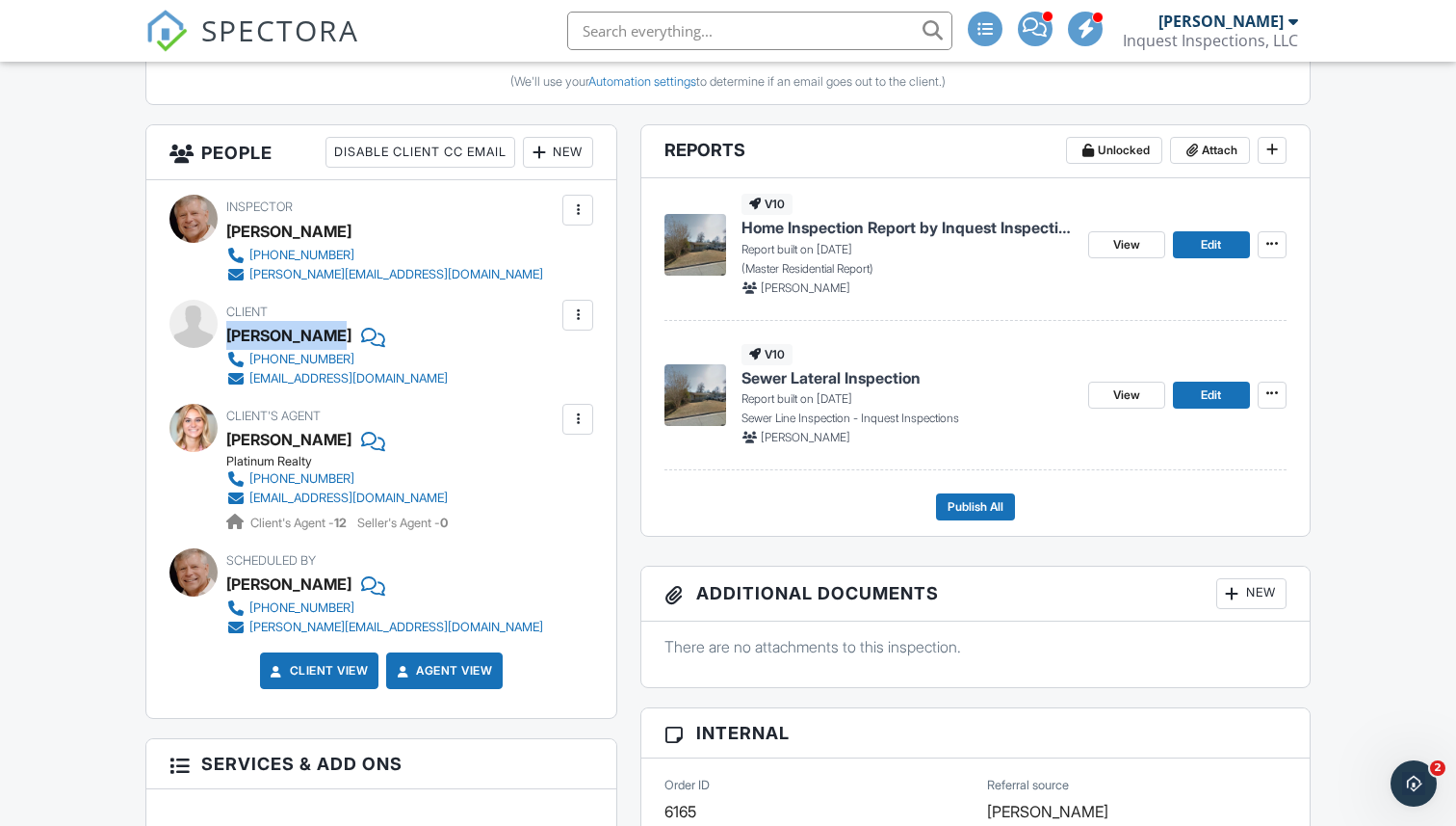
scroll to position [0, 0]
